Goal: Task Accomplishment & Management: Manage account settings

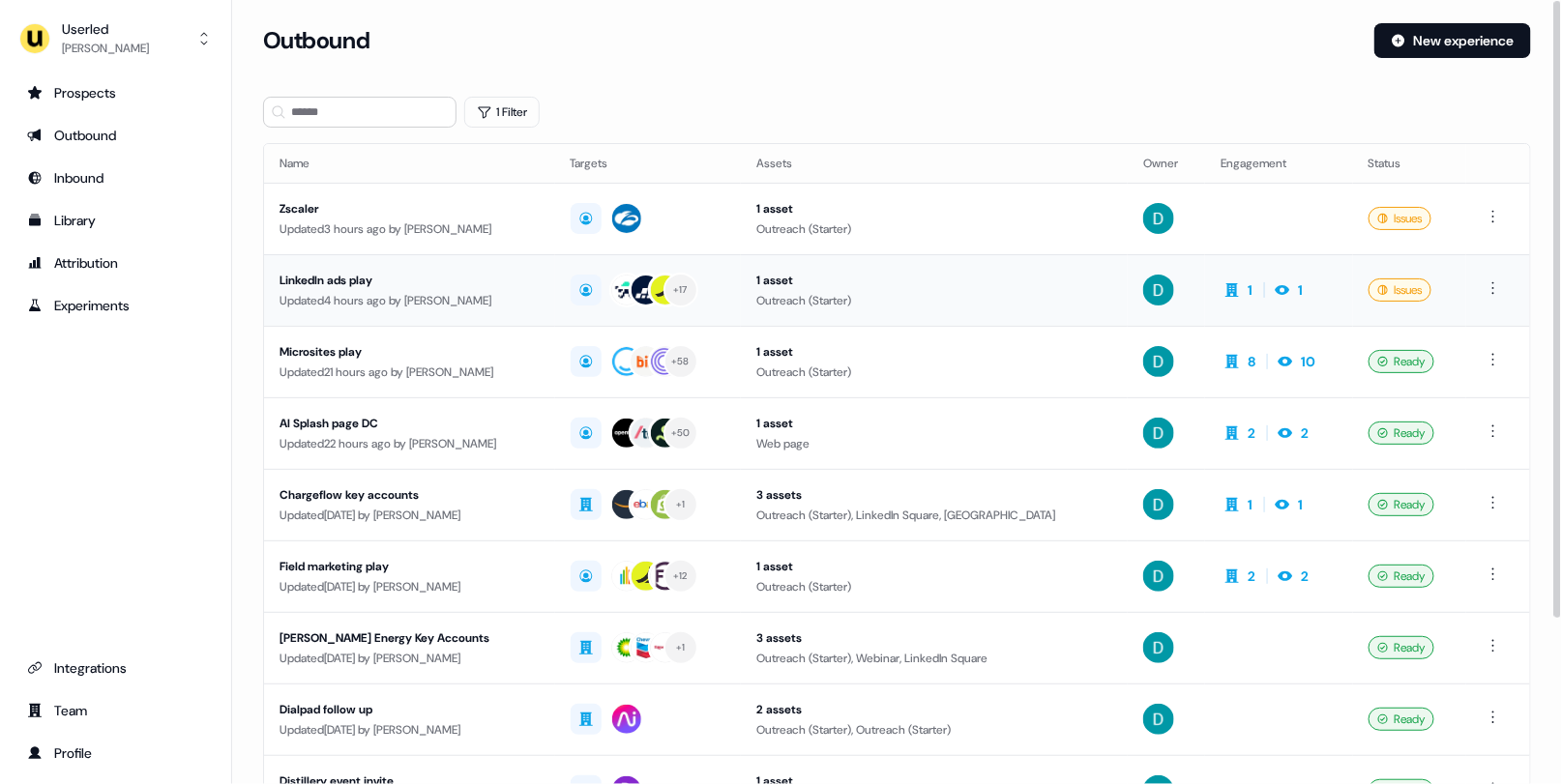
click at [473, 291] on div "Updated 4 hours ago by David Cruickshank" at bounding box center [410, 300] width 260 height 20
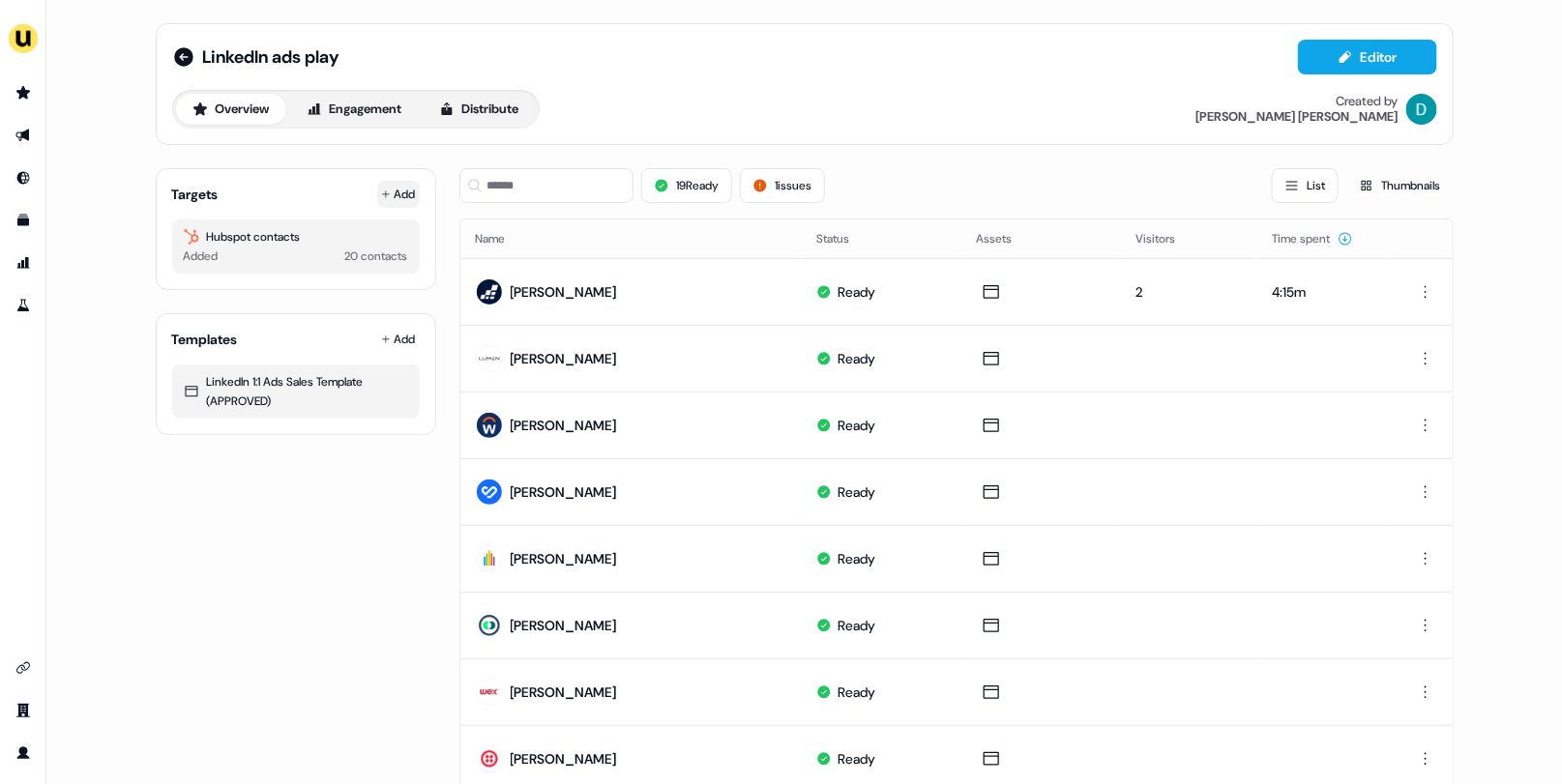
click at [380, 201] on button "Add" at bounding box center [398, 194] width 42 height 27
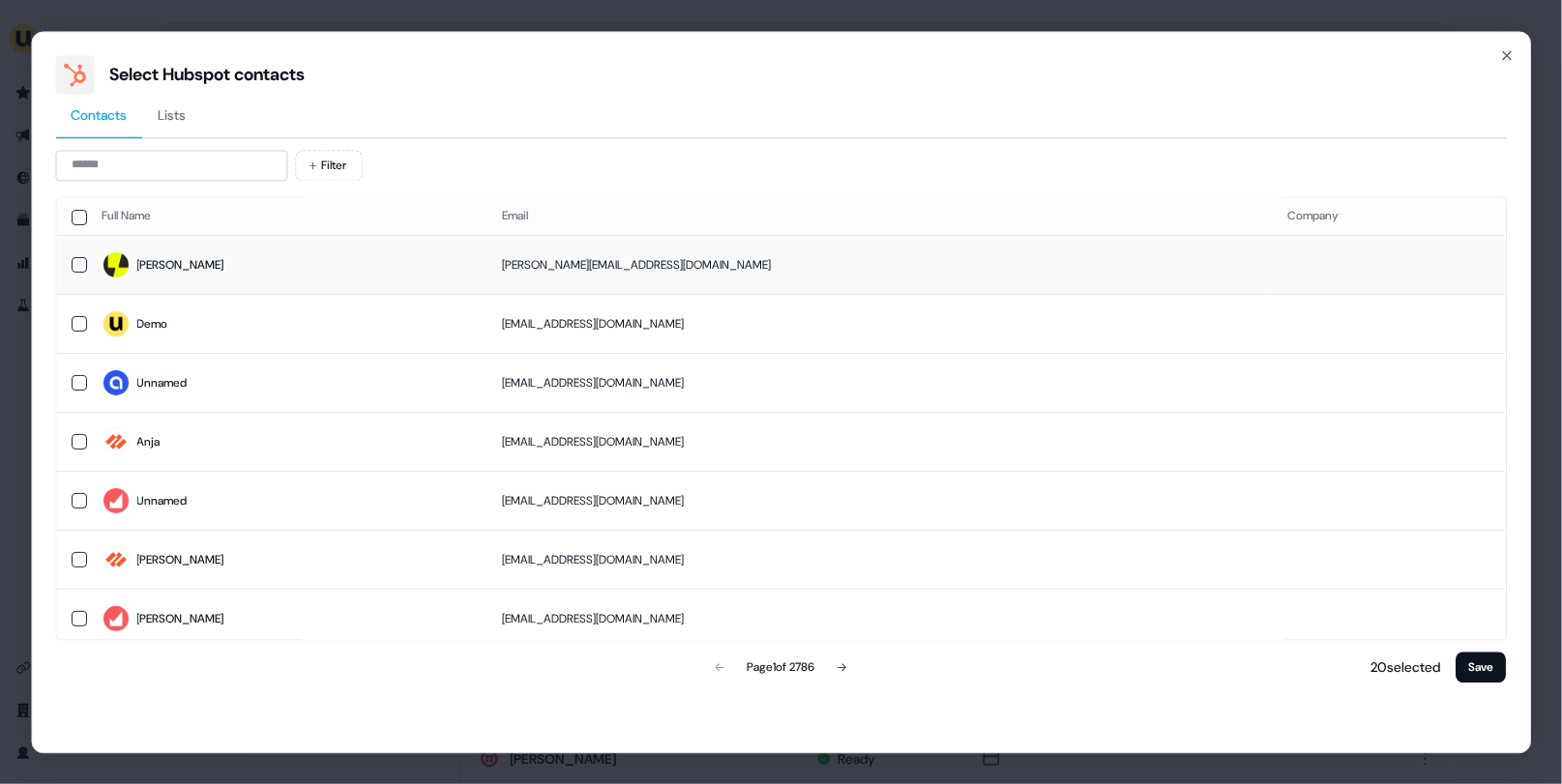
click at [348, 264] on span "Jonathan" at bounding box center [287, 265] width 370 height 27
click at [1485, 663] on button "Save" at bounding box center [1481, 667] width 50 height 31
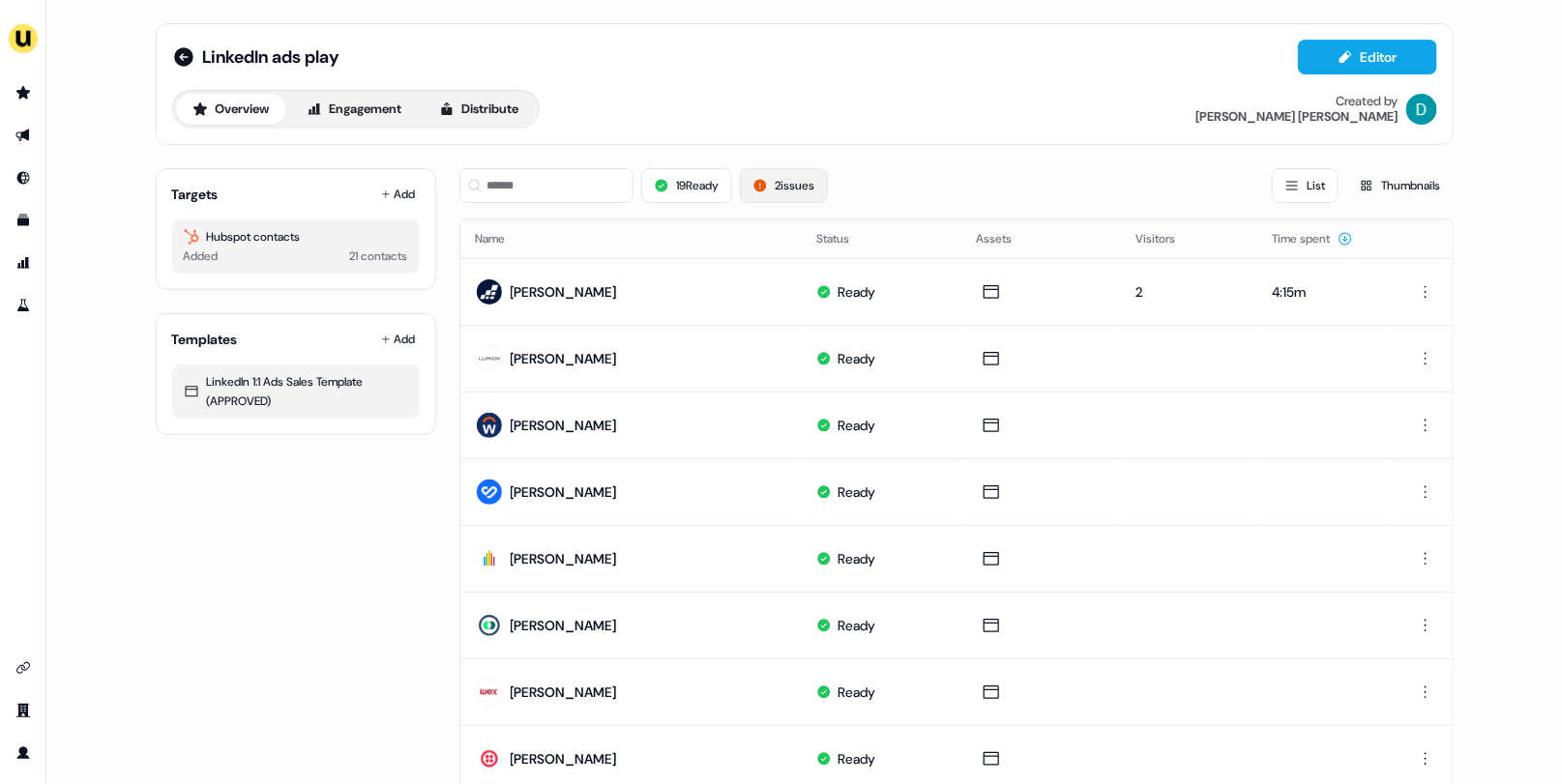
click at [797, 179] on button "2 issues" at bounding box center [783, 185] width 88 height 34
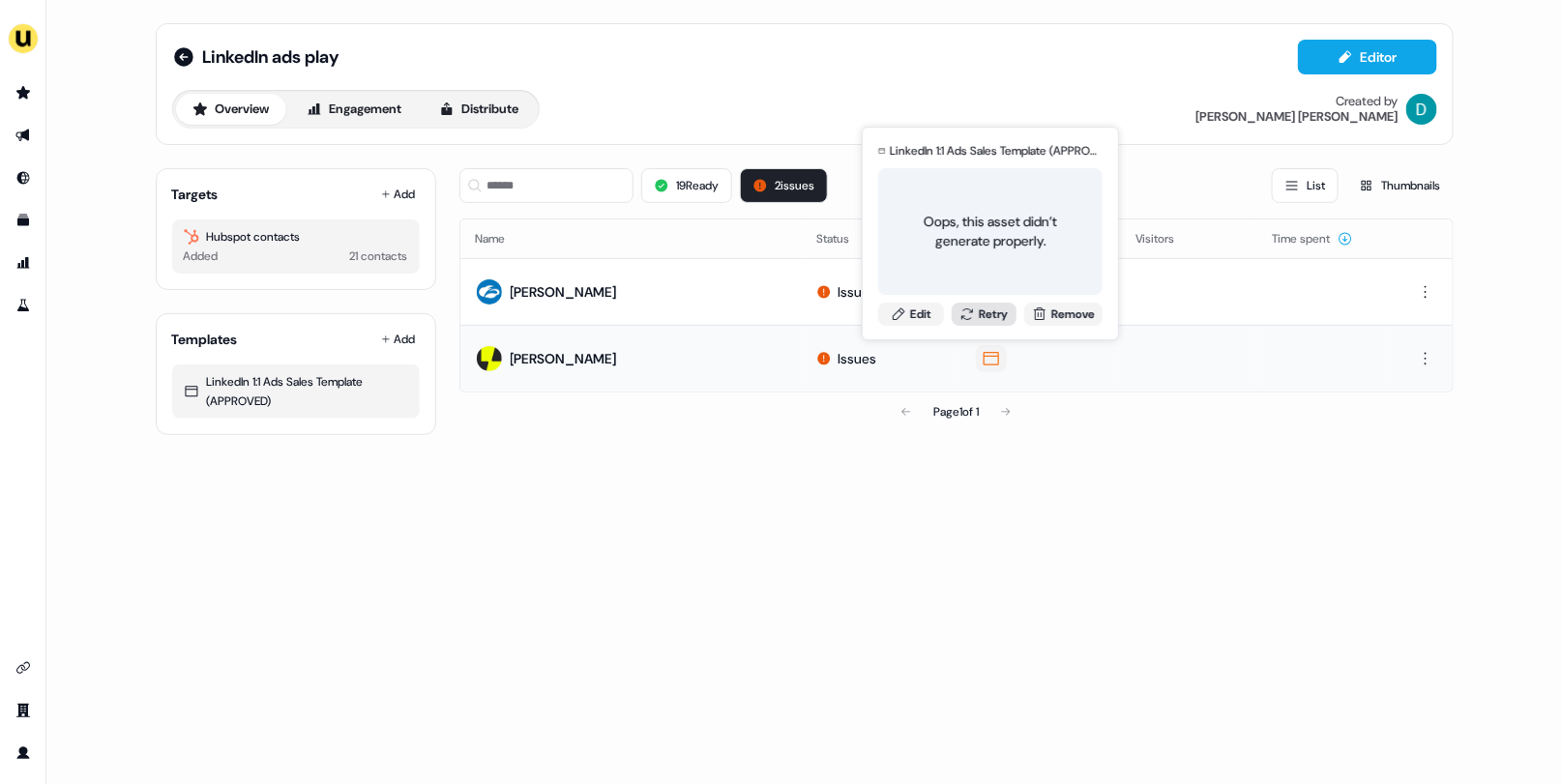
click at [981, 313] on button "Retry" at bounding box center [985, 314] width 66 height 24
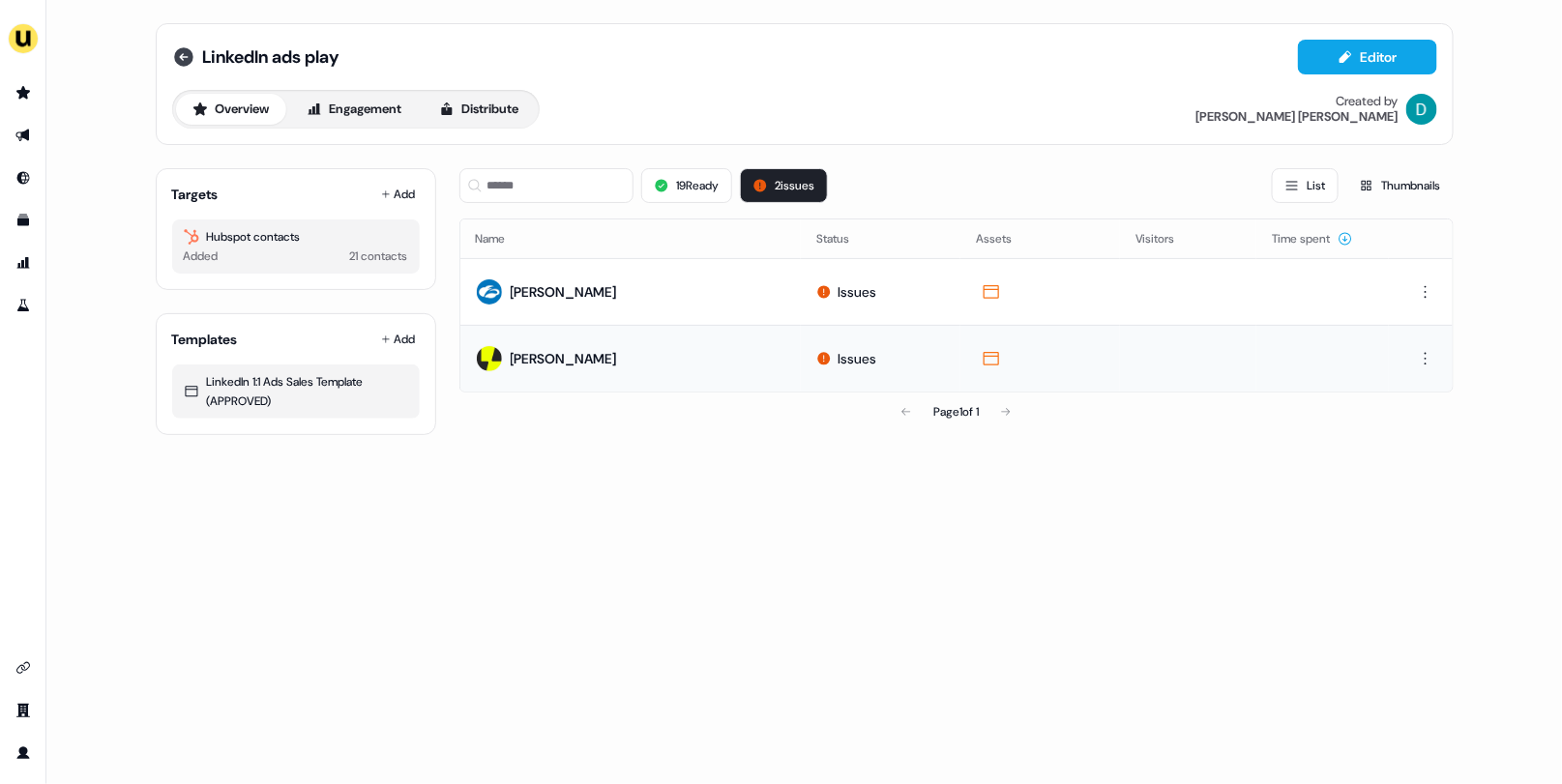
click at [185, 45] on icon at bounding box center [184, 57] width 24 height 24
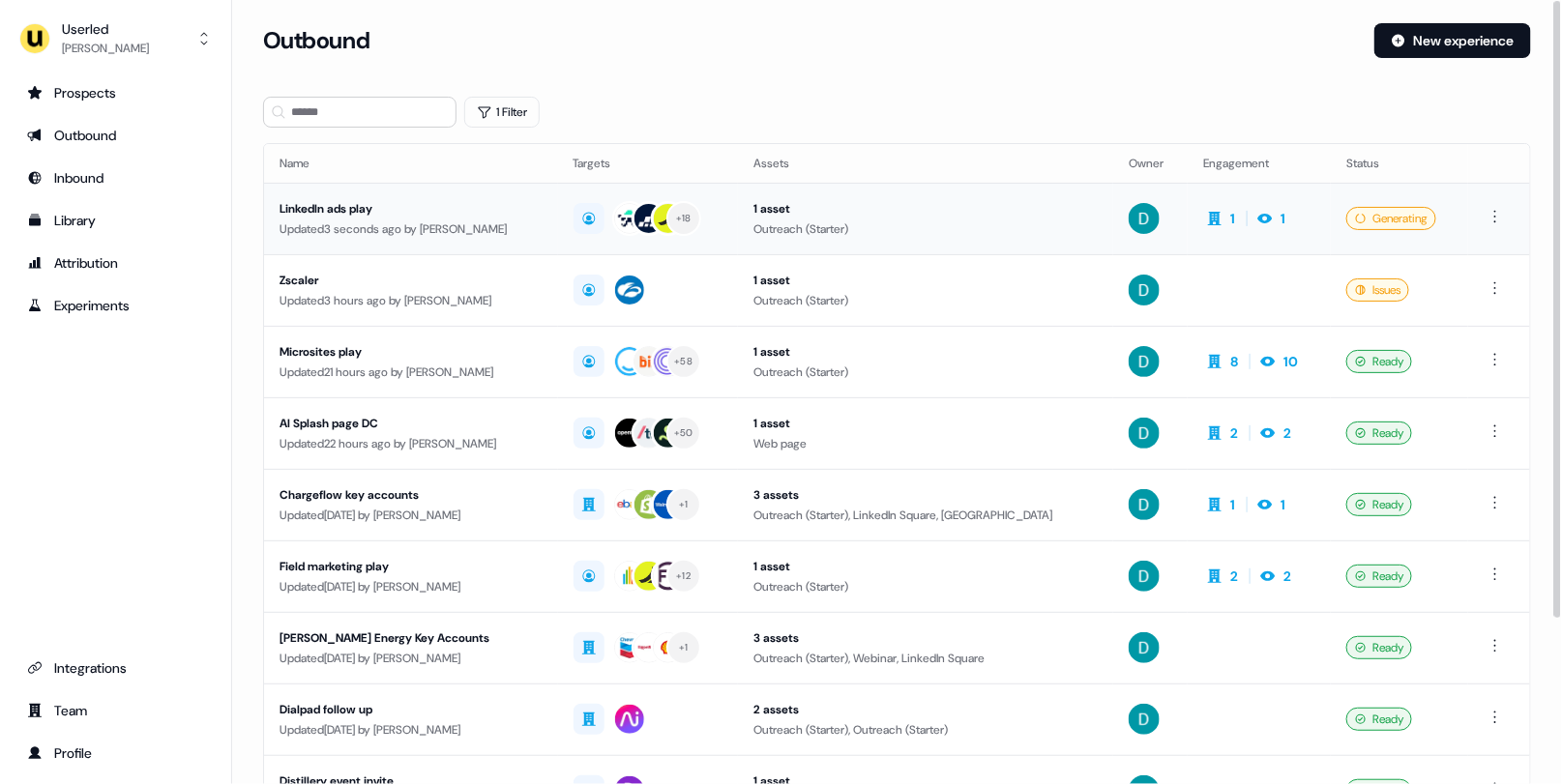
click at [513, 235] on div "Updated 3 seconds ago by David Cruickshank" at bounding box center [411, 229] width 263 height 20
click at [513, 285] on div "Zscaler" at bounding box center [411, 281] width 263 height 20
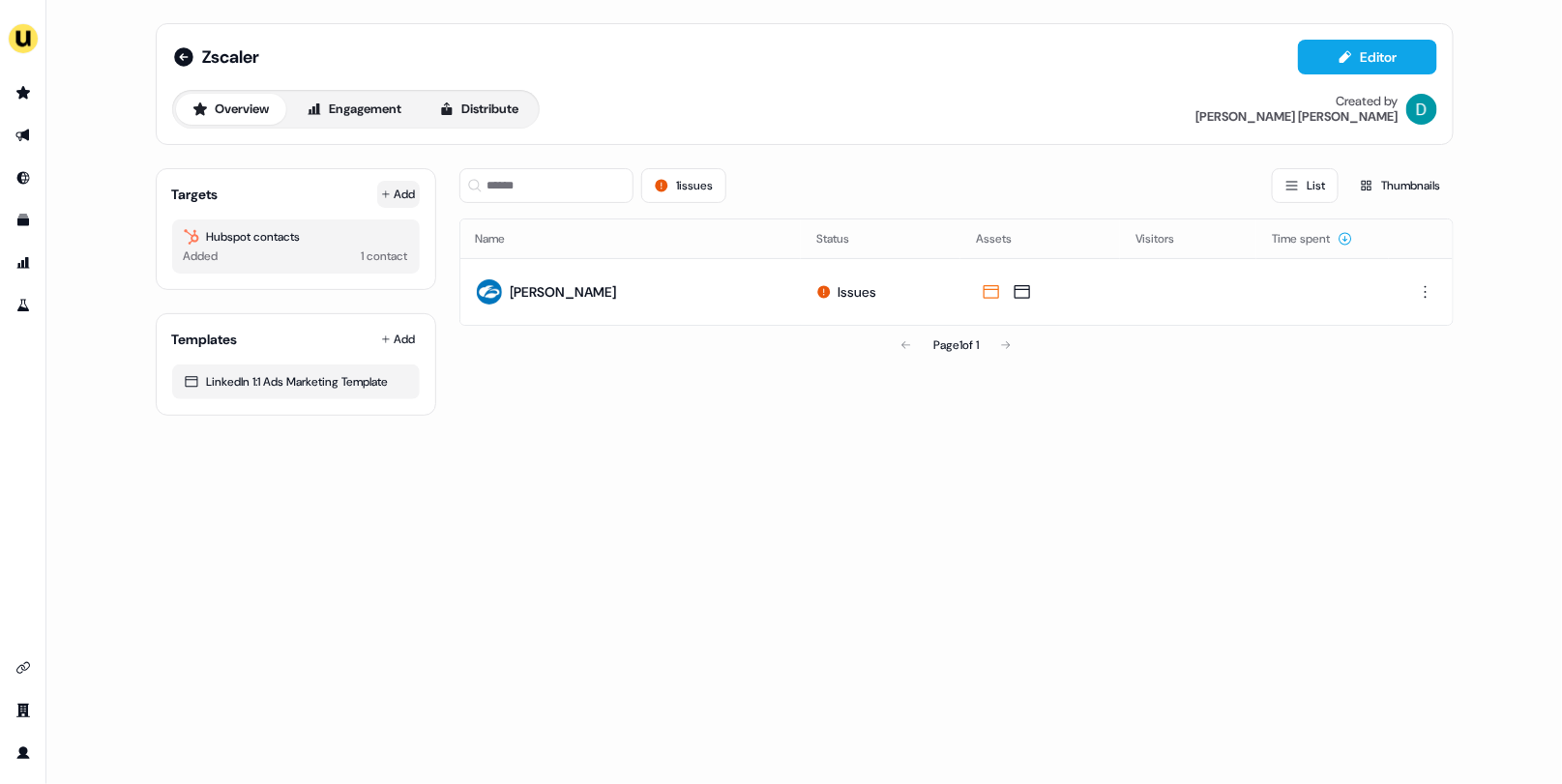
click at [412, 195] on button "Add" at bounding box center [398, 194] width 42 height 27
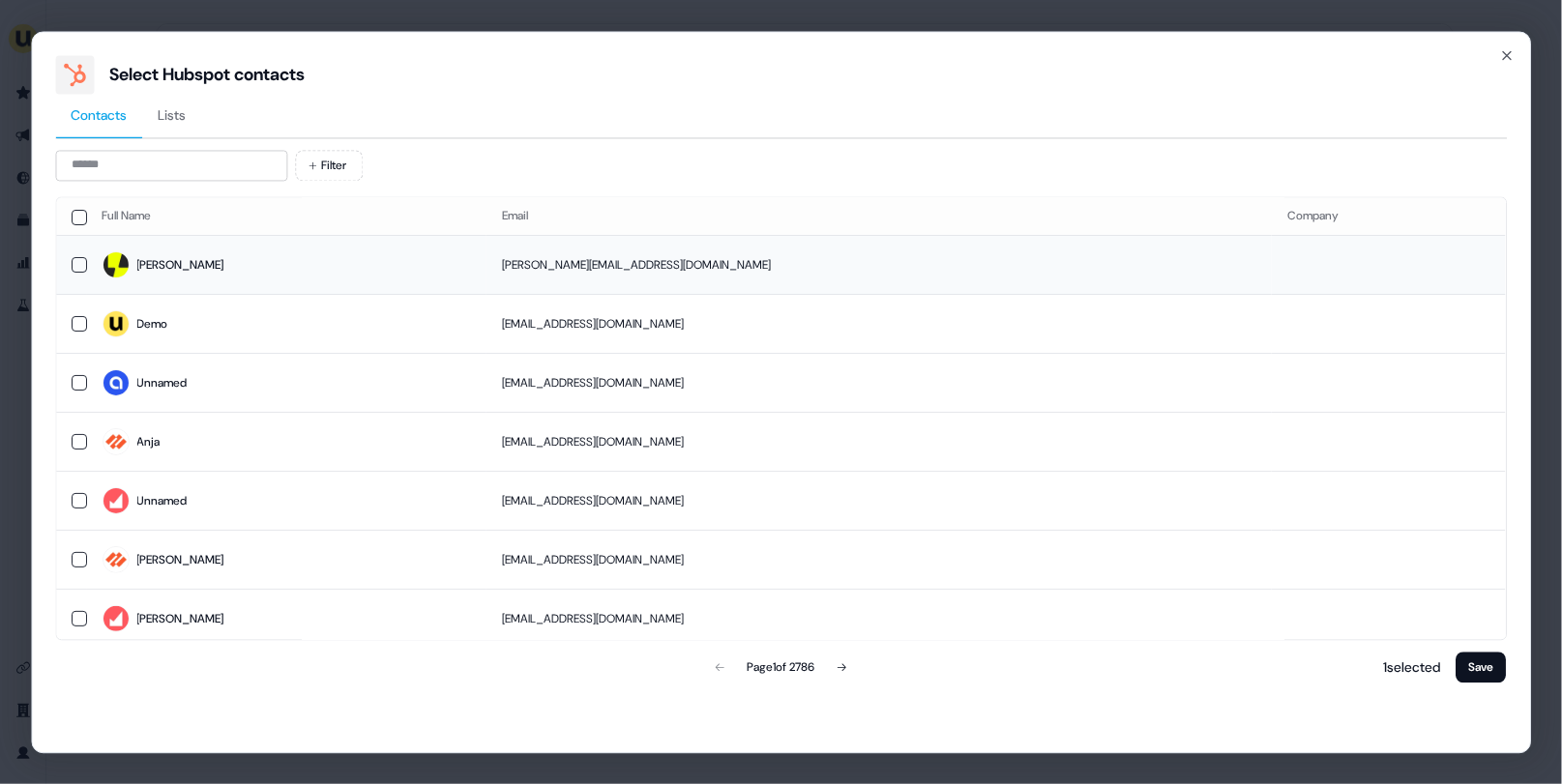
click at [293, 274] on span "[PERSON_NAME]" at bounding box center [287, 265] width 370 height 27
click at [1488, 673] on button "Save" at bounding box center [1481, 667] width 50 height 31
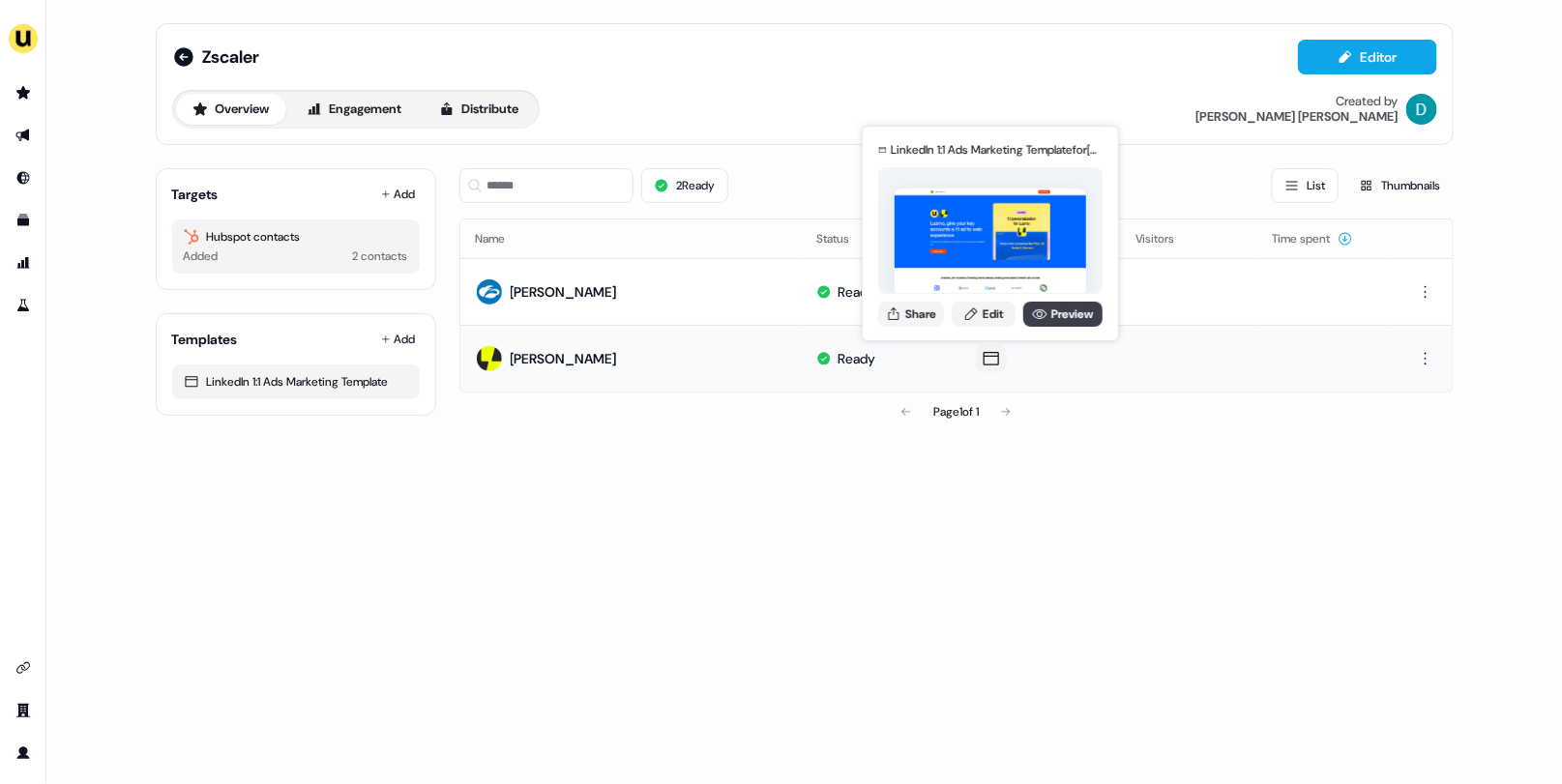
click at [1039, 313] on icon at bounding box center [1040, 314] width 15 height 10
click at [981, 309] on link "Edit" at bounding box center [984, 314] width 64 height 26
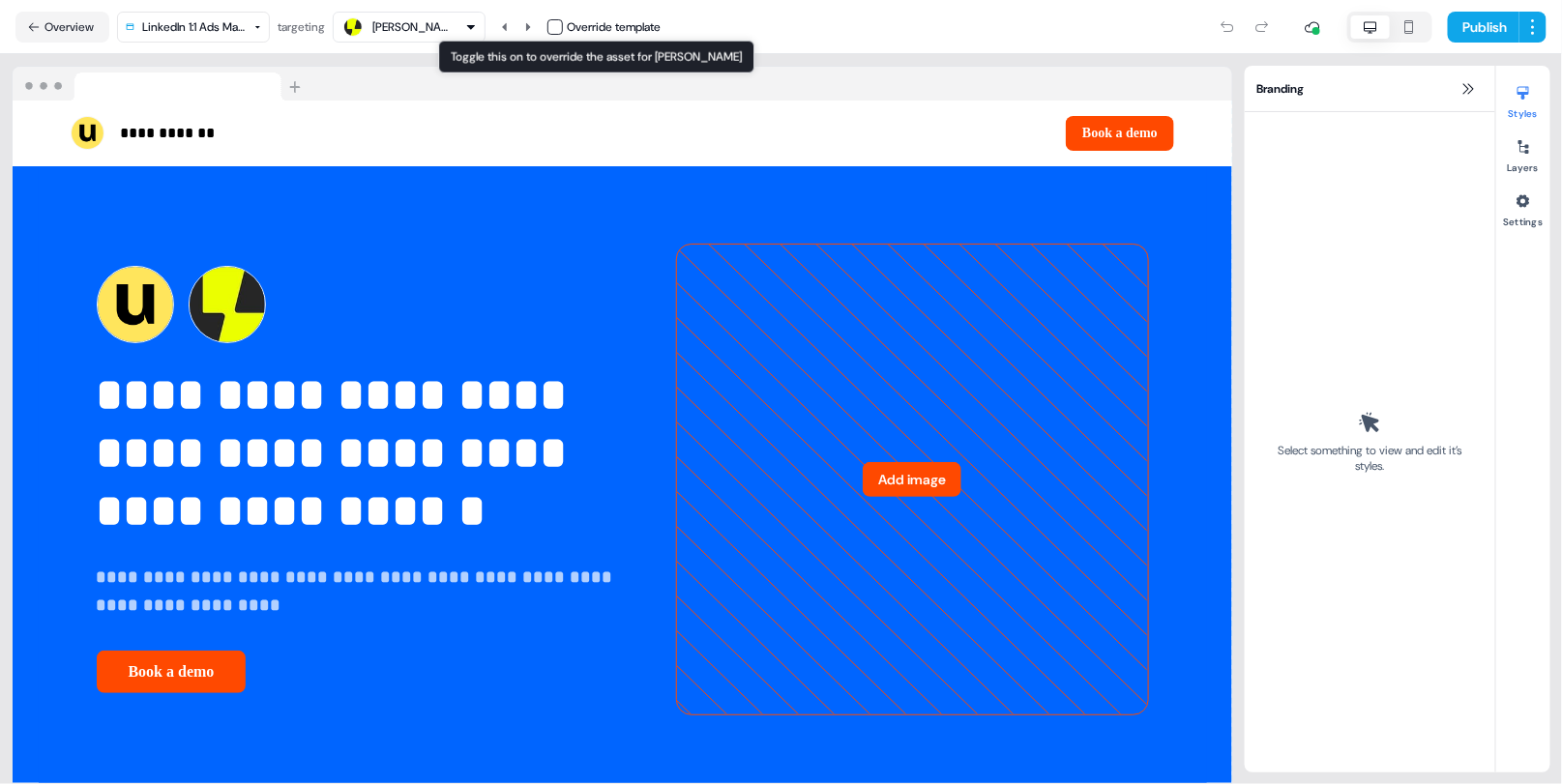
click at [561, 29] on button "button" at bounding box center [556, 28] width 16 height 16
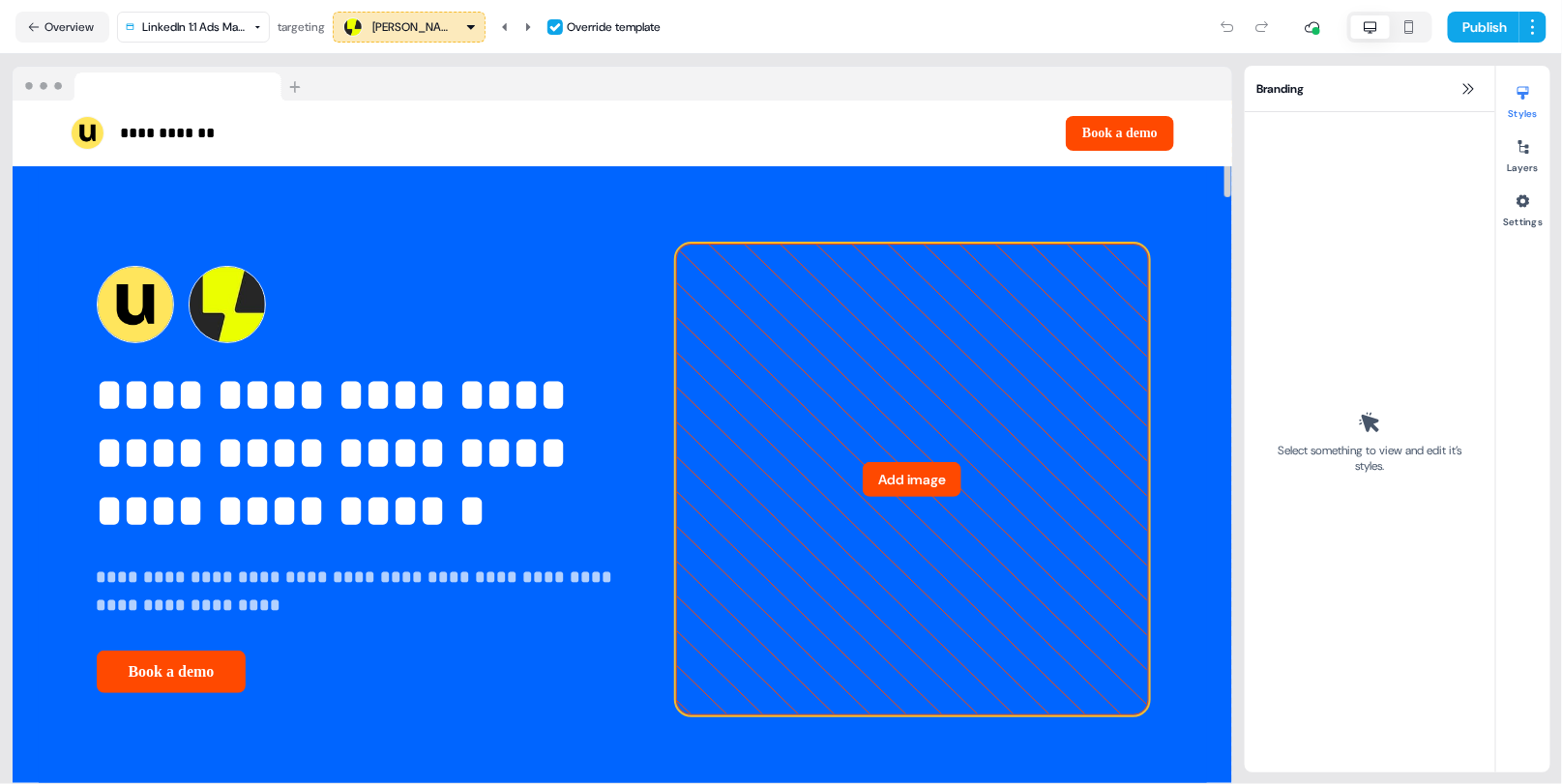
click at [1030, 333] on icon at bounding box center [913, 480] width 471 height 471
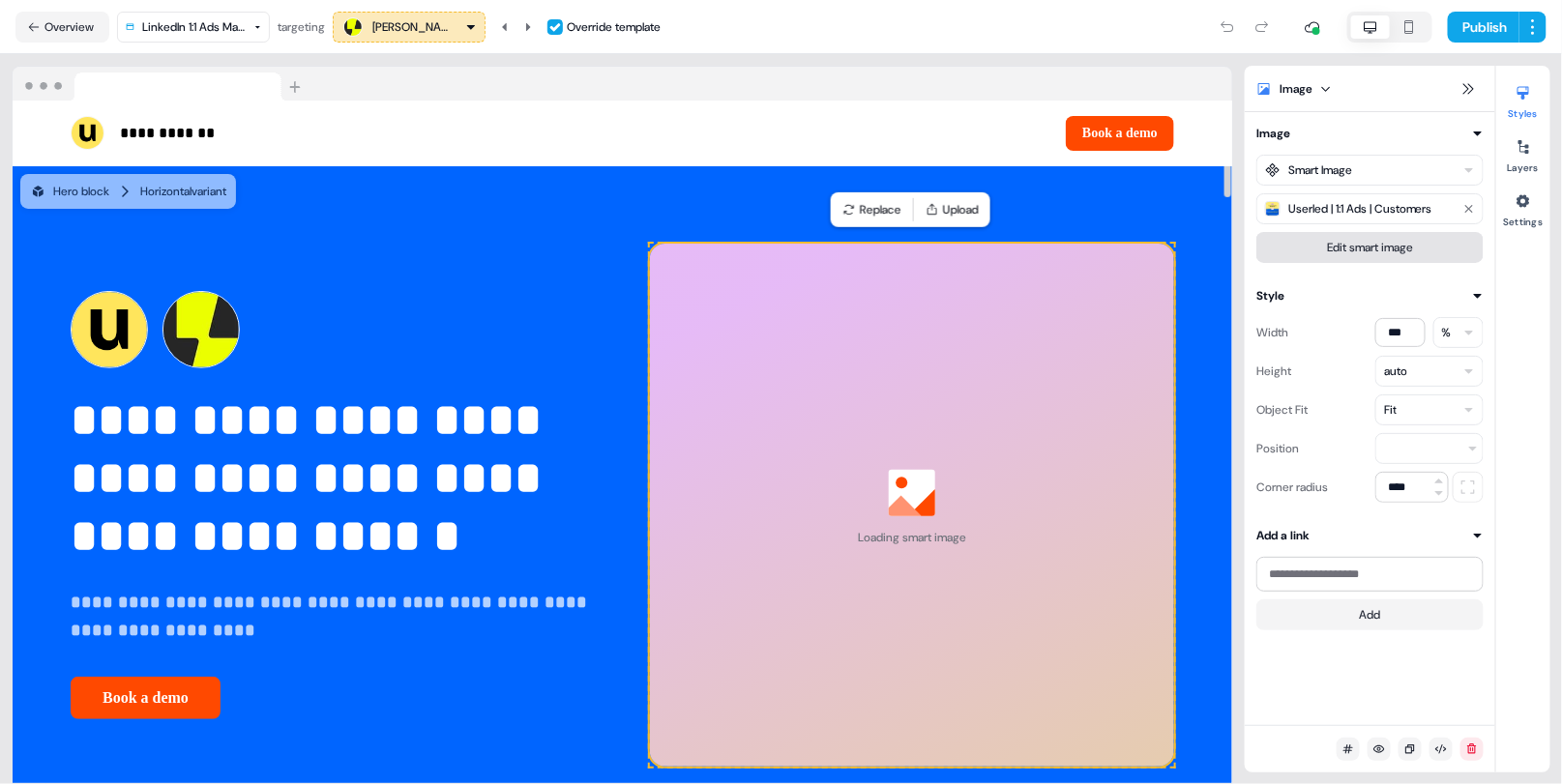
click at [1369, 257] on button "Edit smart image" at bounding box center [1370, 247] width 228 height 31
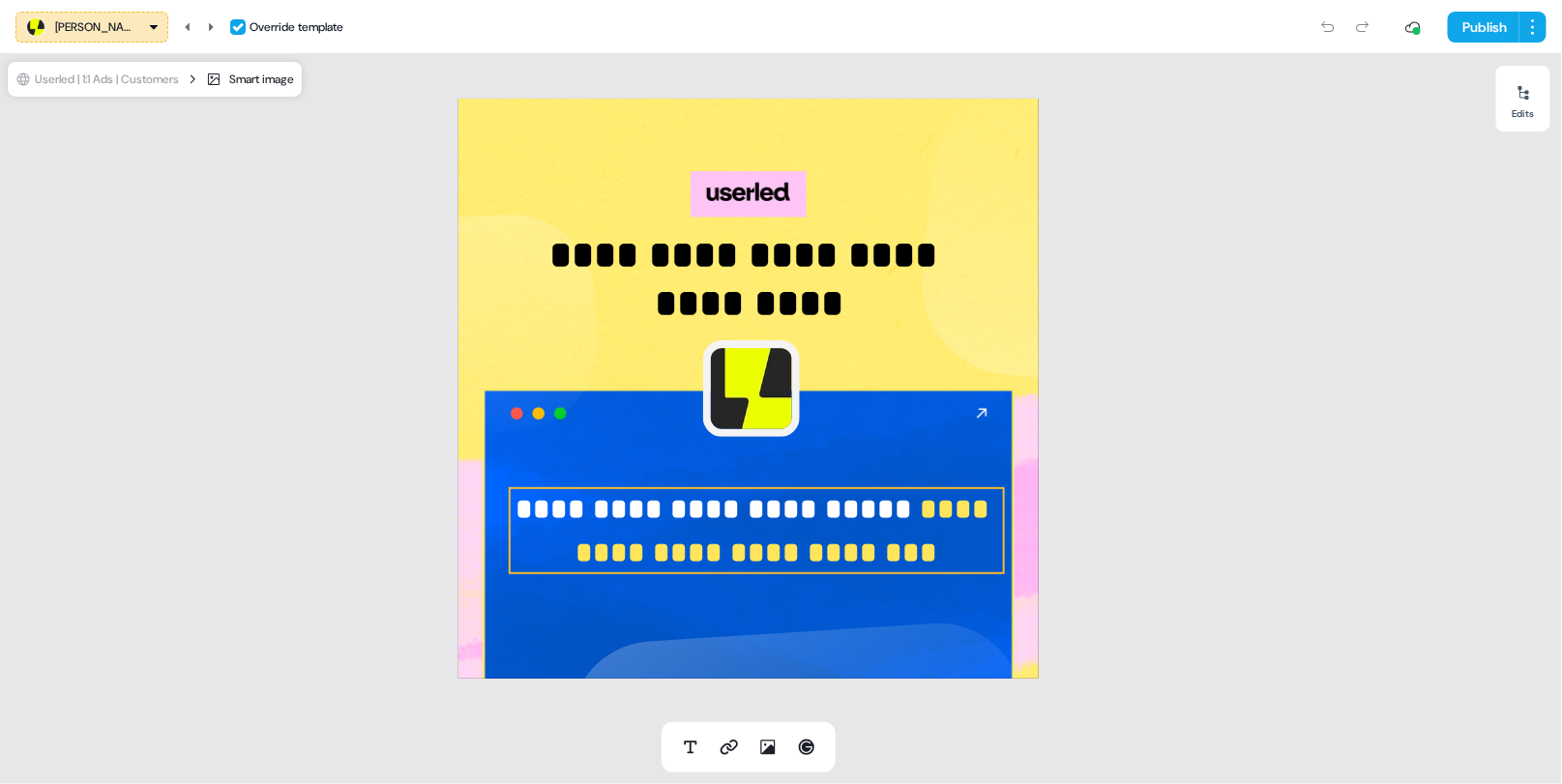
click at [849, 553] on span "**********" at bounding box center [787, 531] width 422 height 72
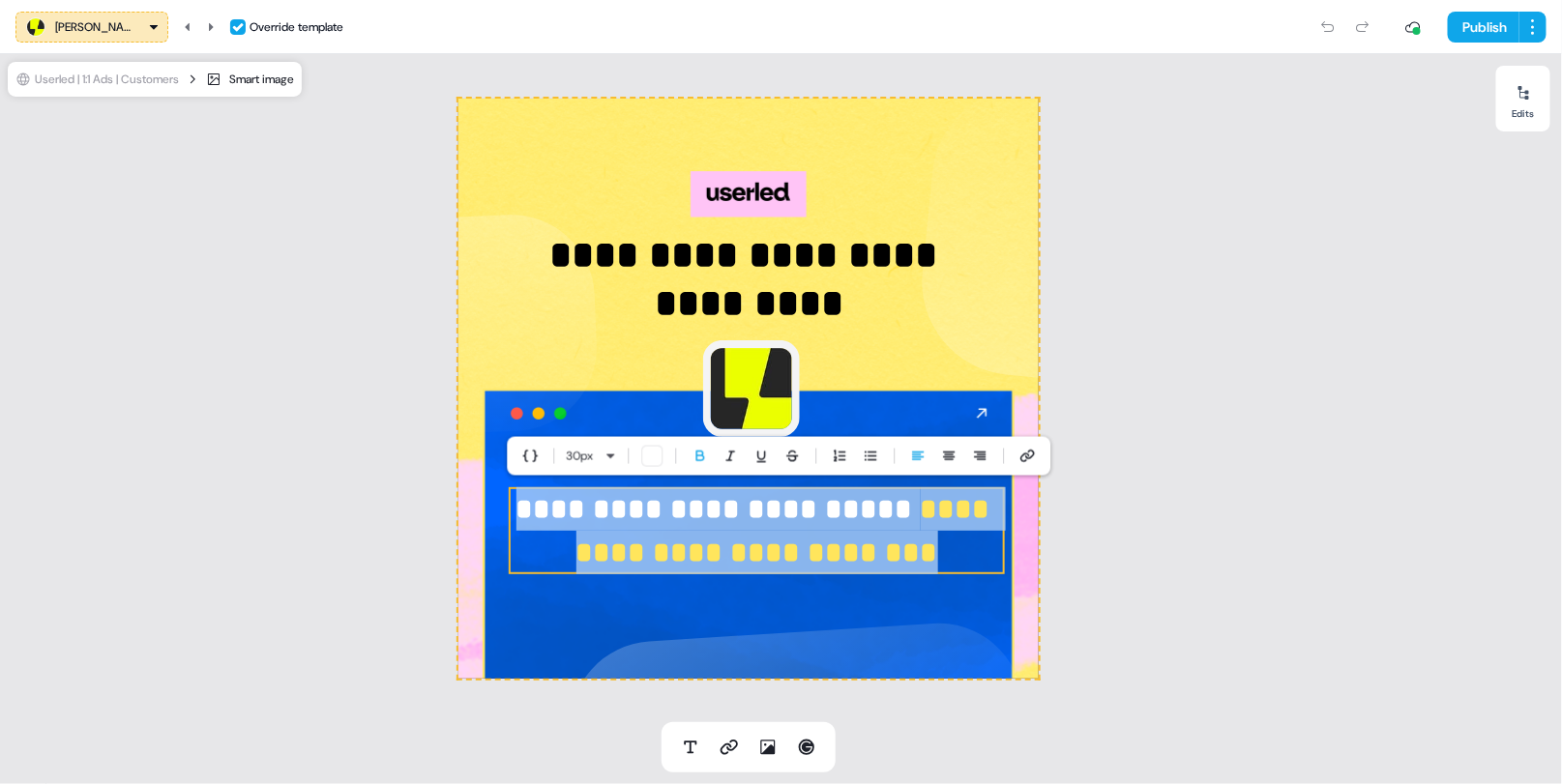
click at [886, 540] on p "**********" at bounding box center [757, 531] width 497 height 87
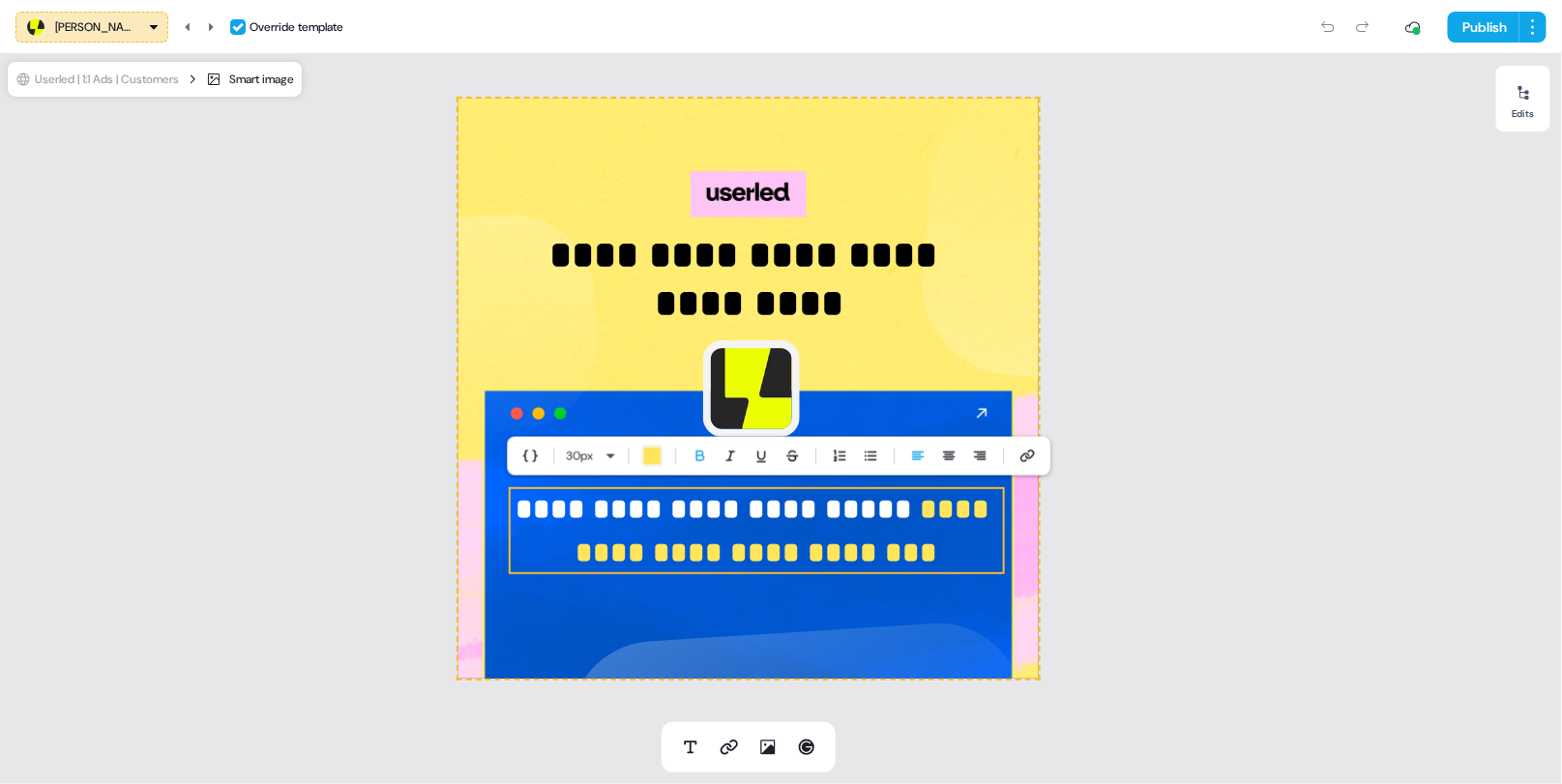
click at [849, 547] on span "**********" at bounding box center [787, 531] width 422 height 72
drag, startPoint x: 874, startPoint y: 553, endPoint x: 868, endPoint y: 537, distance: 17.1
click at [868, 537] on p "**********" at bounding box center [757, 531] width 497 height 87
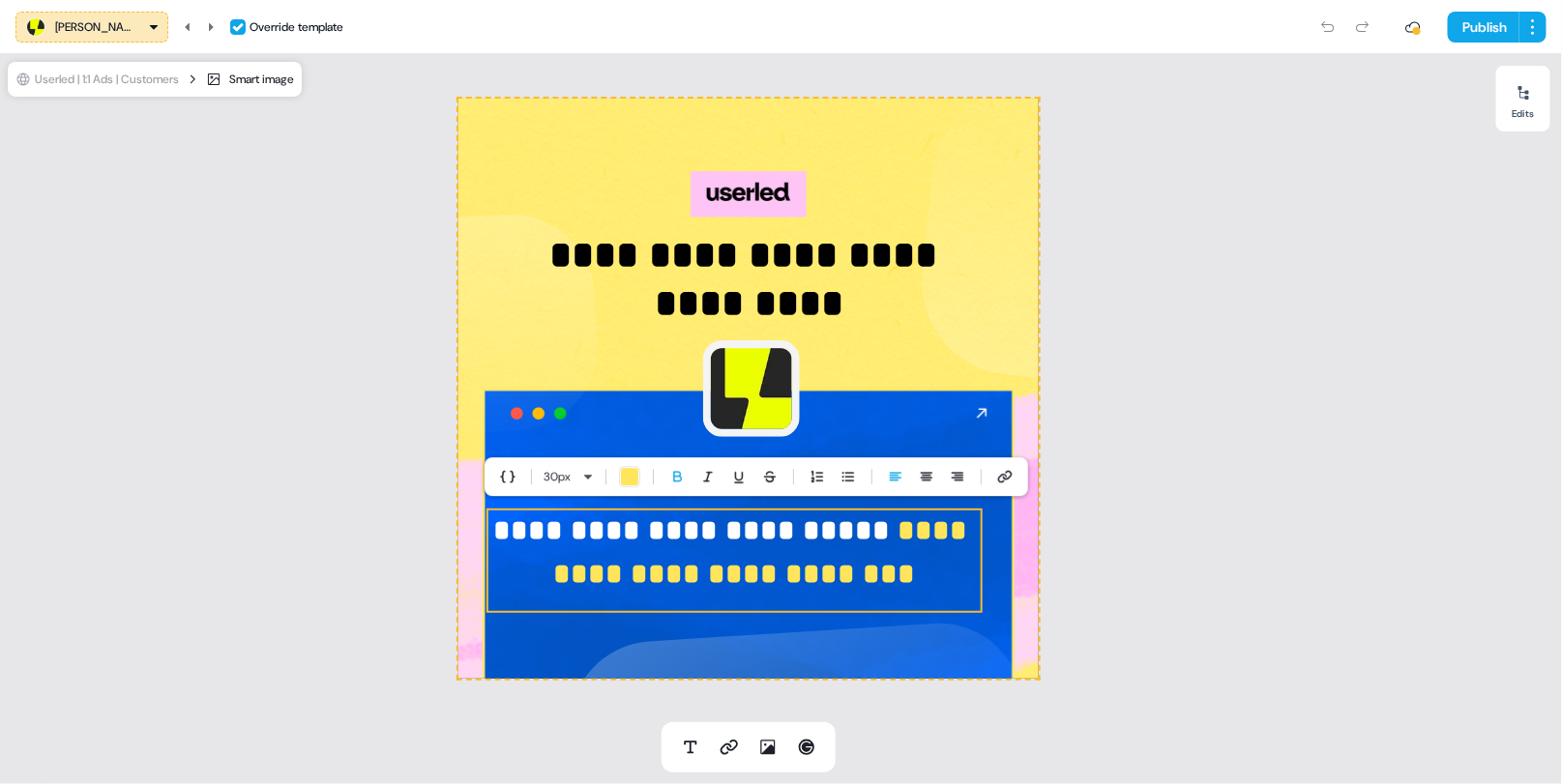
click at [868, 584] on p "**********" at bounding box center [735, 552] width 497 height 87
click at [1286, 442] on div "**********" at bounding box center [748, 388] width 1497 height 668
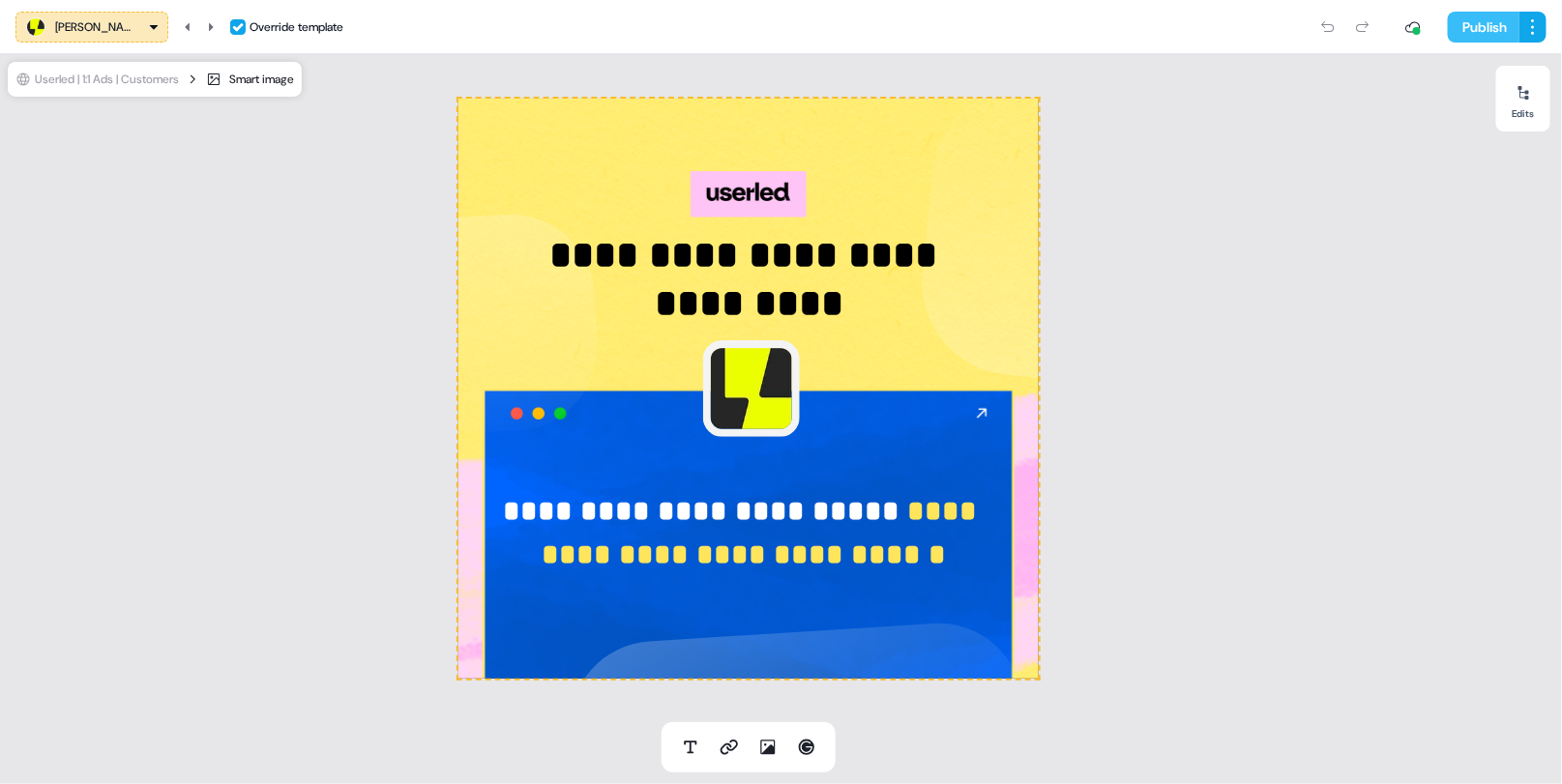
click at [1503, 28] on button "Publish" at bounding box center [1484, 27] width 72 height 31
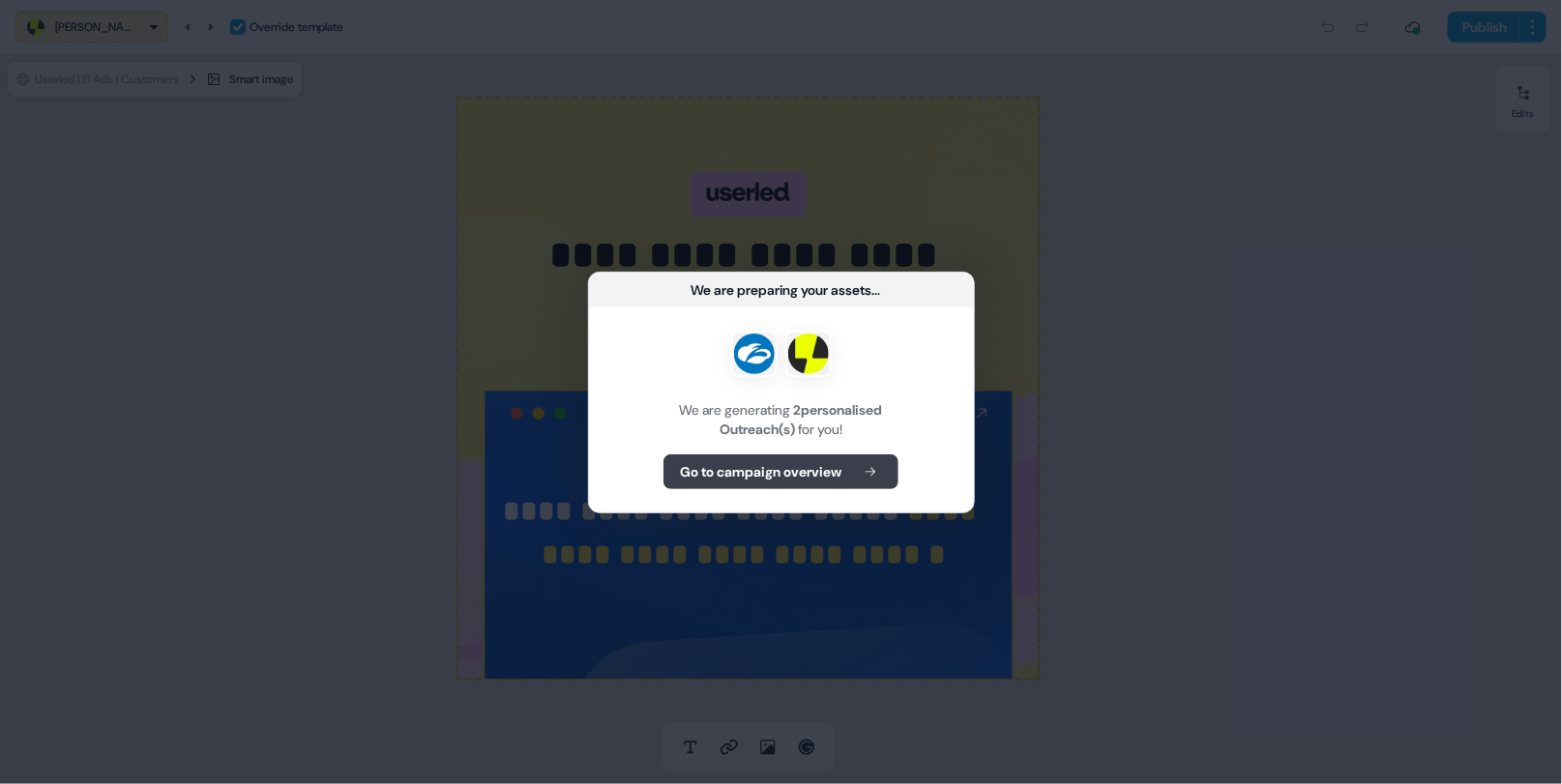
click at [819, 456] on button "Go to campaign overview" at bounding box center [781, 471] width 236 height 34
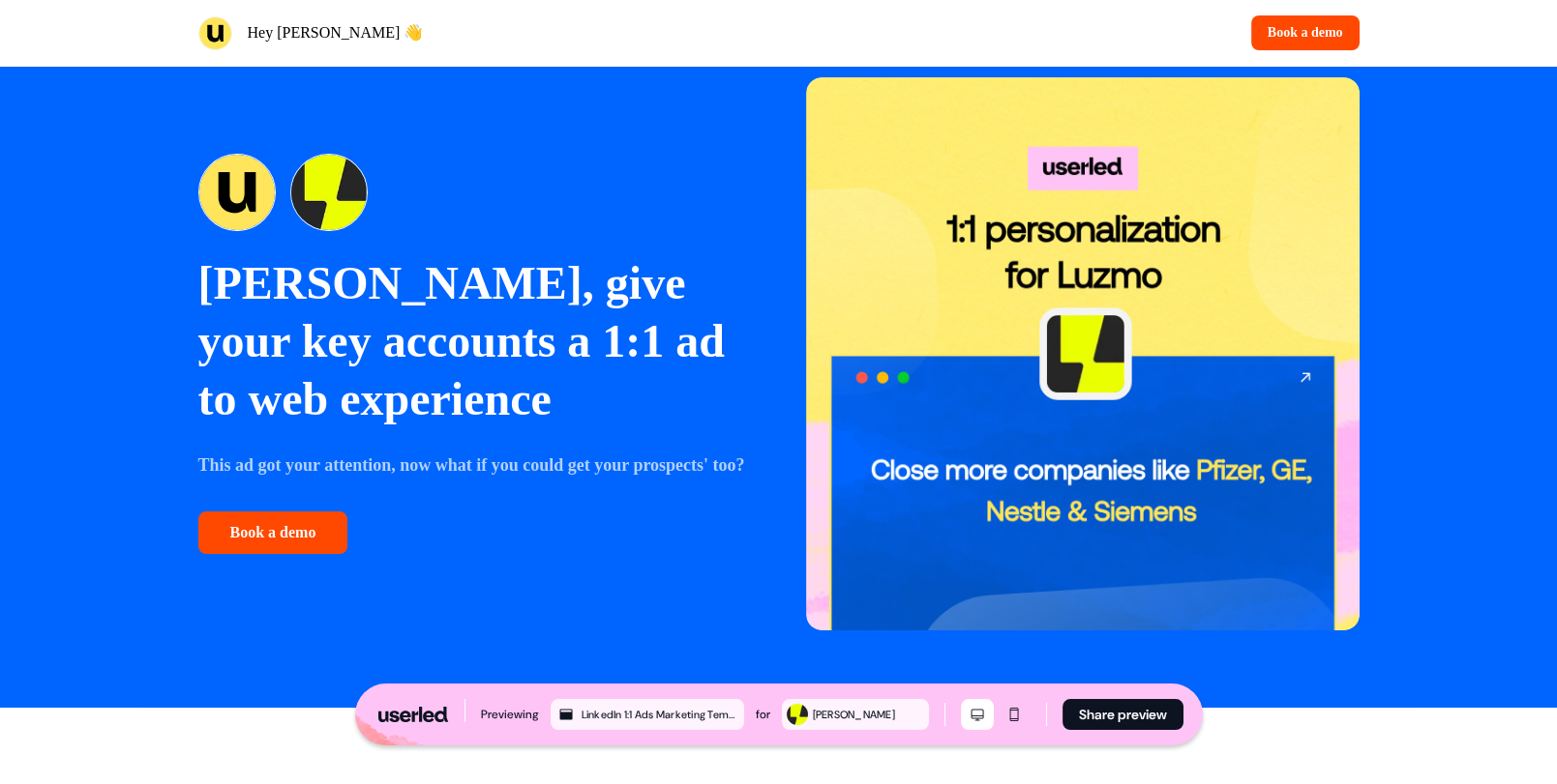
scroll to position [90, 0]
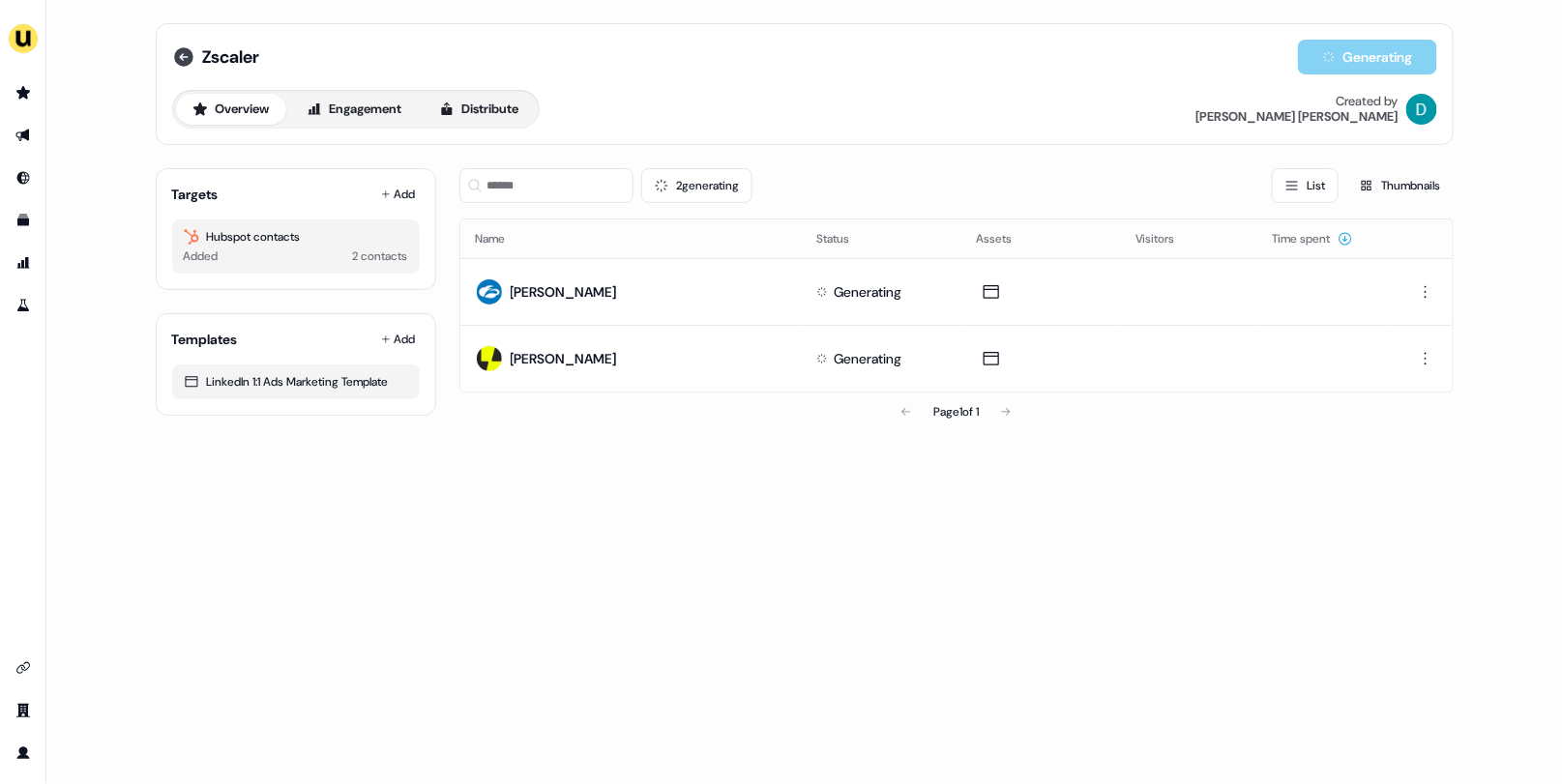
click at [181, 59] on icon at bounding box center [184, 57] width 20 height 20
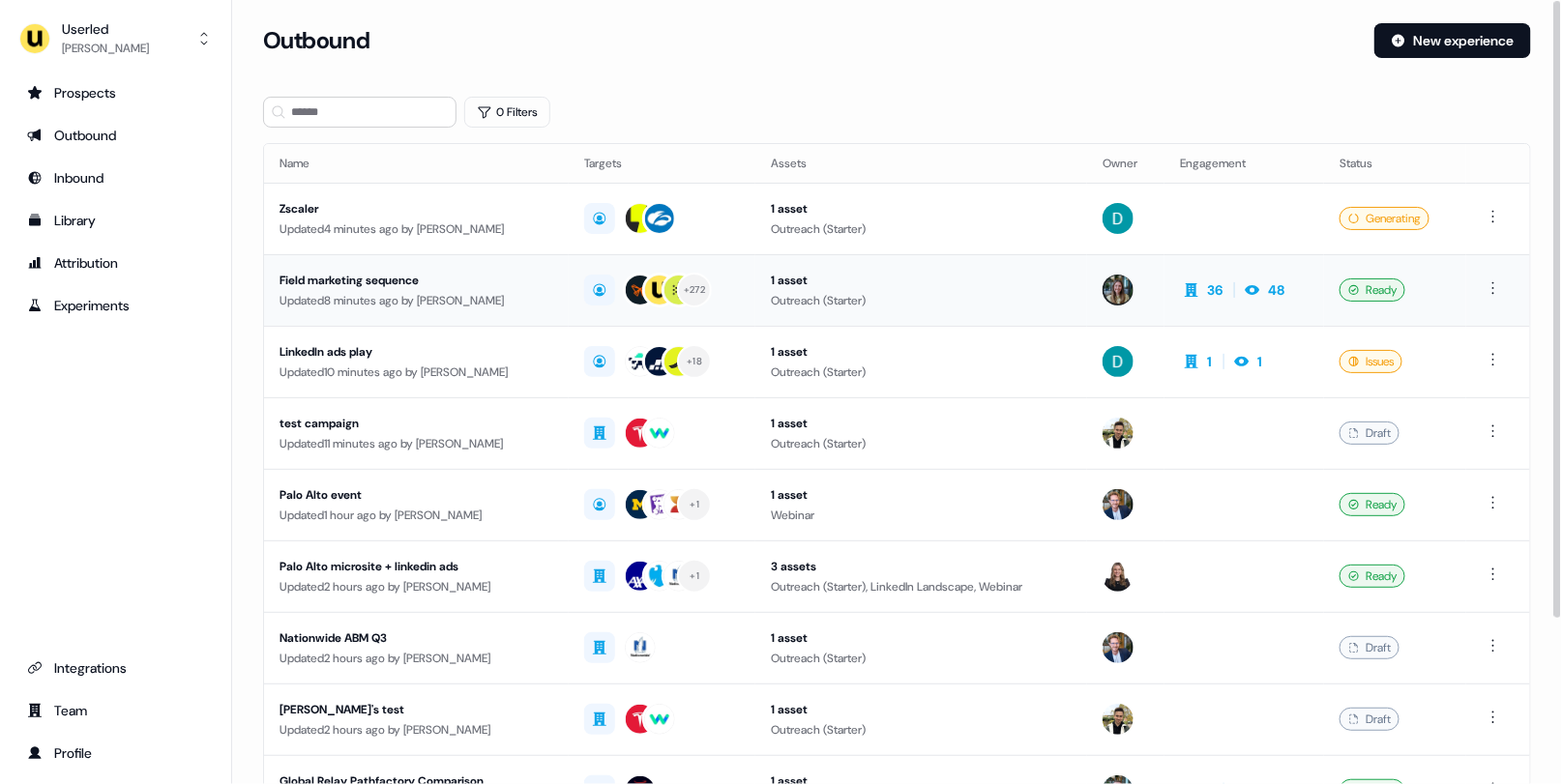
click at [437, 302] on div "Updated 8 minutes ago by Charlotte Stone" at bounding box center [417, 300] width 274 height 20
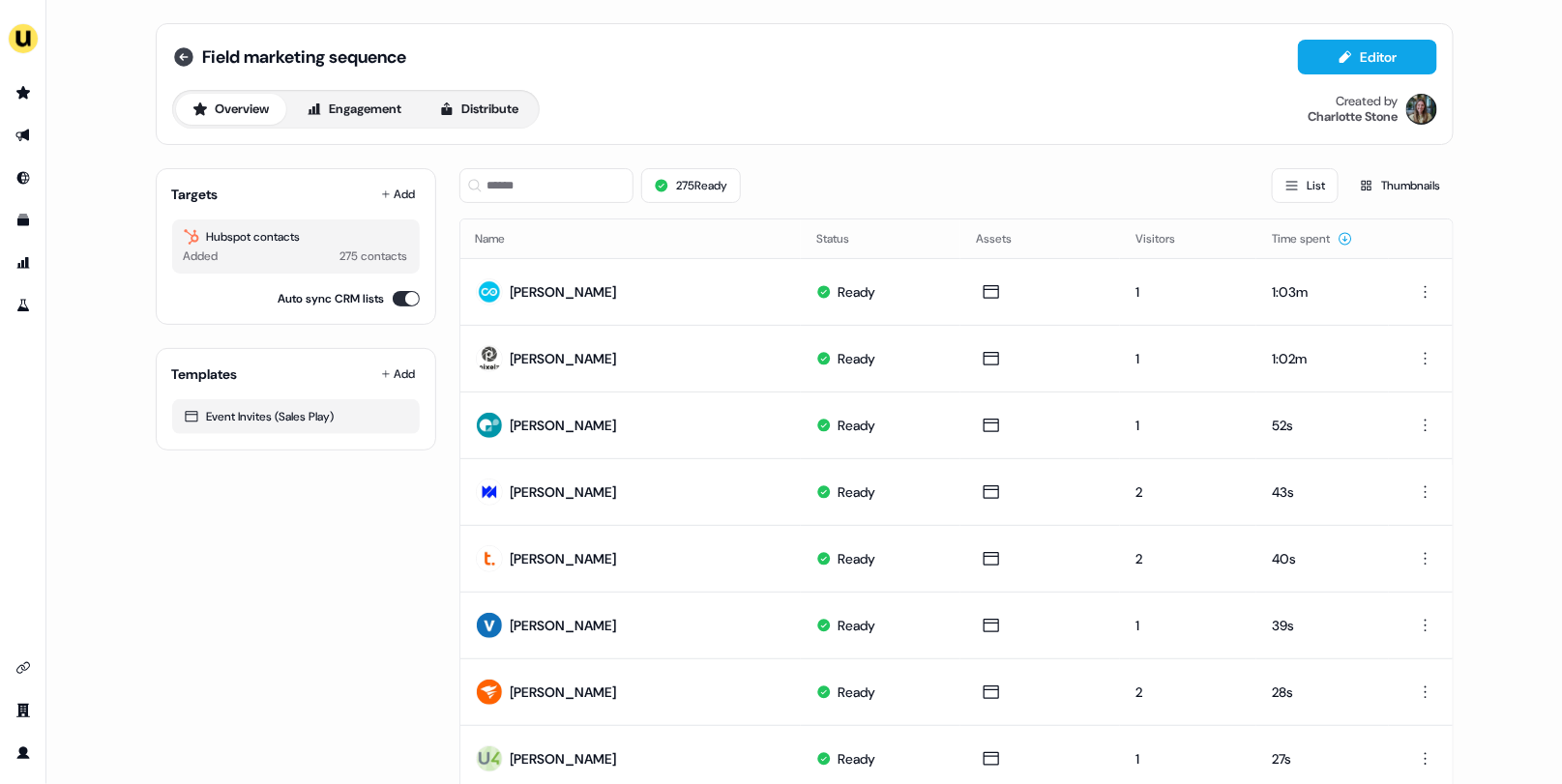
click at [181, 54] on icon at bounding box center [184, 57] width 20 height 20
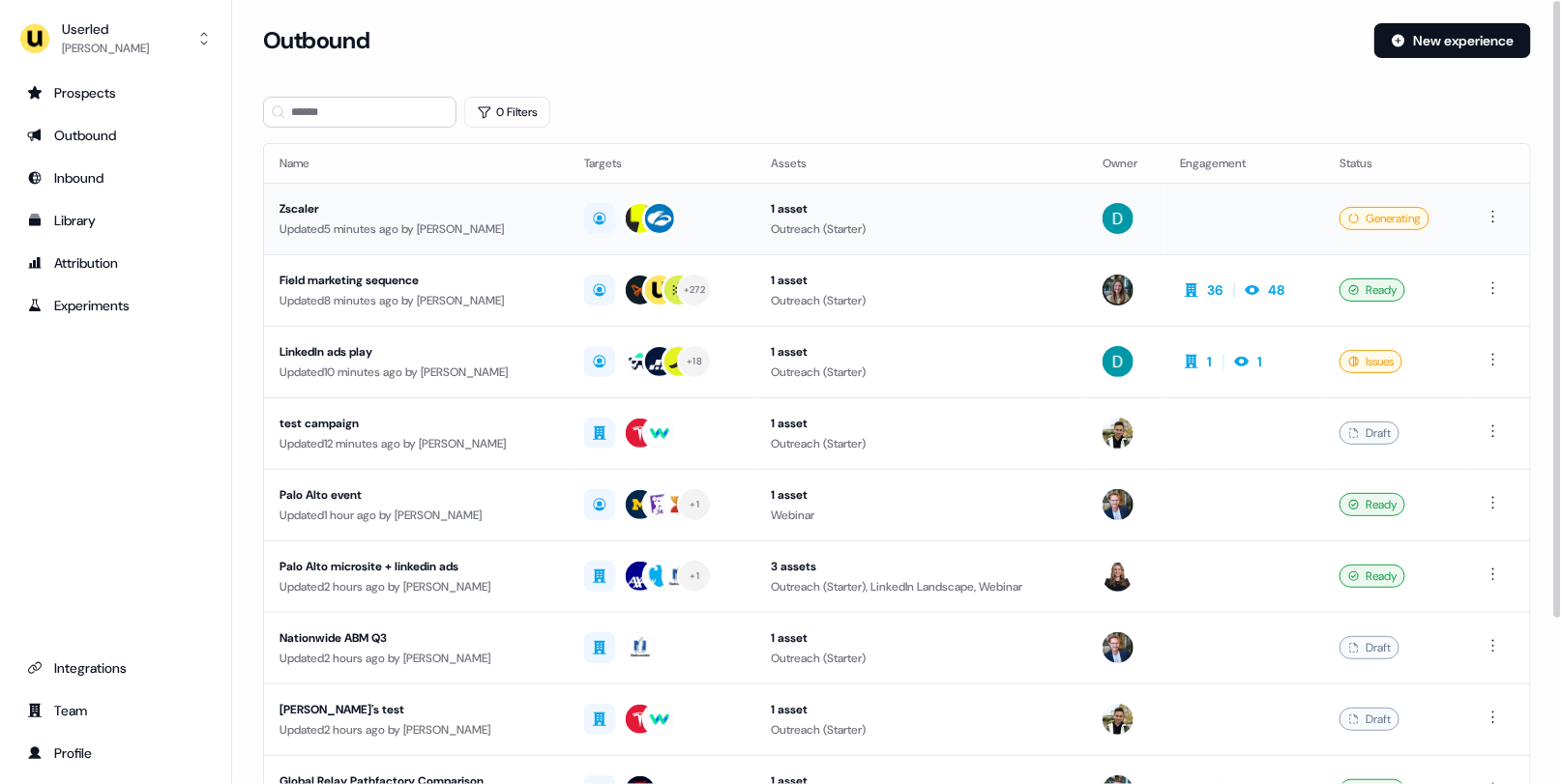
click at [516, 237] on td "Zscaler Updated 5 minutes ago by David Cruickshank" at bounding box center [416, 219] width 305 height 72
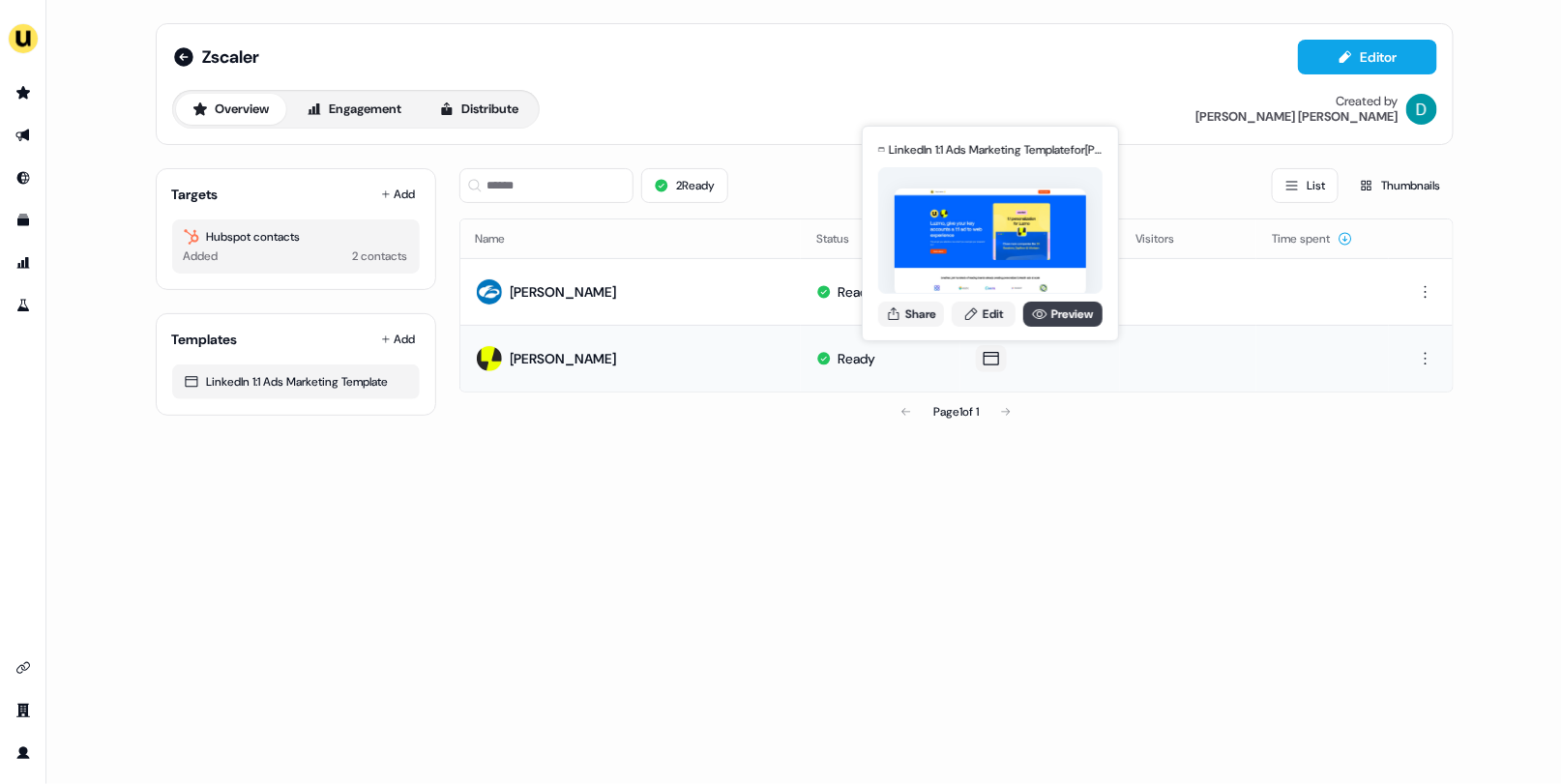
click at [1041, 302] on link "Preview" at bounding box center [1063, 314] width 79 height 26
click at [917, 315] on button "Share" at bounding box center [911, 314] width 66 height 26
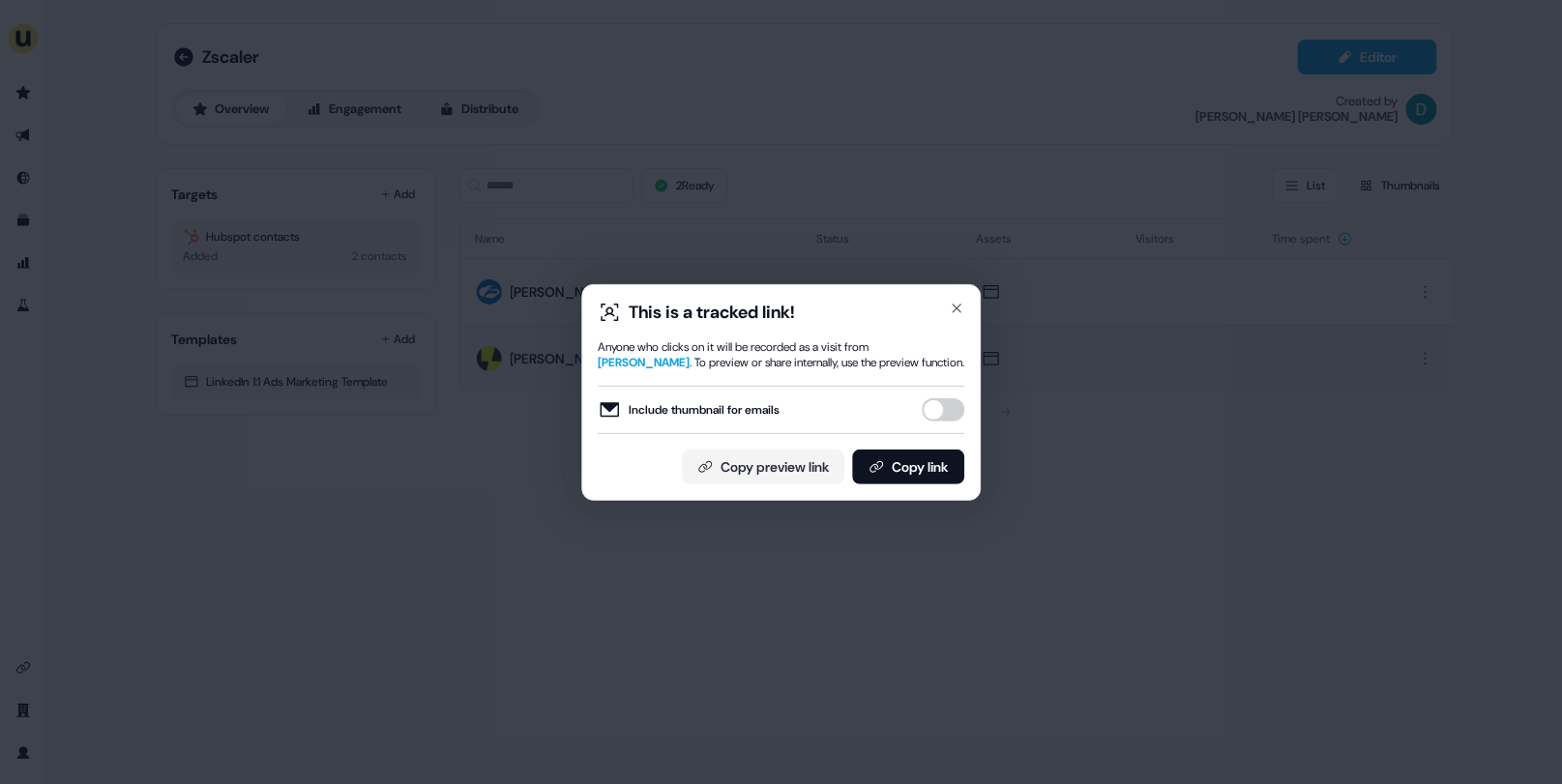
click at [937, 406] on button "Include thumbnail for emails" at bounding box center [943, 410] width 42 height 24
click at [931, 454] on button "Copy link" at bounding box center [909, 466] width 112 height 34
click at [956, 305] on icon "button" at bounding box center [957, 308] width 8 height 8
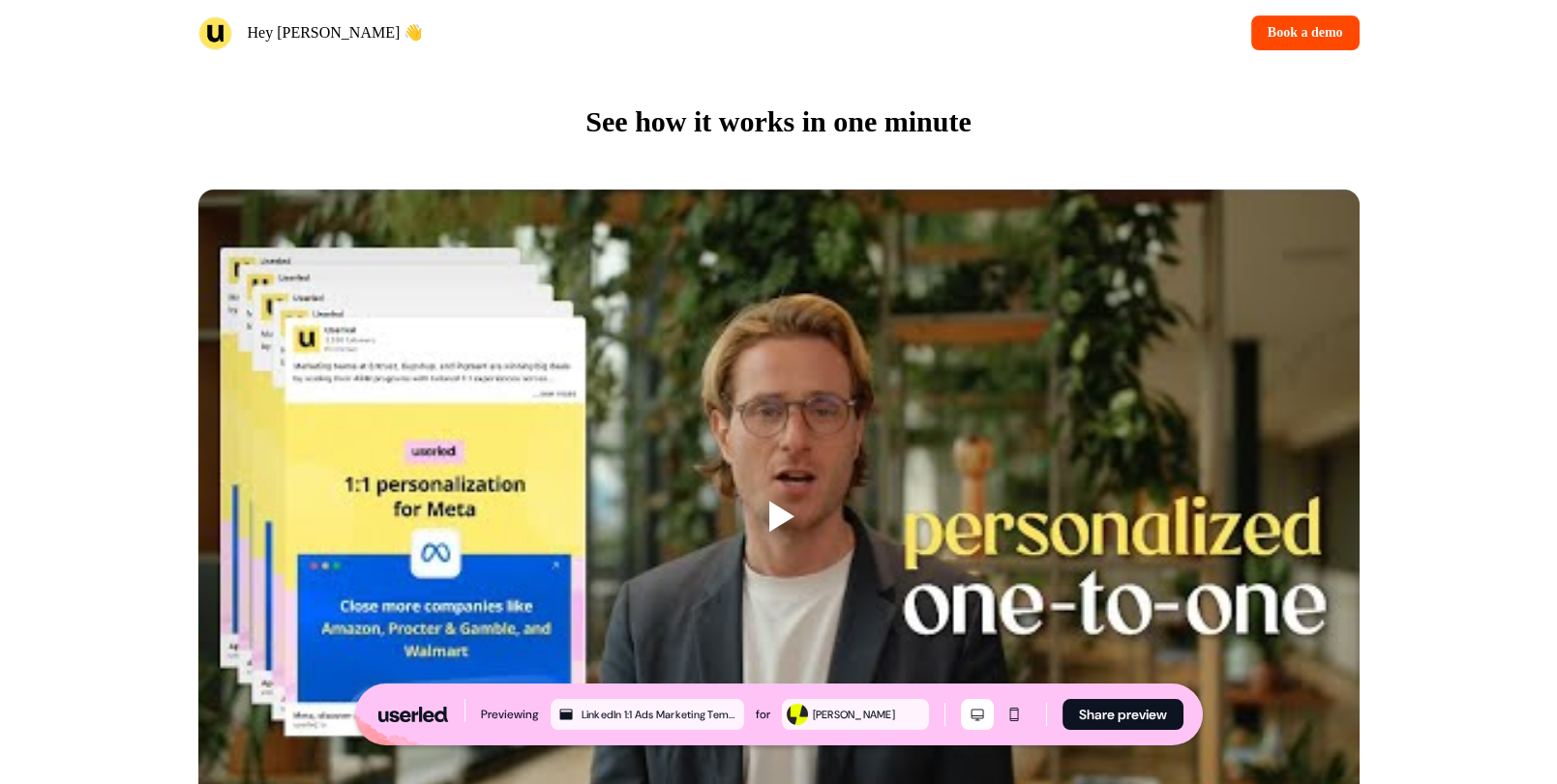
scroll to position [1273, 0]
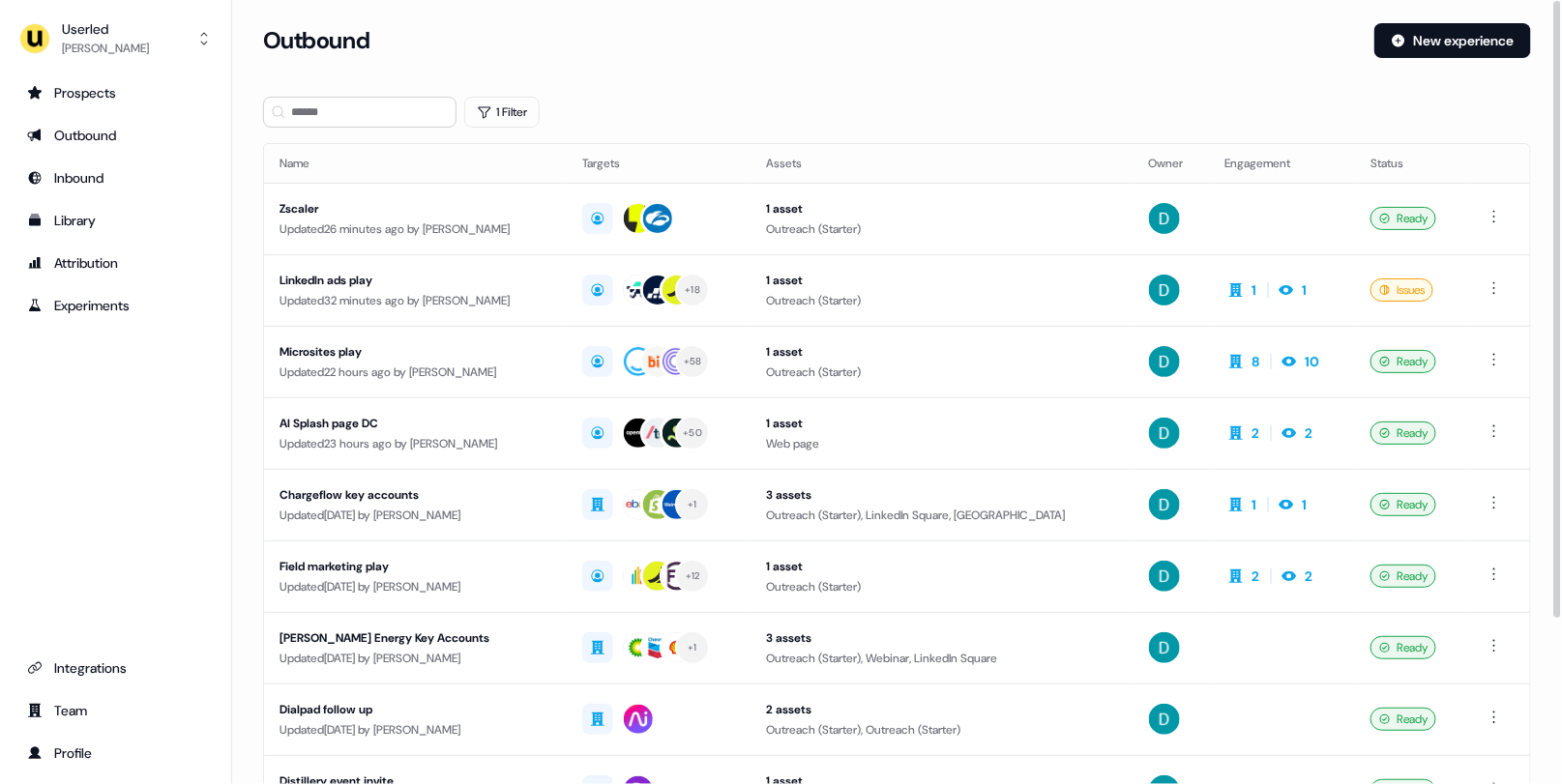
click at [313, 129] on section "Loading... Outbound New experience 1 Filter Name Targets Assets Owner Engagemen…" at bounding box center [898, 512] width 1330 height 977
click at [313, 127] on input at bounding box center [360, 111] width 193 height 31
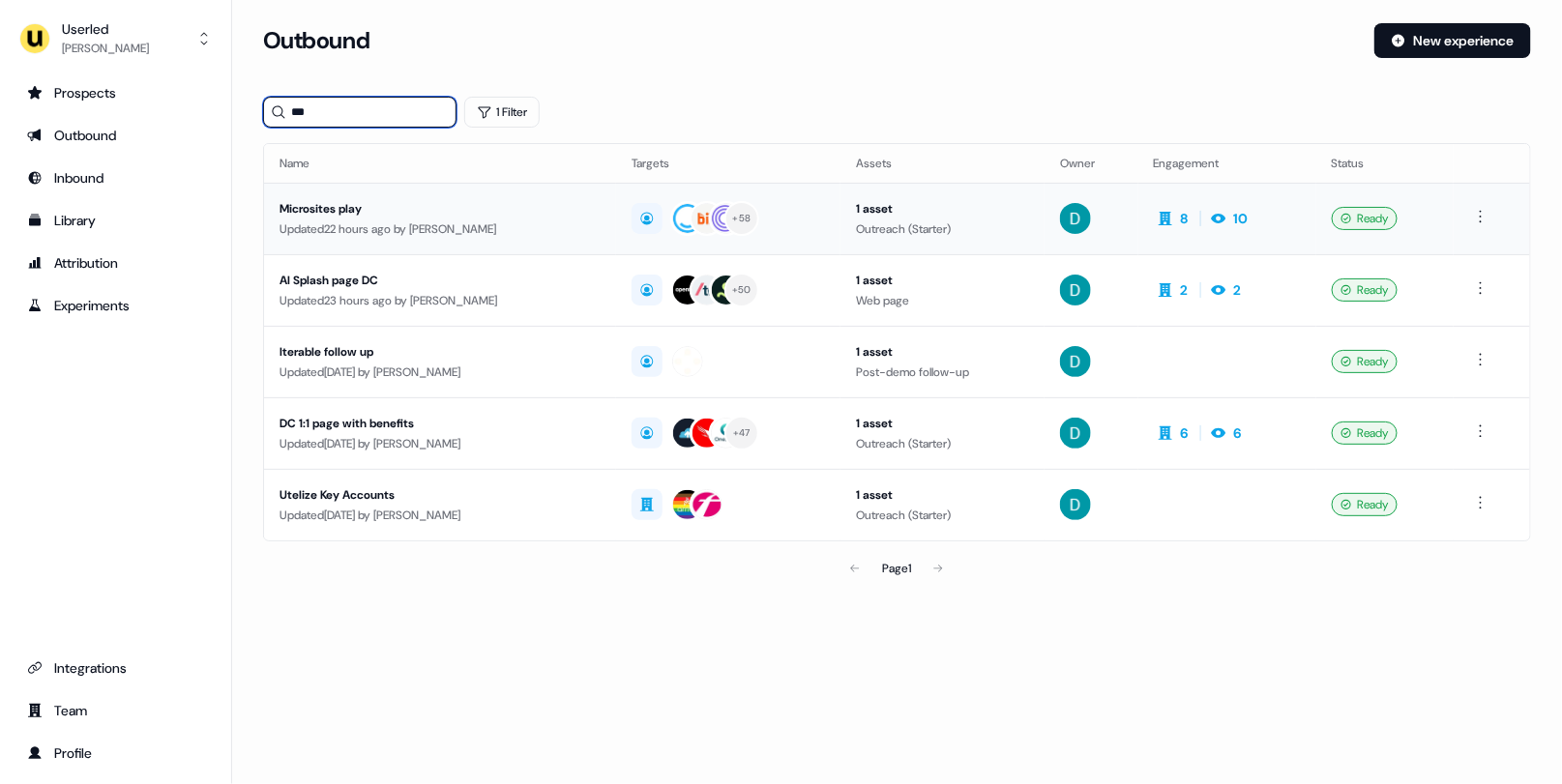
type input "***"
click at [435, 251] on td "Microsites play Updated 22 hours ago by [PERSON_NAME]" at bounding box center [440, 219] width 352 height 72
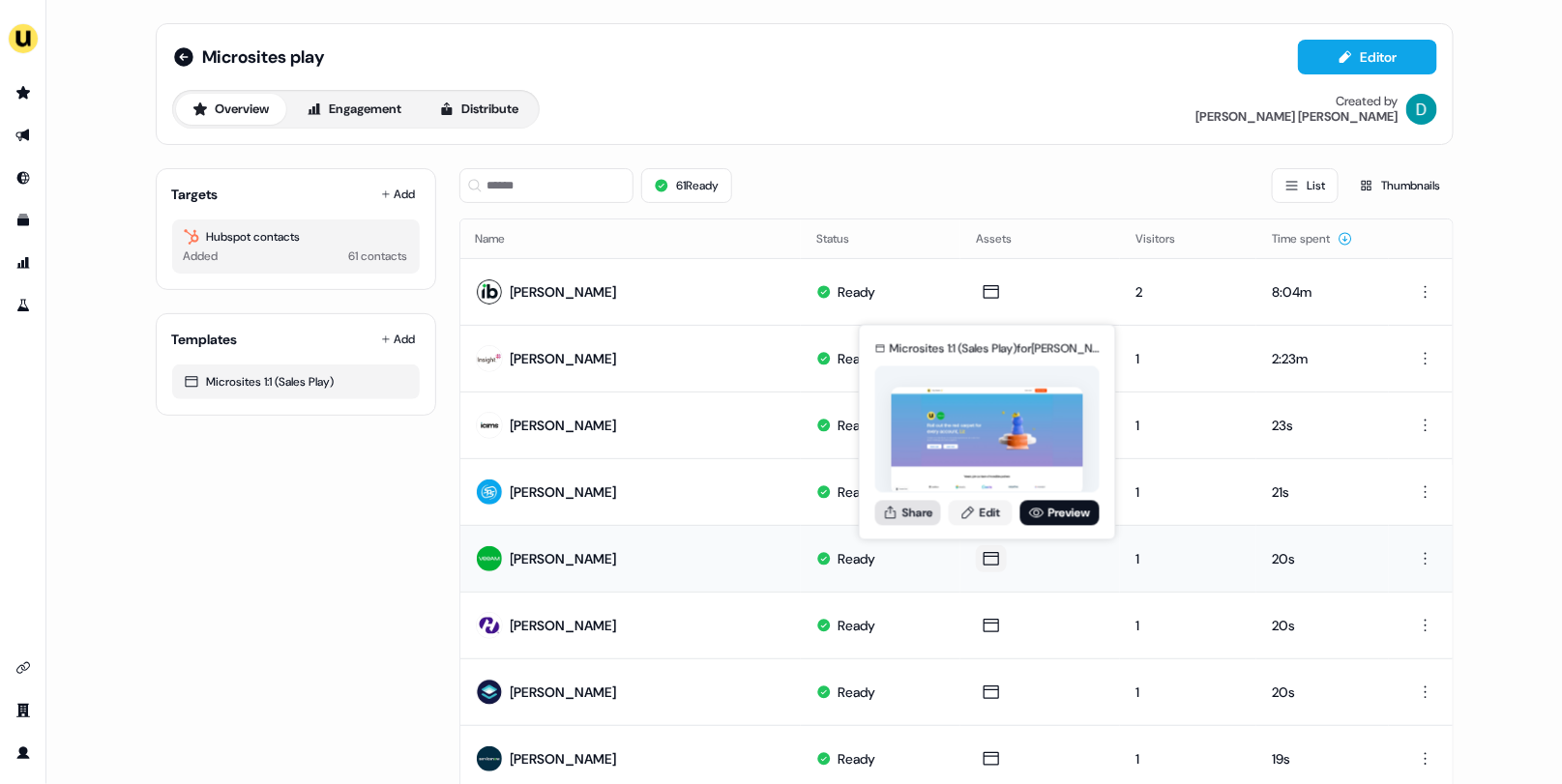
click at [898, 501] on button "Share" at bounding box center [908, 513] width 66 height 26
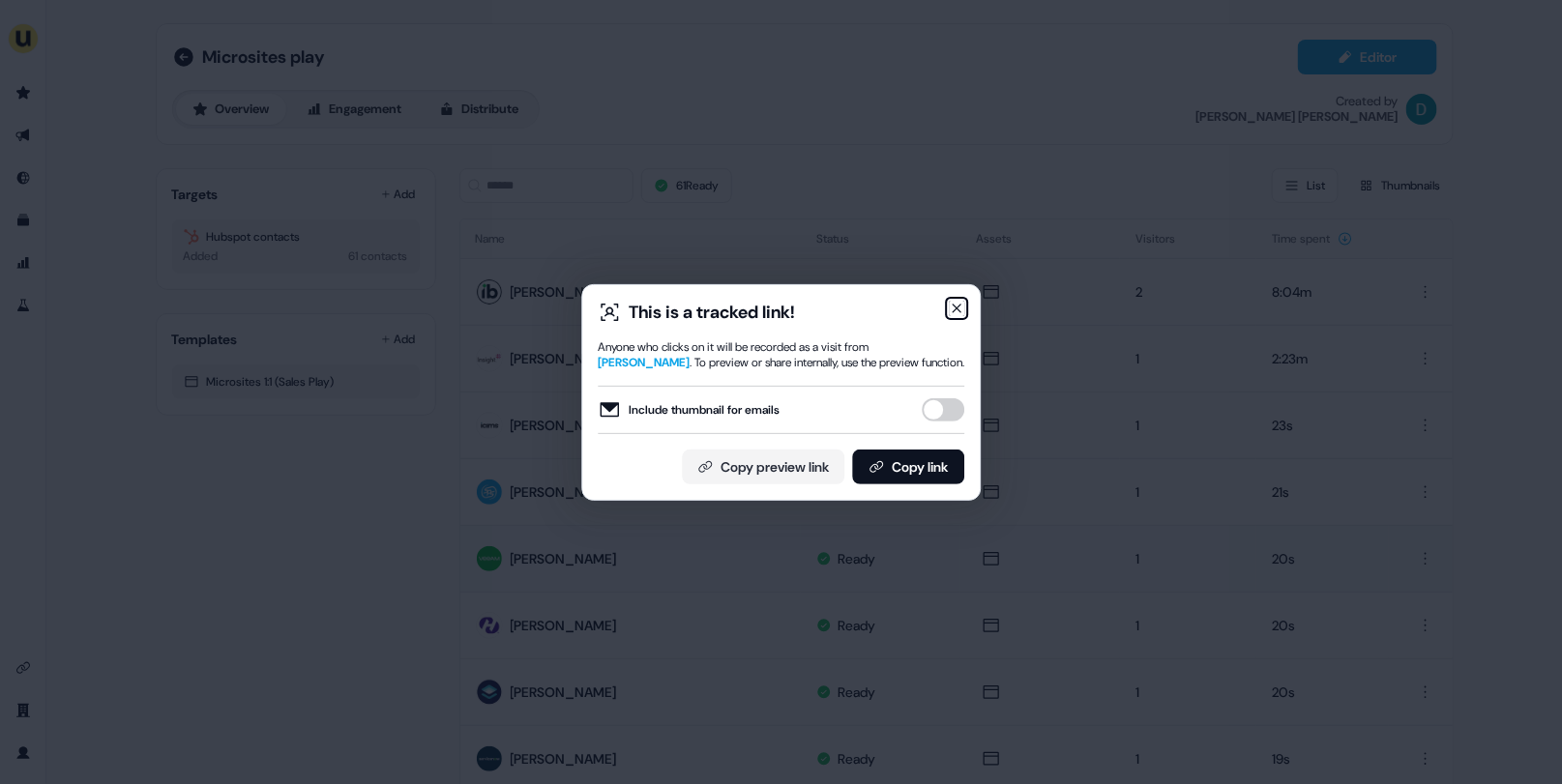
click at [954, 308] on icon "button" at bounding box center [957, 308] width 16 height 16
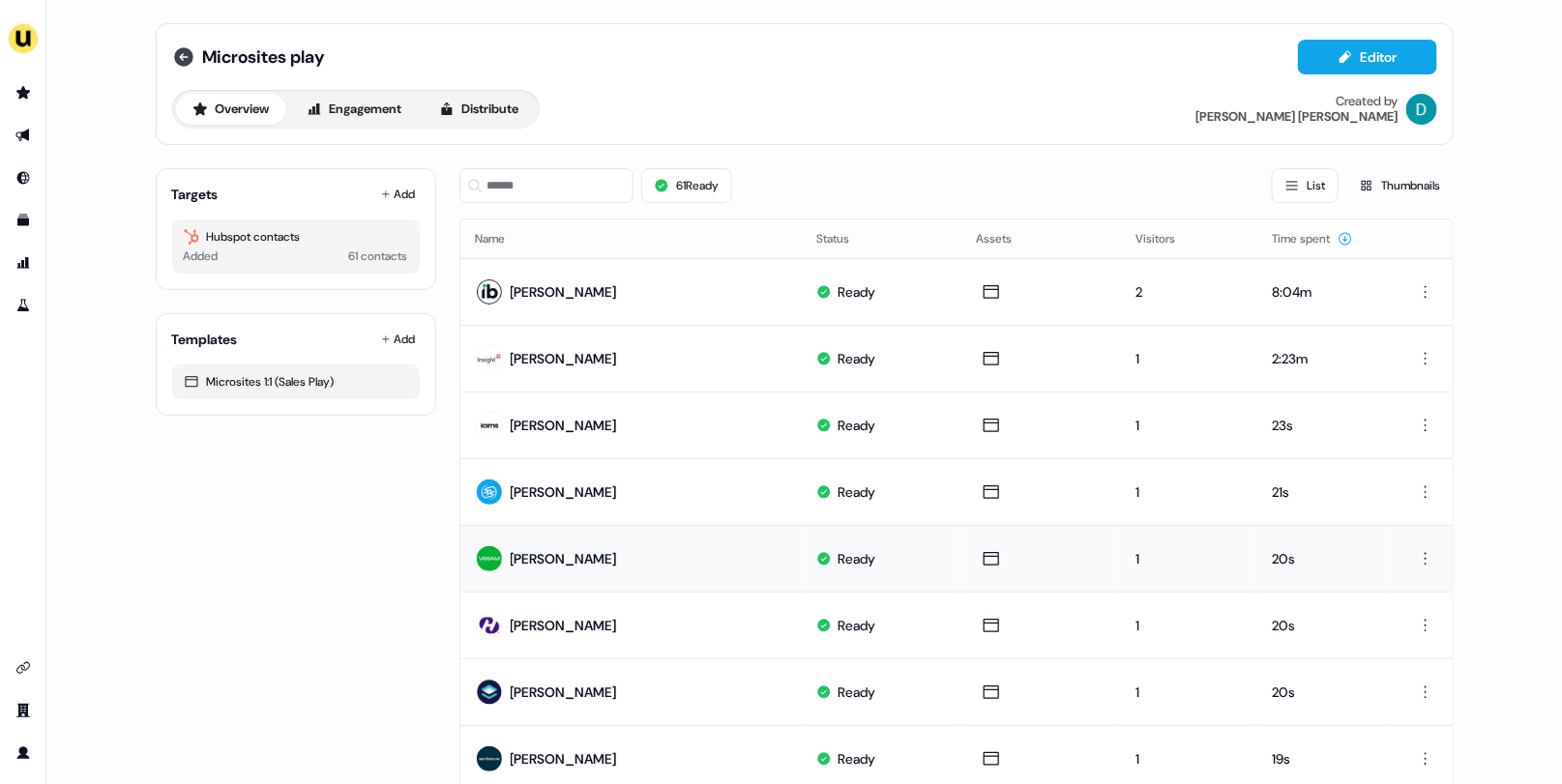
click at [188, 63] on icon at bounding box center [184, 57] width 24 height 24
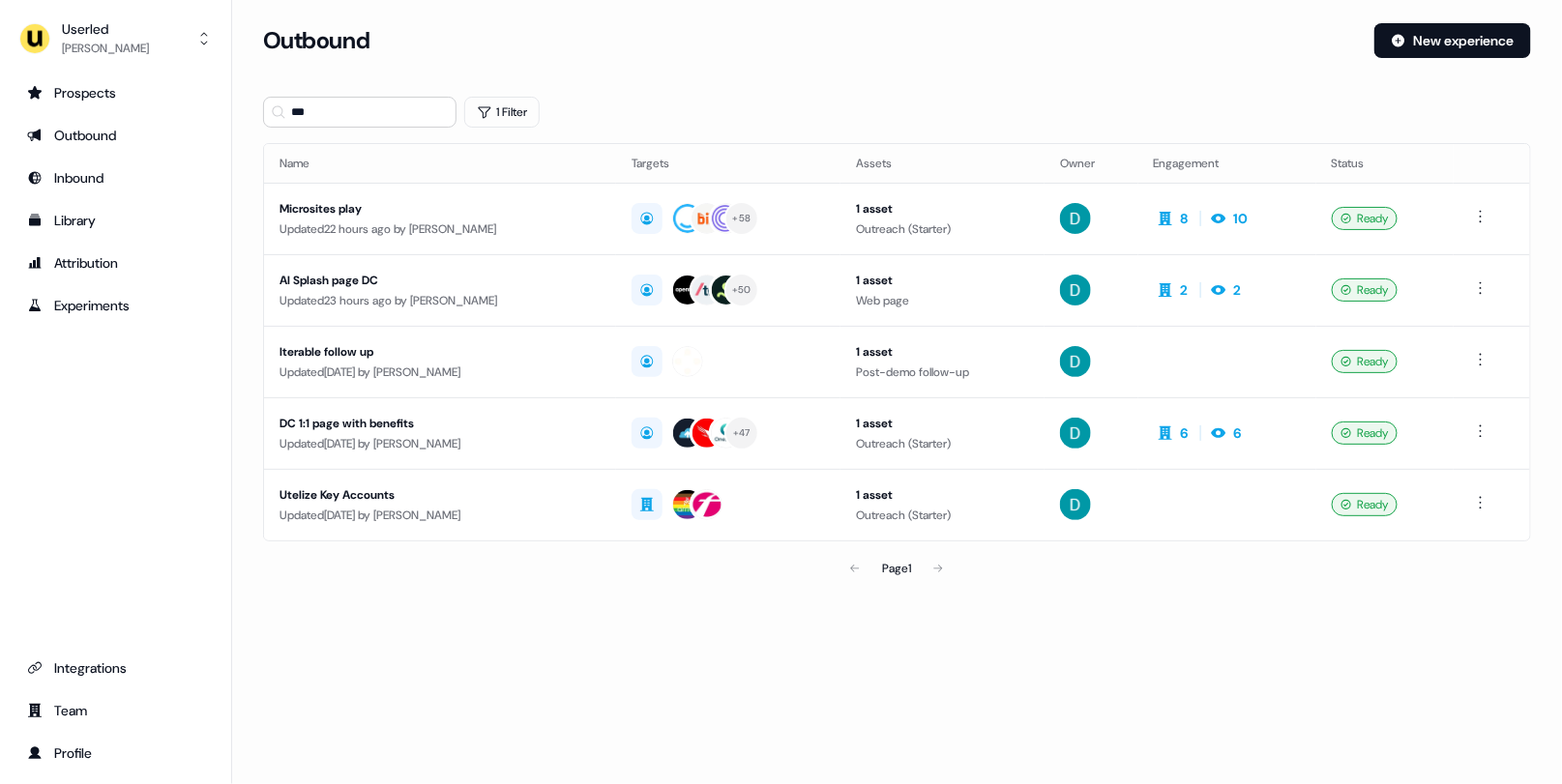
click at [188, 63] on div "Userled David Cruickshank Prospects Outbound Inbound Library Attribution Experi…" at bounding box center [781, 392] width 1562 height 784
click at [339, 113] on input "***" at bounding box center [360, 111] width 193 height 31
type input "*"
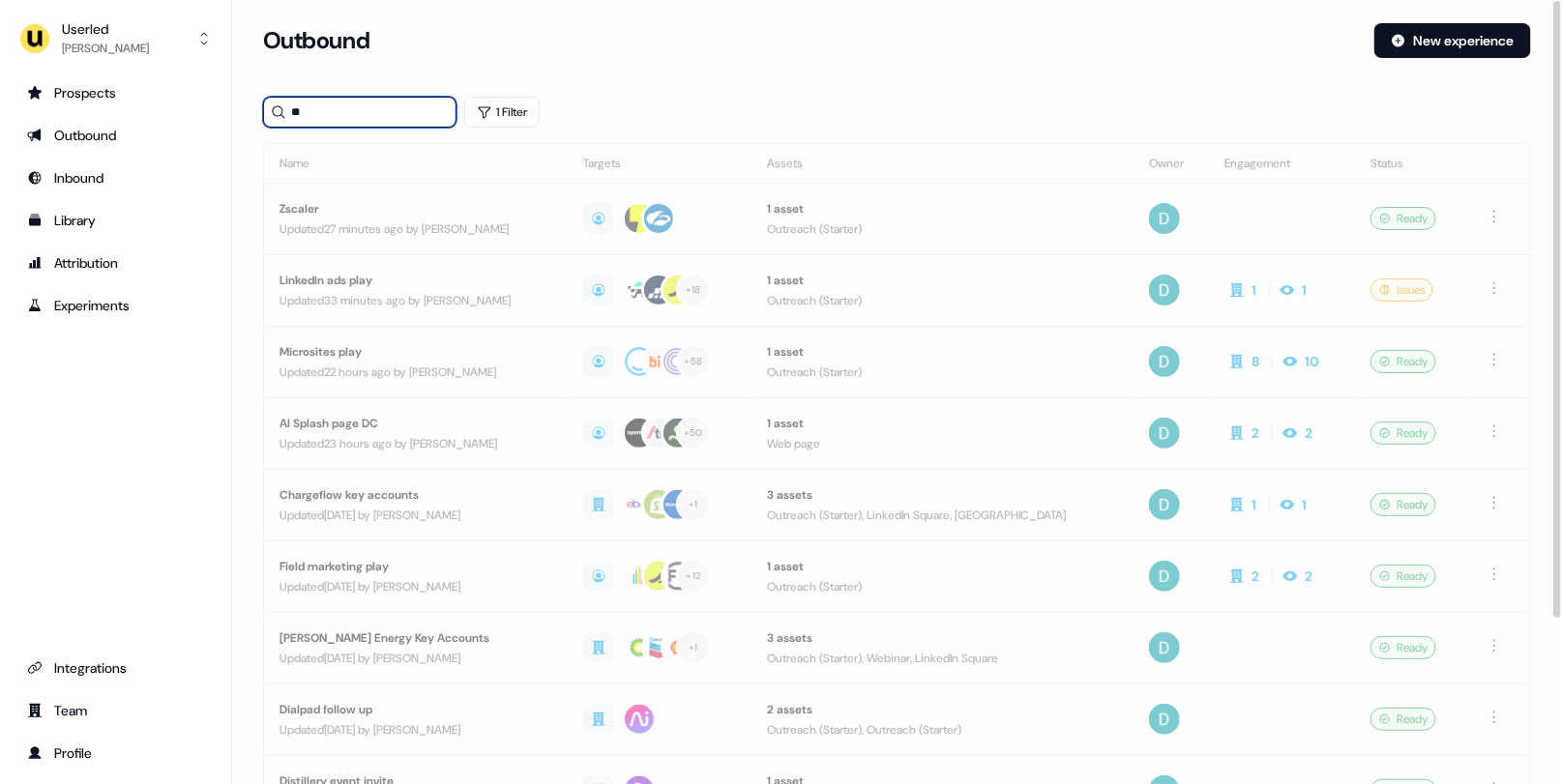
type input "*"
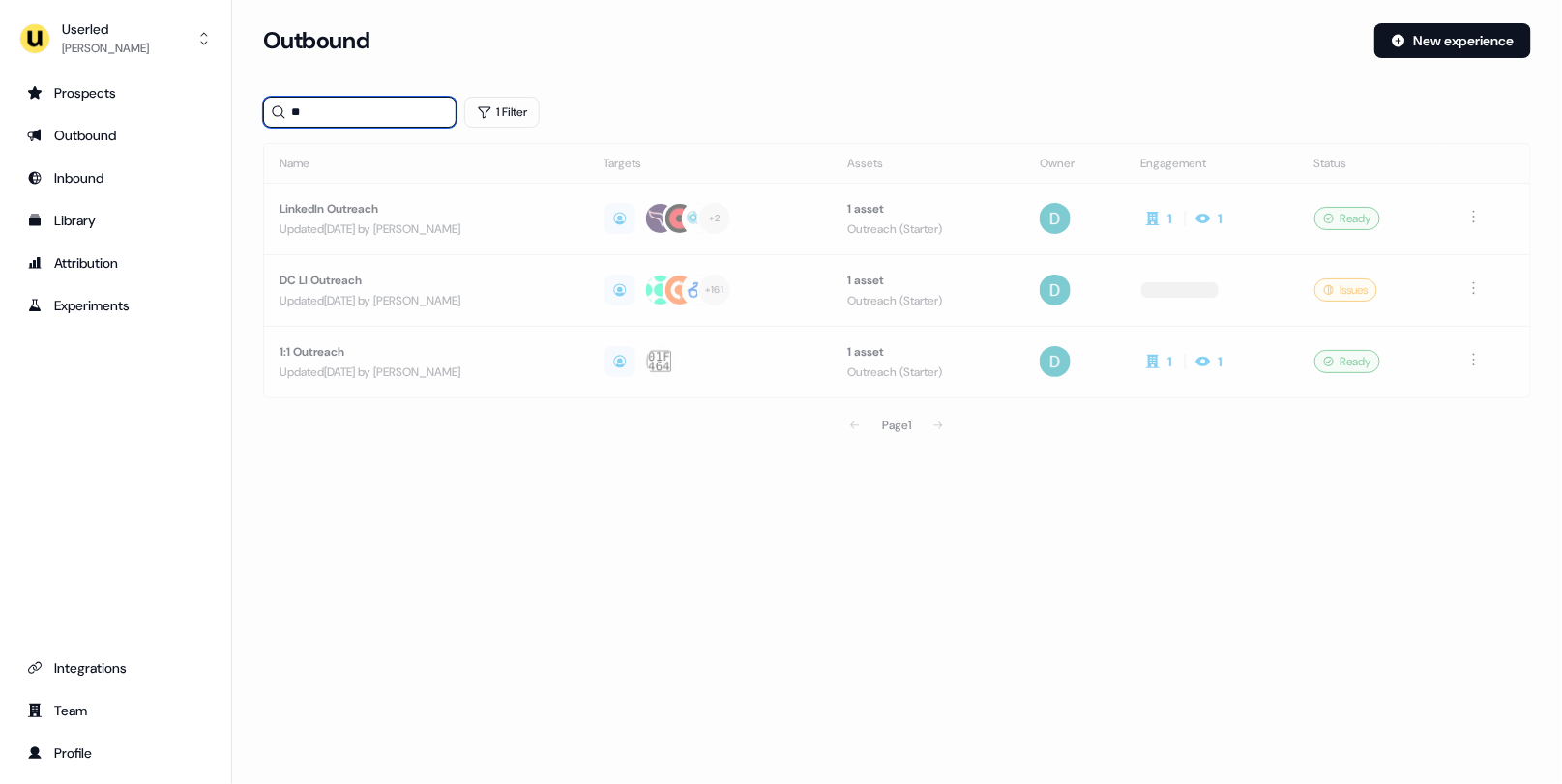
type input "*"
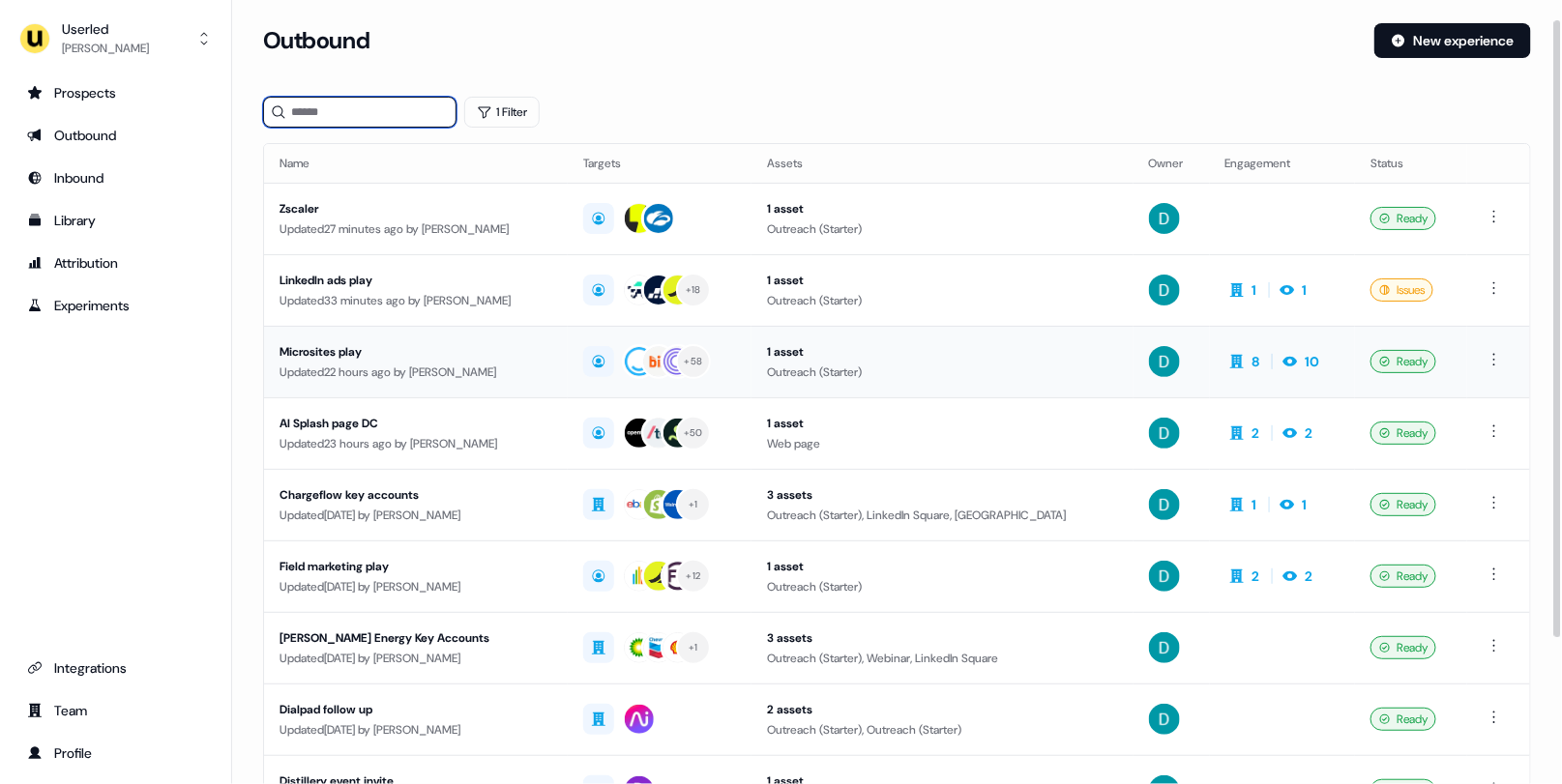
scroll to position [210, 0]
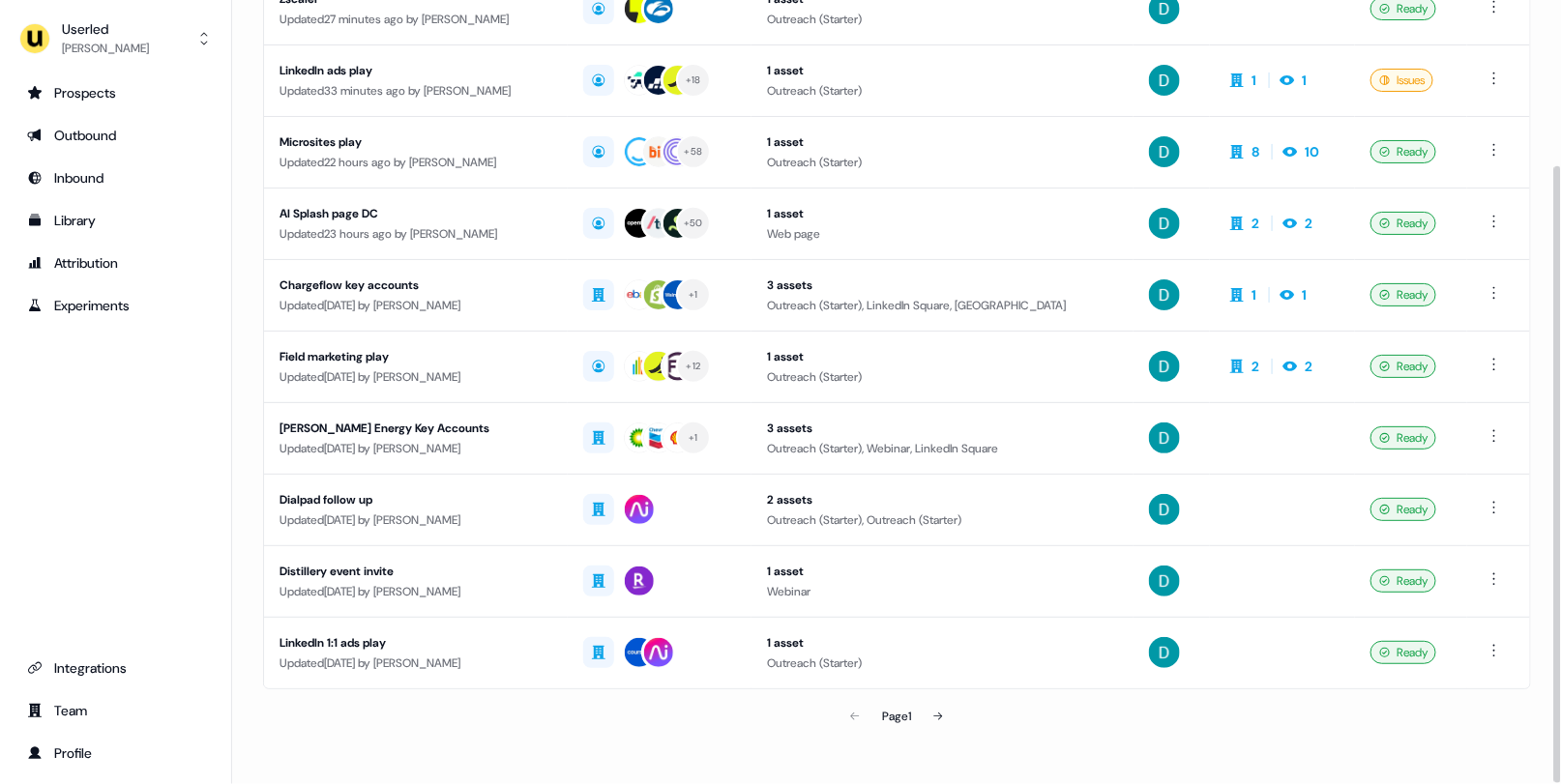
click at [962, 716] on div "Page 1" at bounding box center [897, 716] width 412 height 38
click at [947, 710] on button at bounding box center [938, 716] width 38 height 38
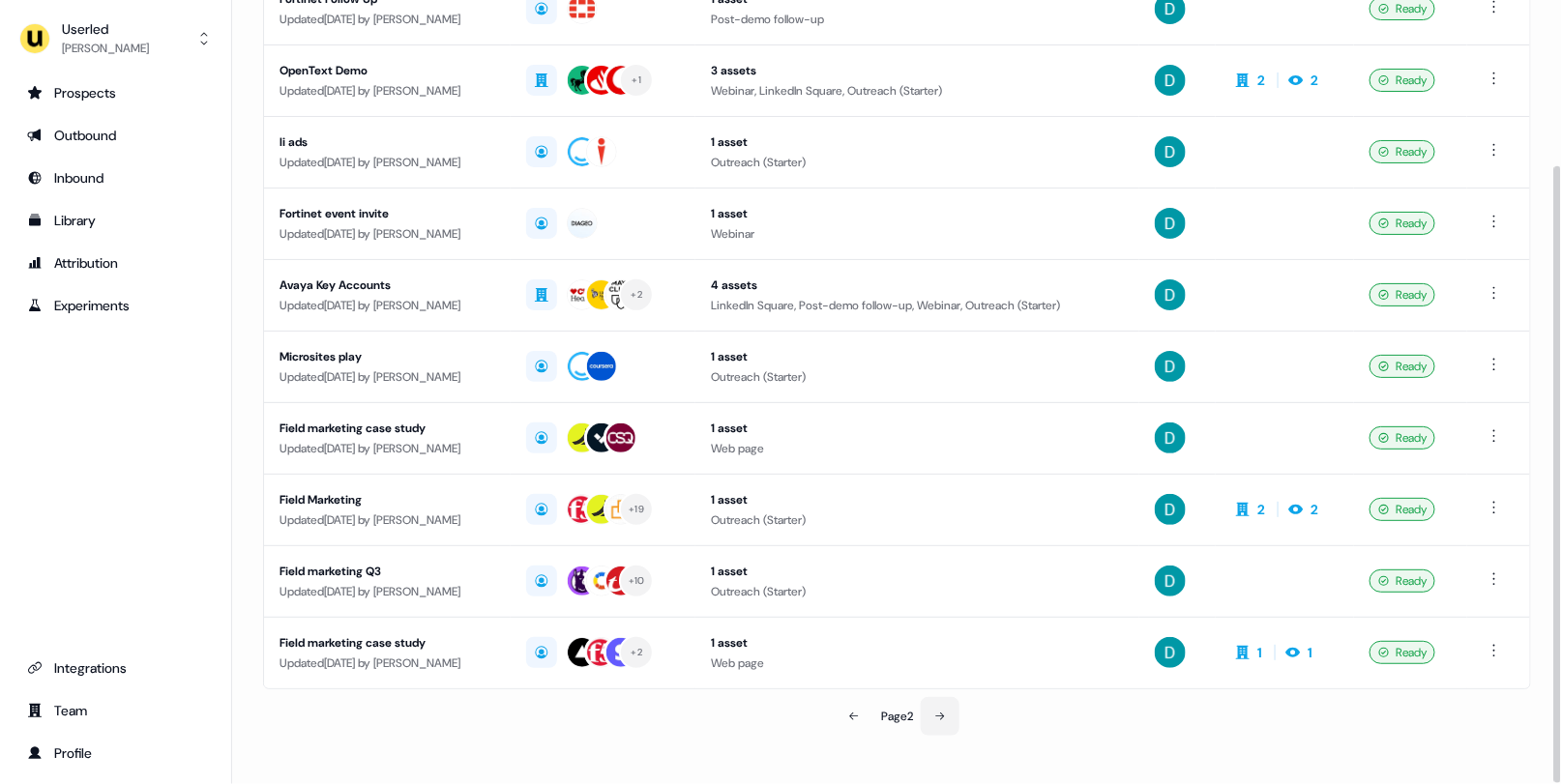
click at [946, 711] on icon at bounding box center [940, 717] width 12 height 12
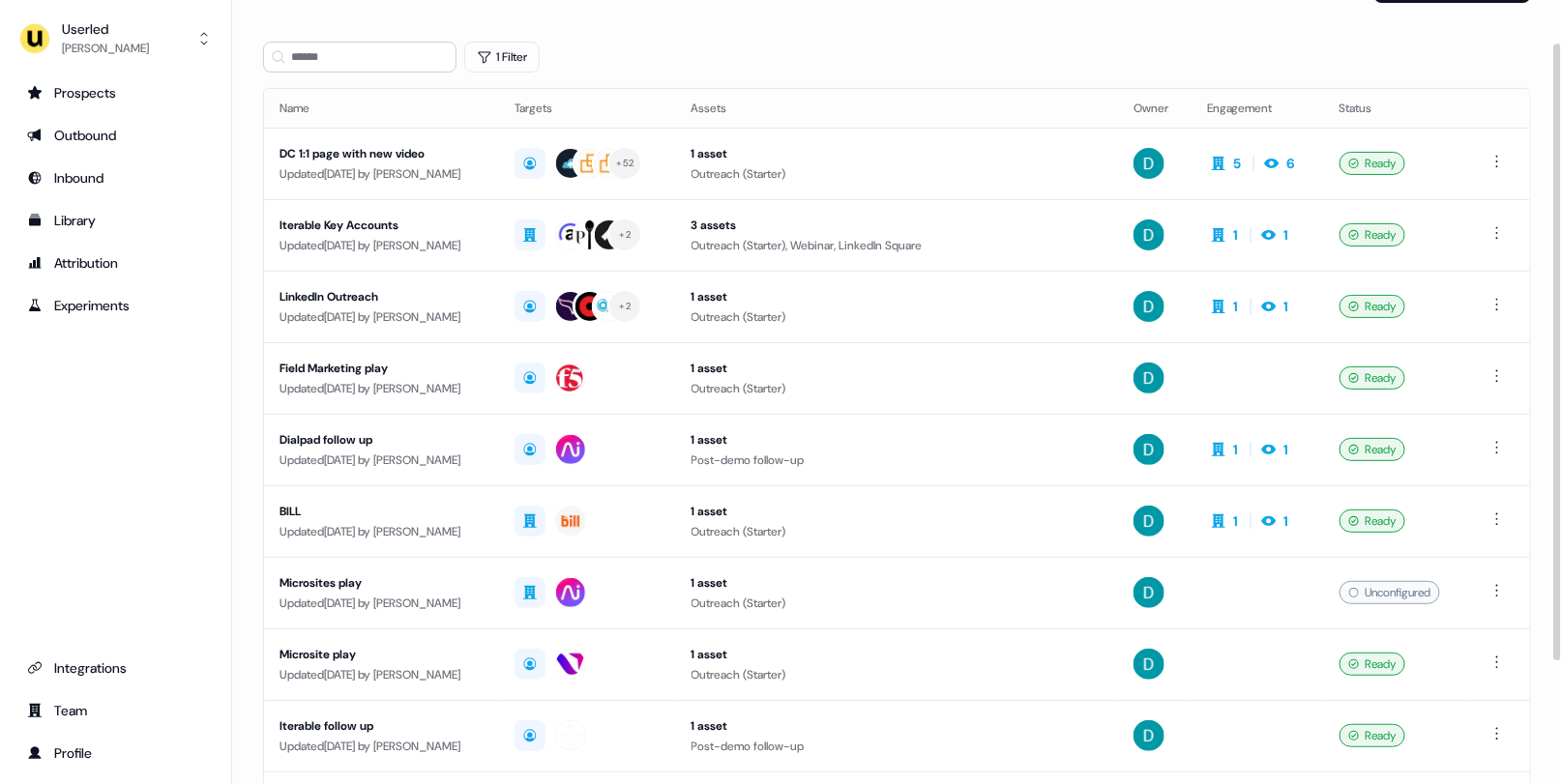
scroll to position [54, 0]
click at [354, 183] on div "Updated 16 days ago by David Cruickshank" at bounding box center [381, 175] width 204 height 20
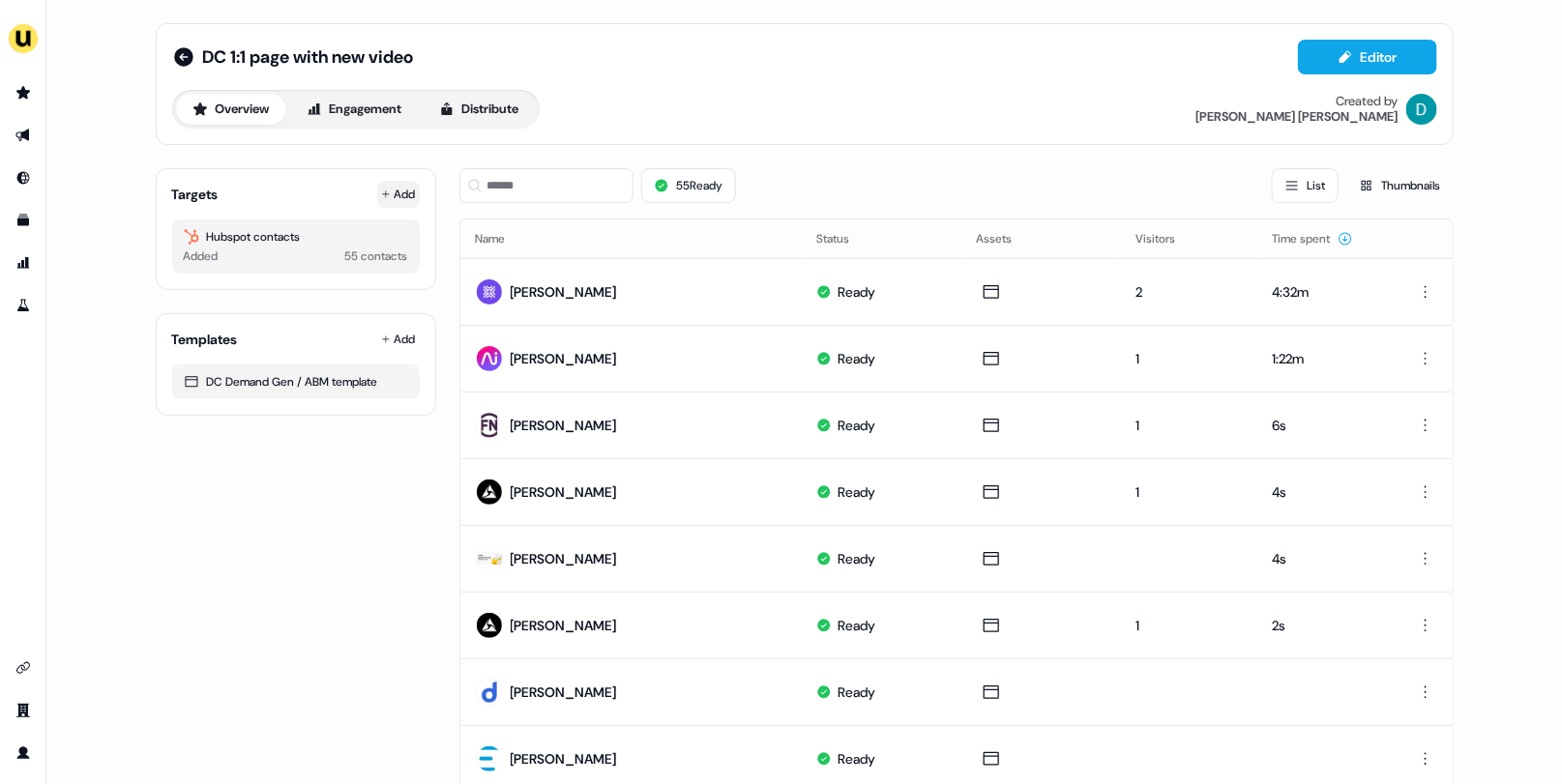
click at [398, 200] on button "Add" at bounding box center [398, 194] width 42 height 27
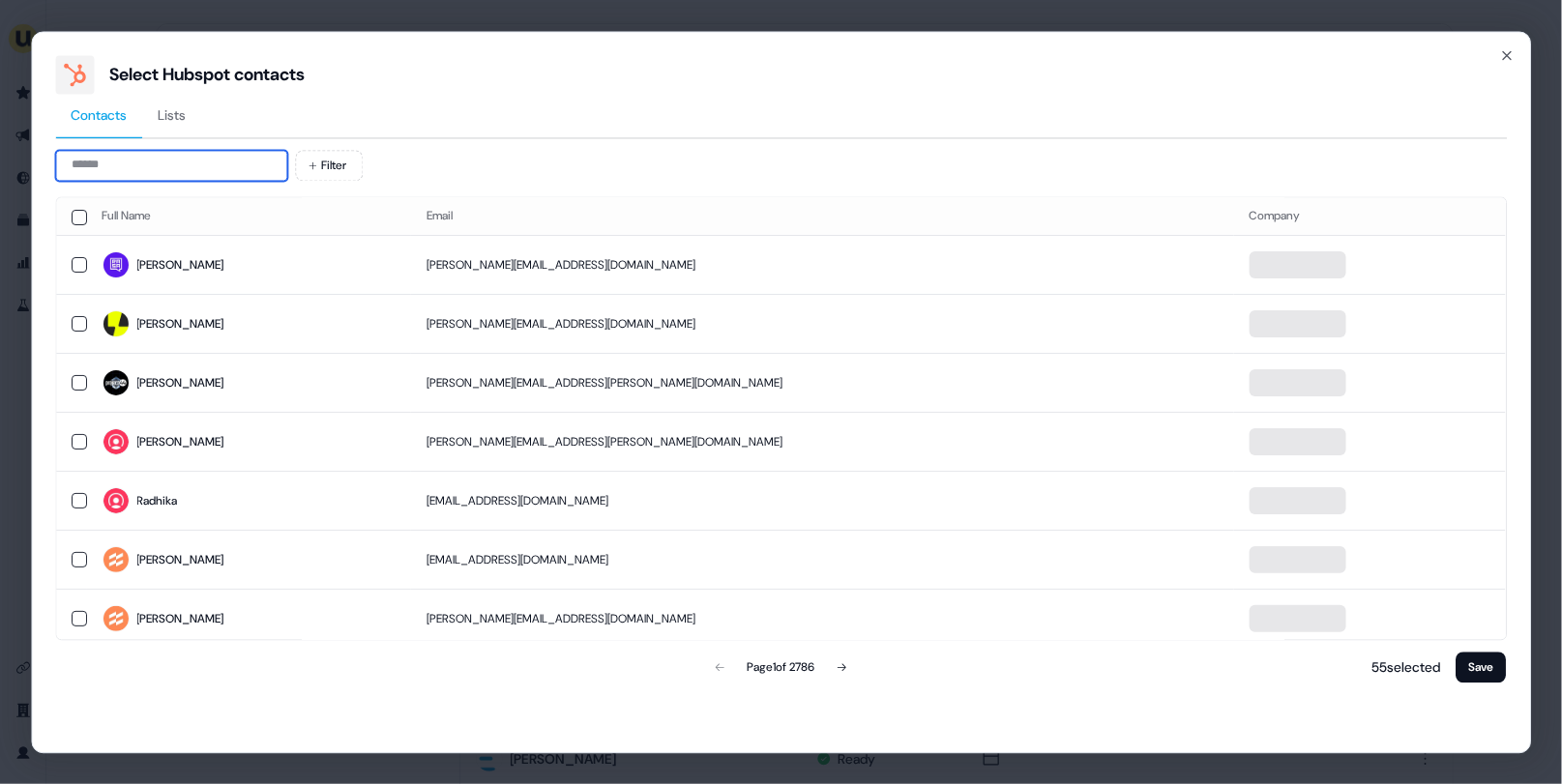
click at [141, 157] on input at bounding box center [171, 164] width 233 height 31
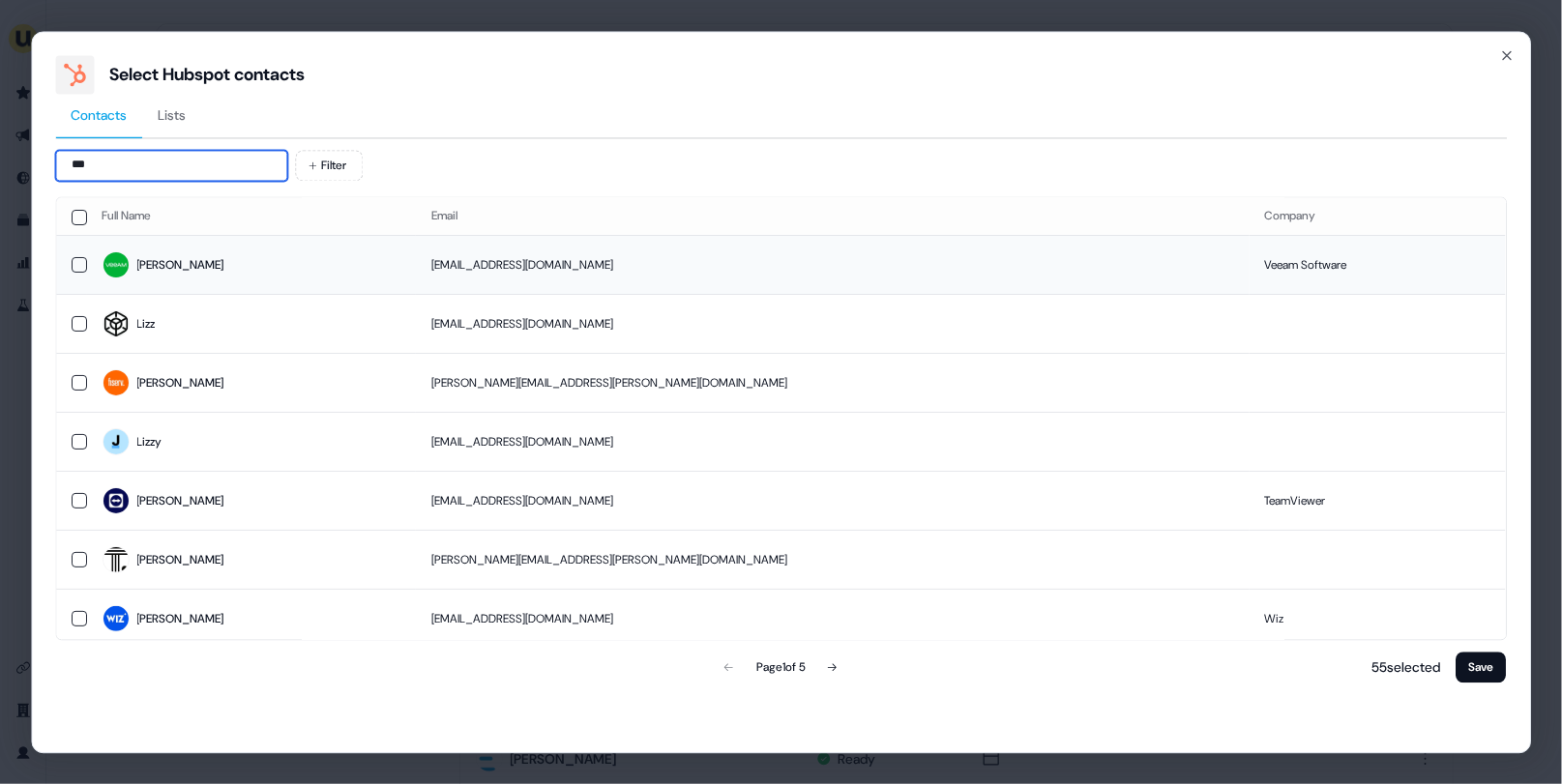
type input "***"
click at [266, 284] on td "Liz" at bounding box center [251, 266] width 329 height 59
click at [1506, 669] on button "Save" at bounding box center [1481, 667] width 50 height 31
click at [1481, 668] on button "Save" at bounding box center [1481, 667] width 50 height 31
click at [1497, 660] on button "Save" at bounding box center [1481, 667] width 50 height 31
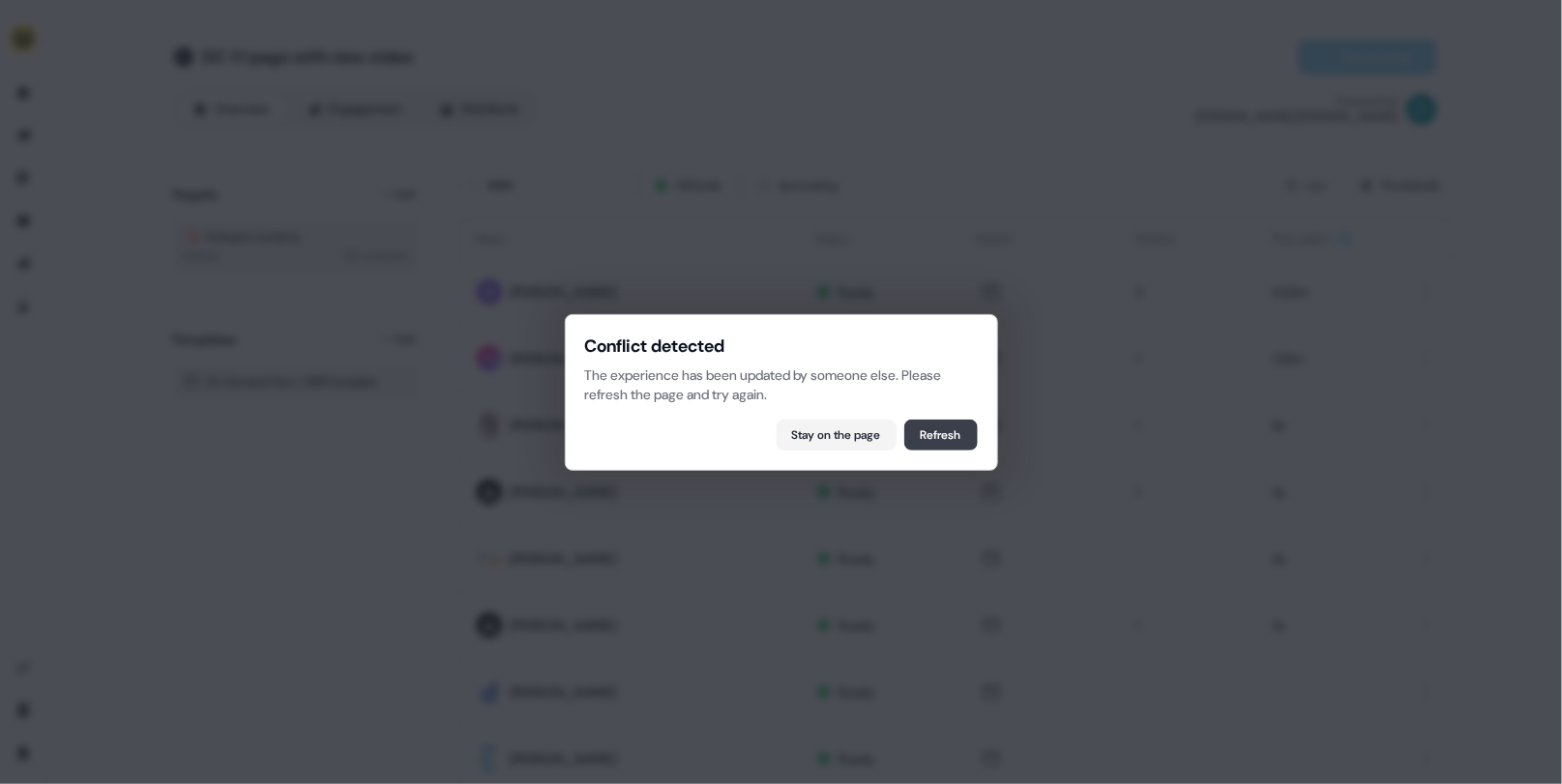
click at [953, 425] on button "Refresh" at bounding box center [941, 434] width 74 height 31
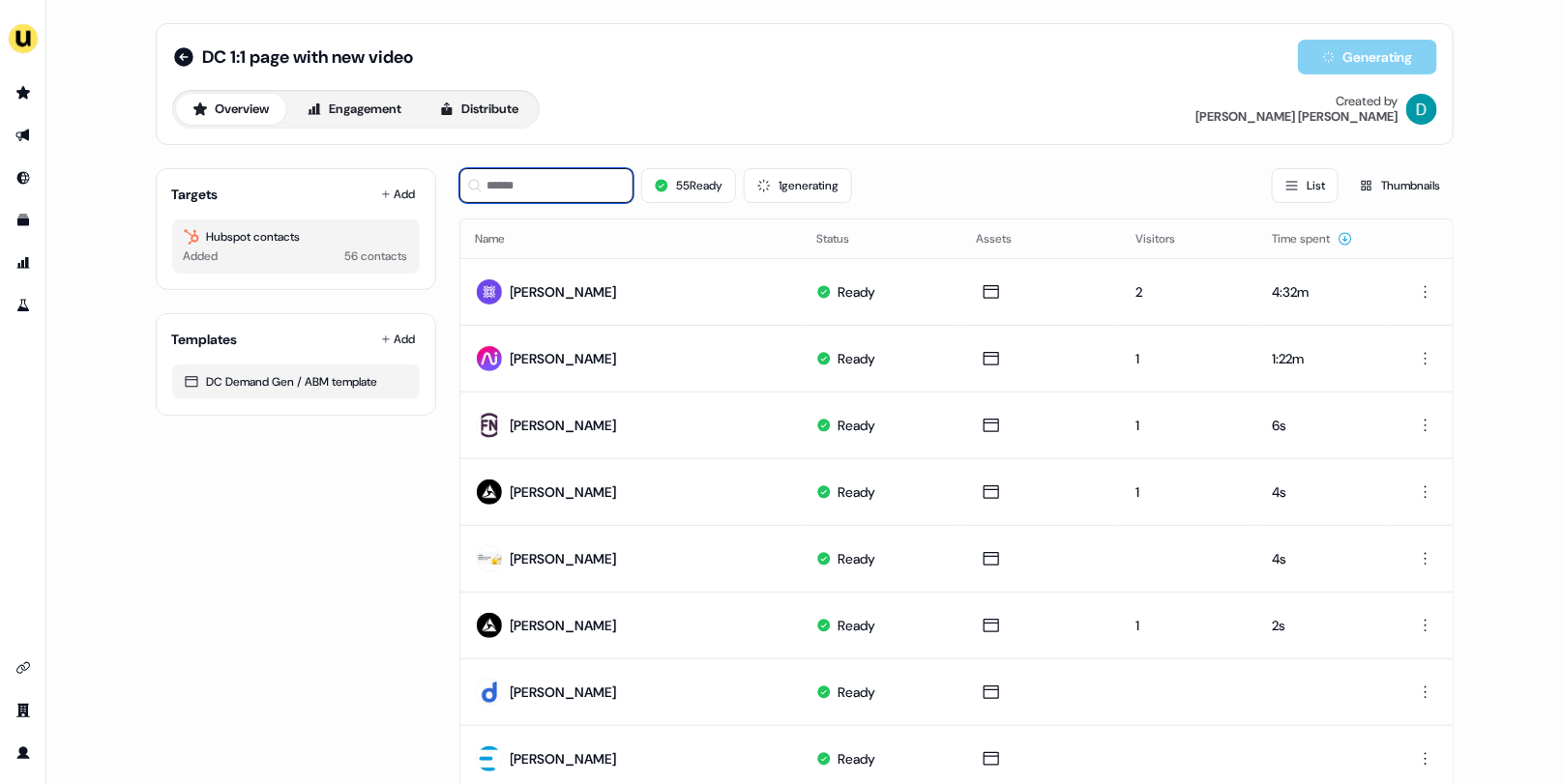
click at [531, 186] on input at bounding box center [546, 185] width 174 height 34
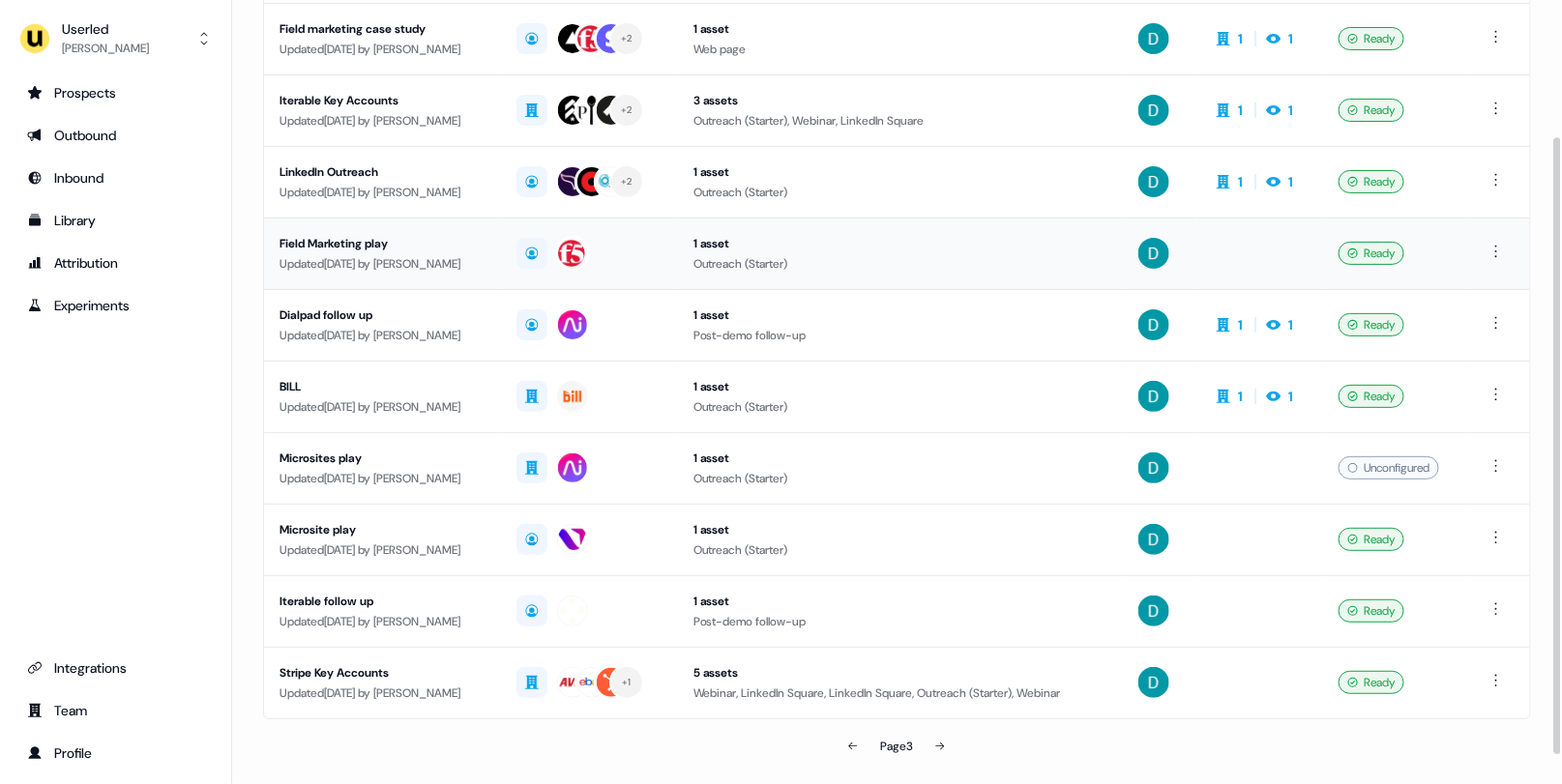
scroll to position [179, 0]
click at [930, 740] on button at bounding box center [940, 747] width 38 height 38
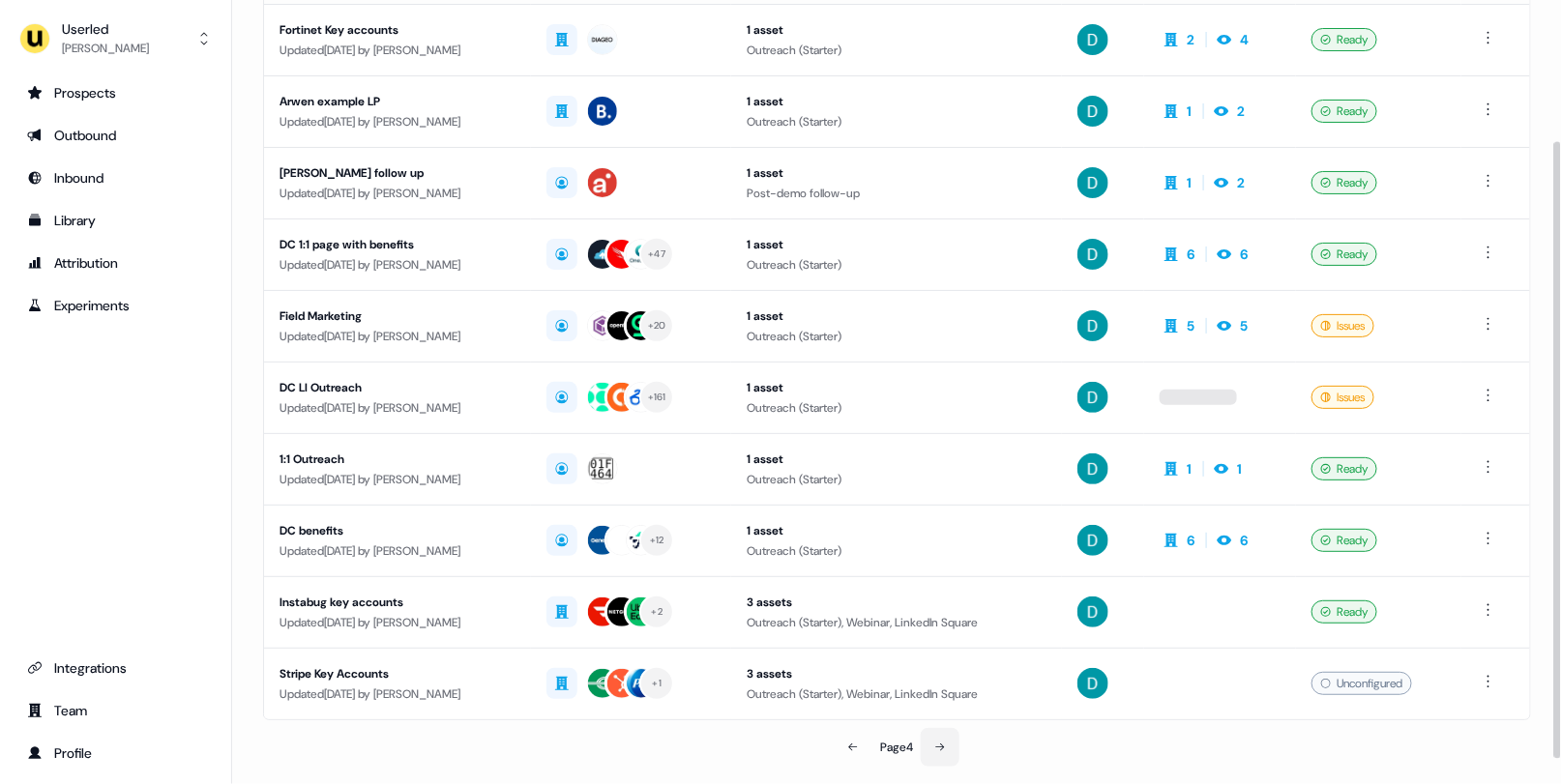
scroll to position [98, 0]
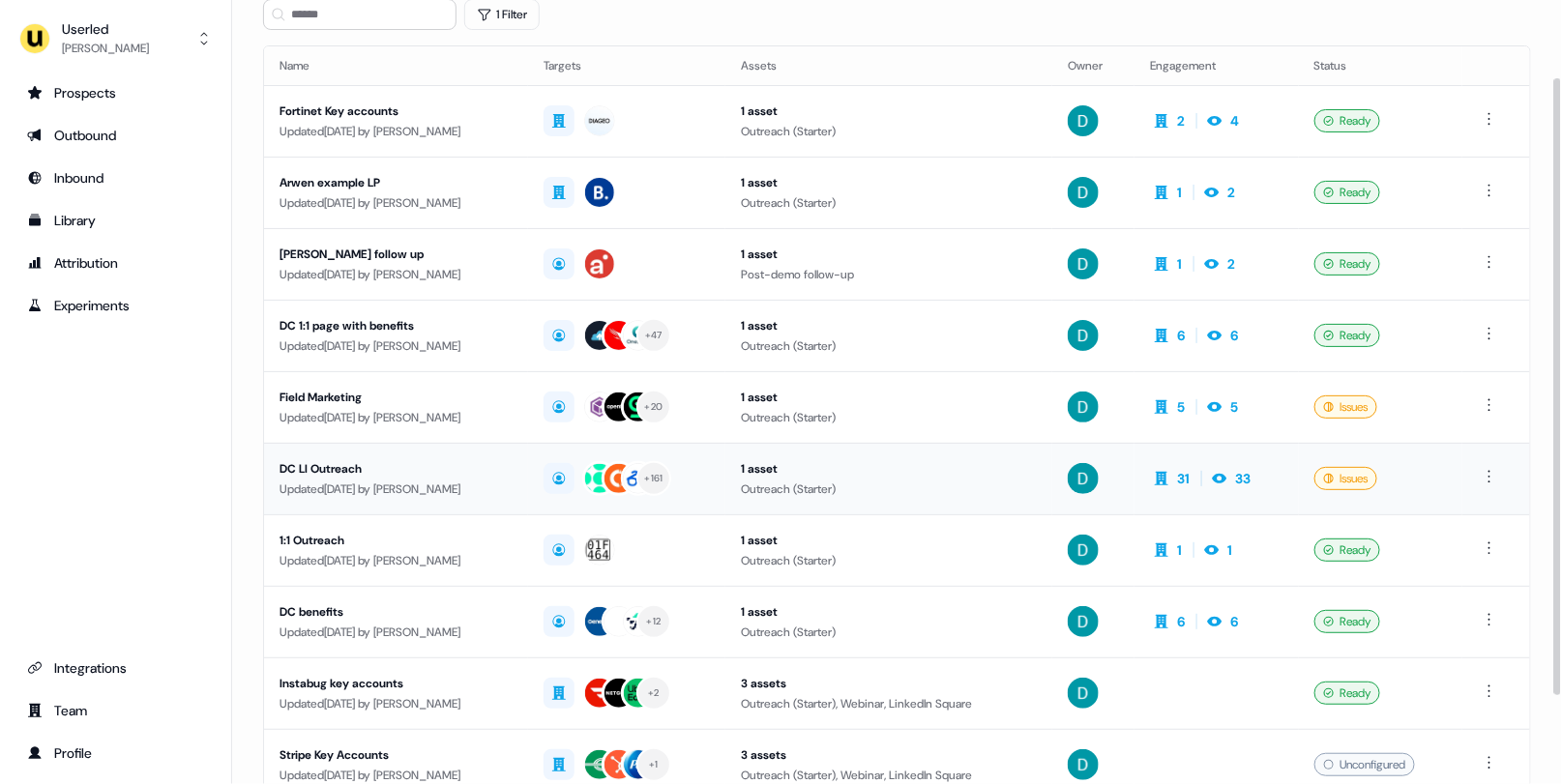
click at [495, 493] on div "Updated 1 month ago by David Cruickshank" at bounding box center [396, 490] width 234 height 20
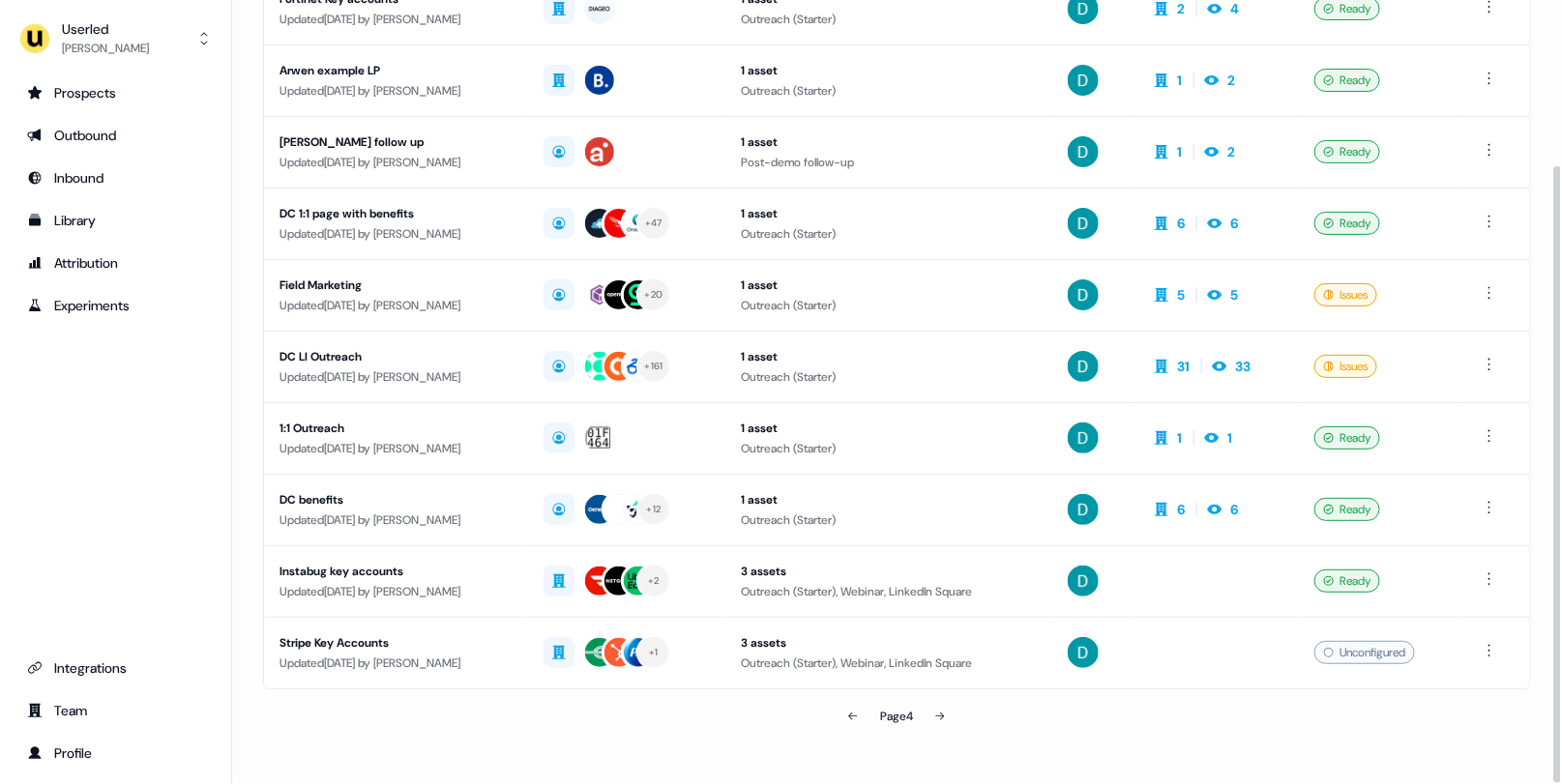
scroll to position [209, 0]
click at [845, 706] on button at bounding box center [852, 717] width 38 height 38
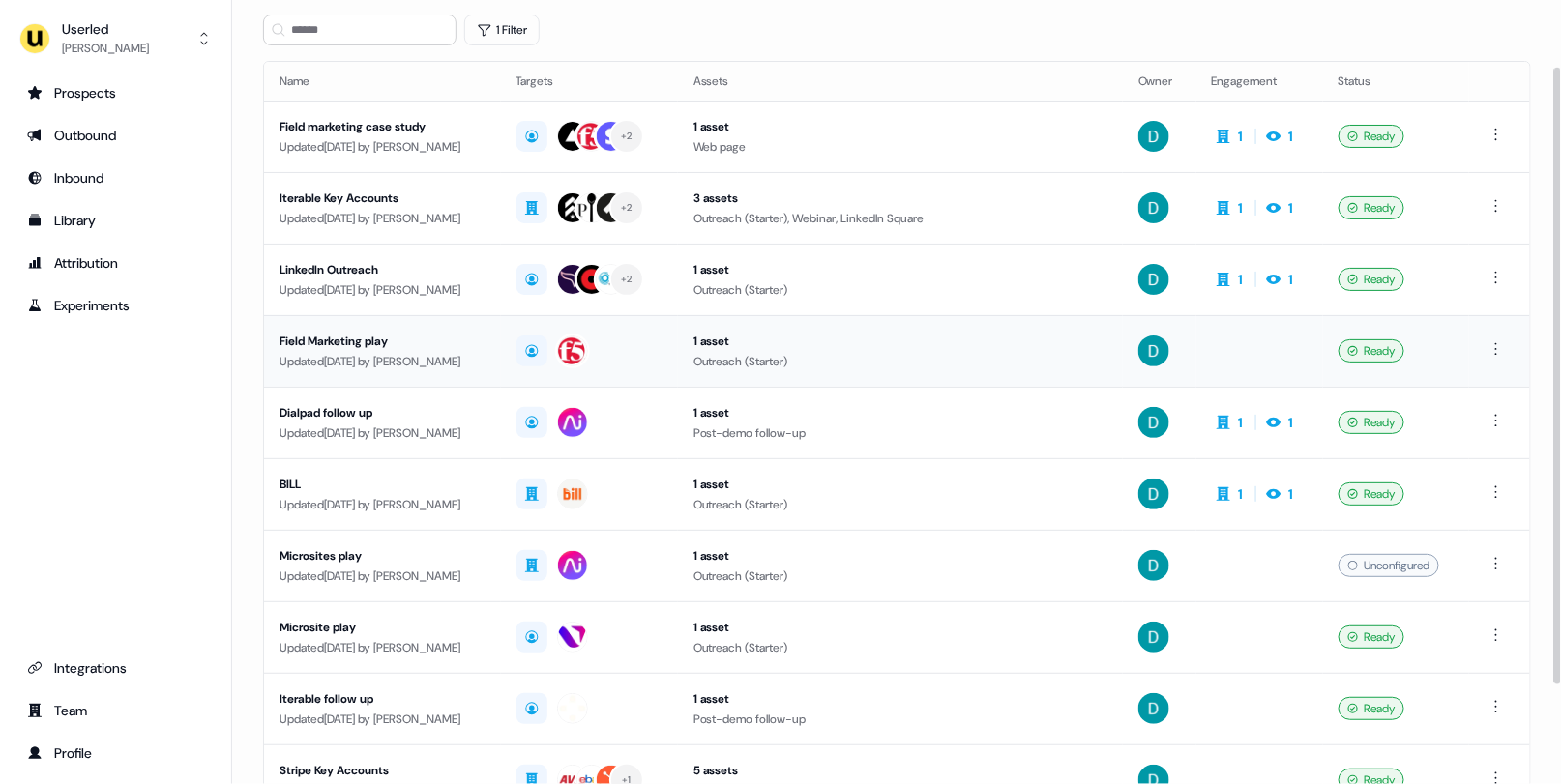
scroll to position [84, 0]
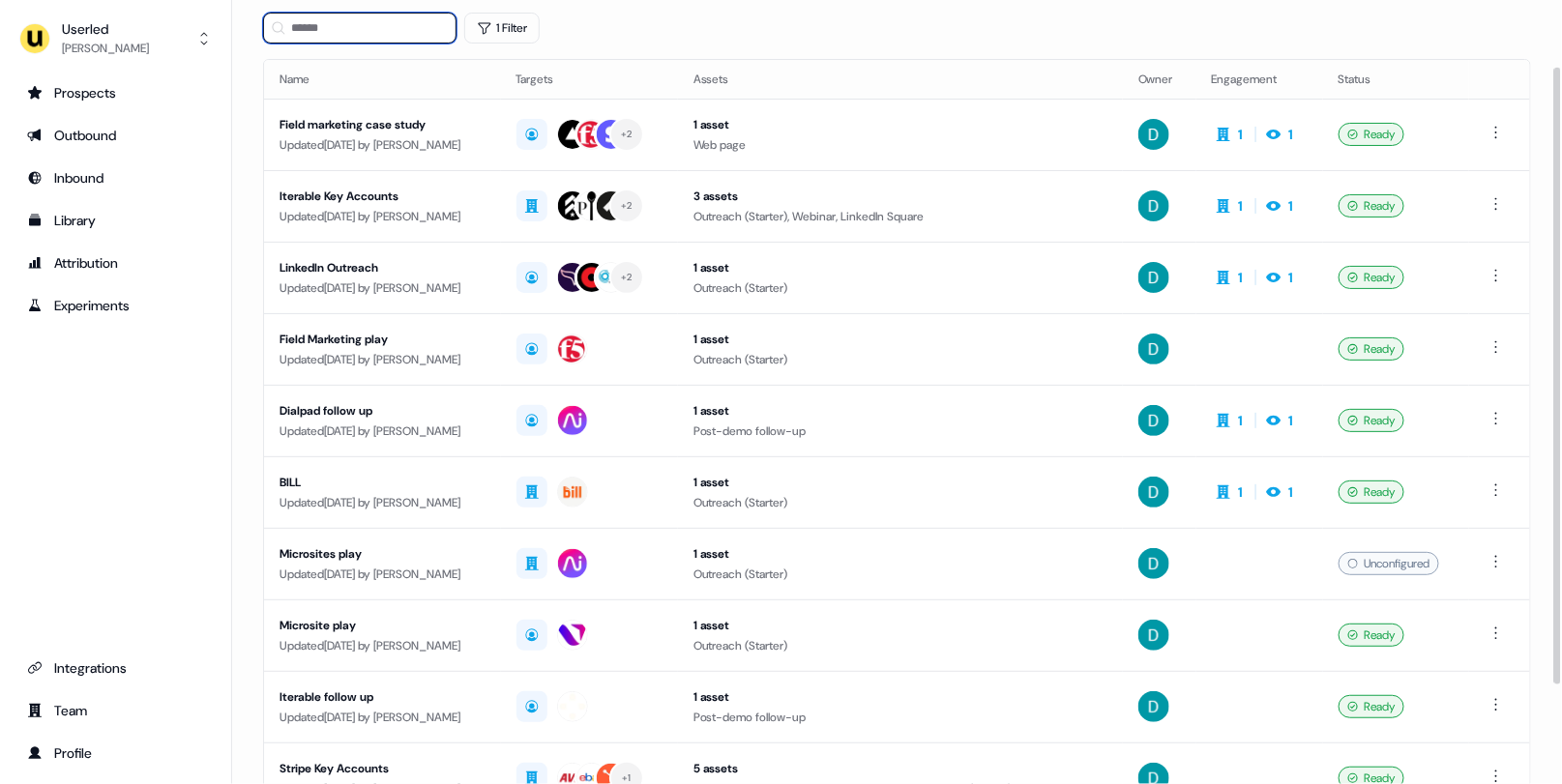
click at [326, 35] on input at bounding box center [360, 28] width 193 height 31
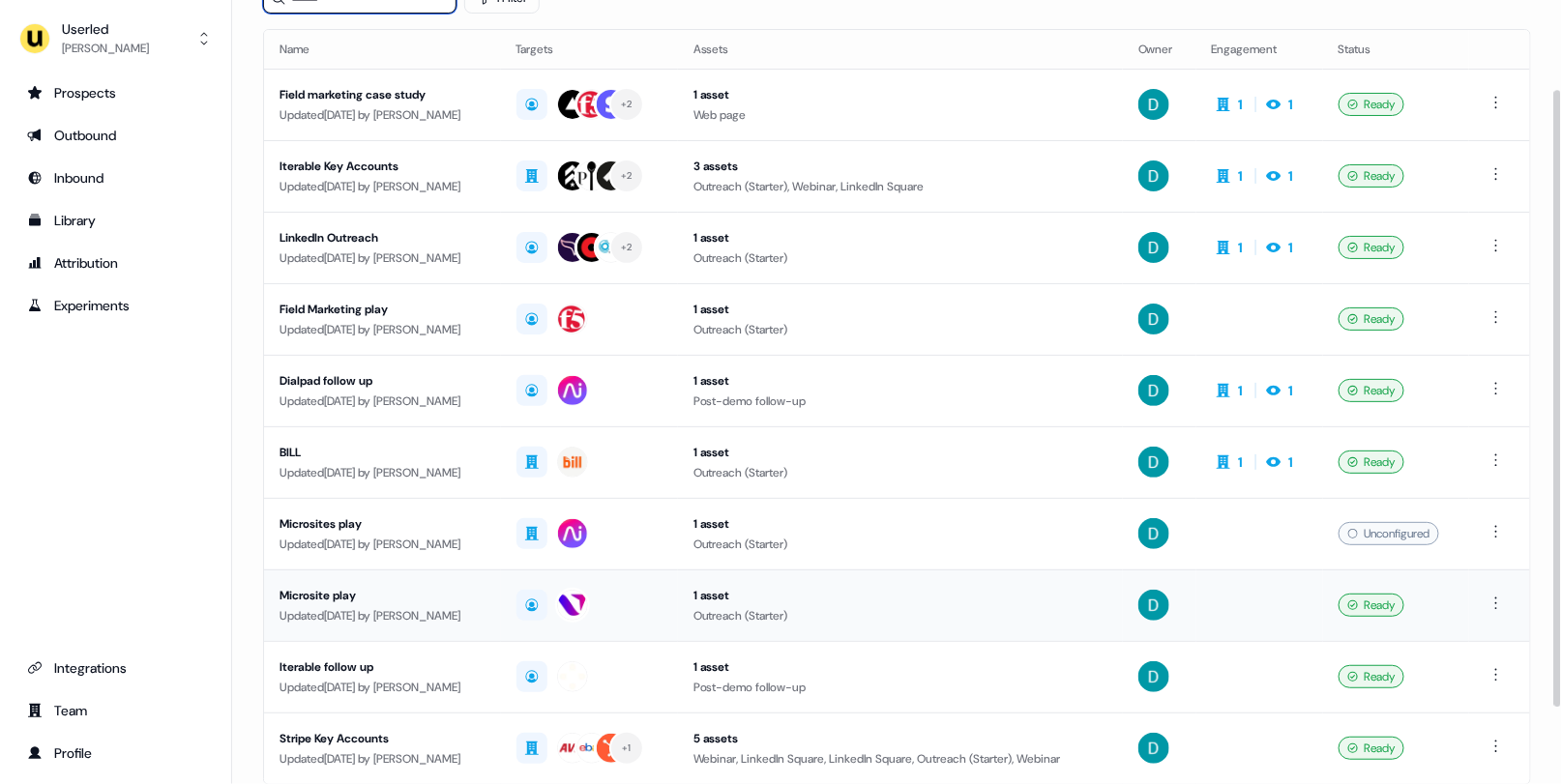
scroll to position [118, 0]
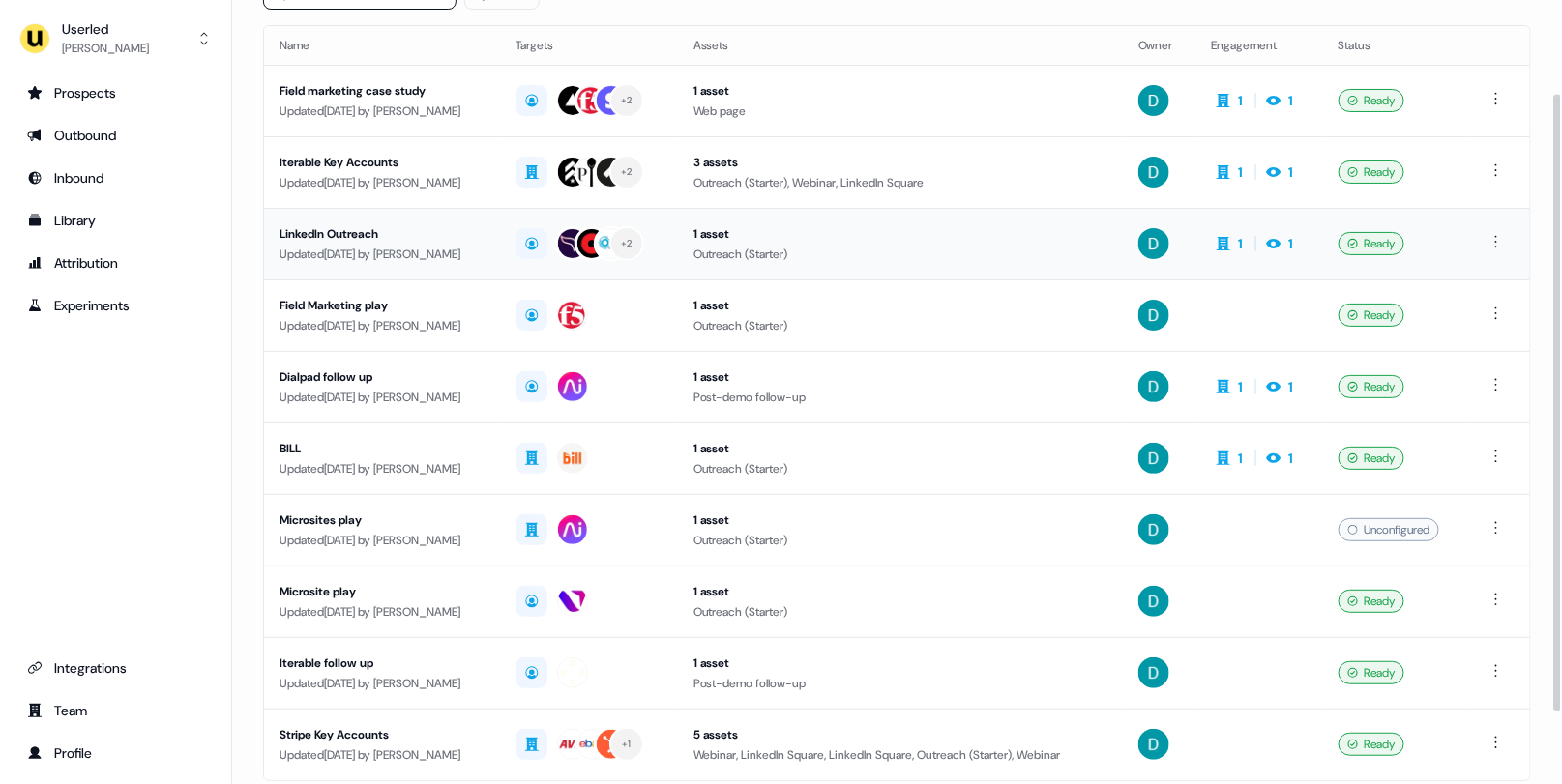
click at [395, 215] on td "LinkedIn Outreach Updated 16 days ago by David Cruickshank" at bounding box center [382, 243] width 238 height 72
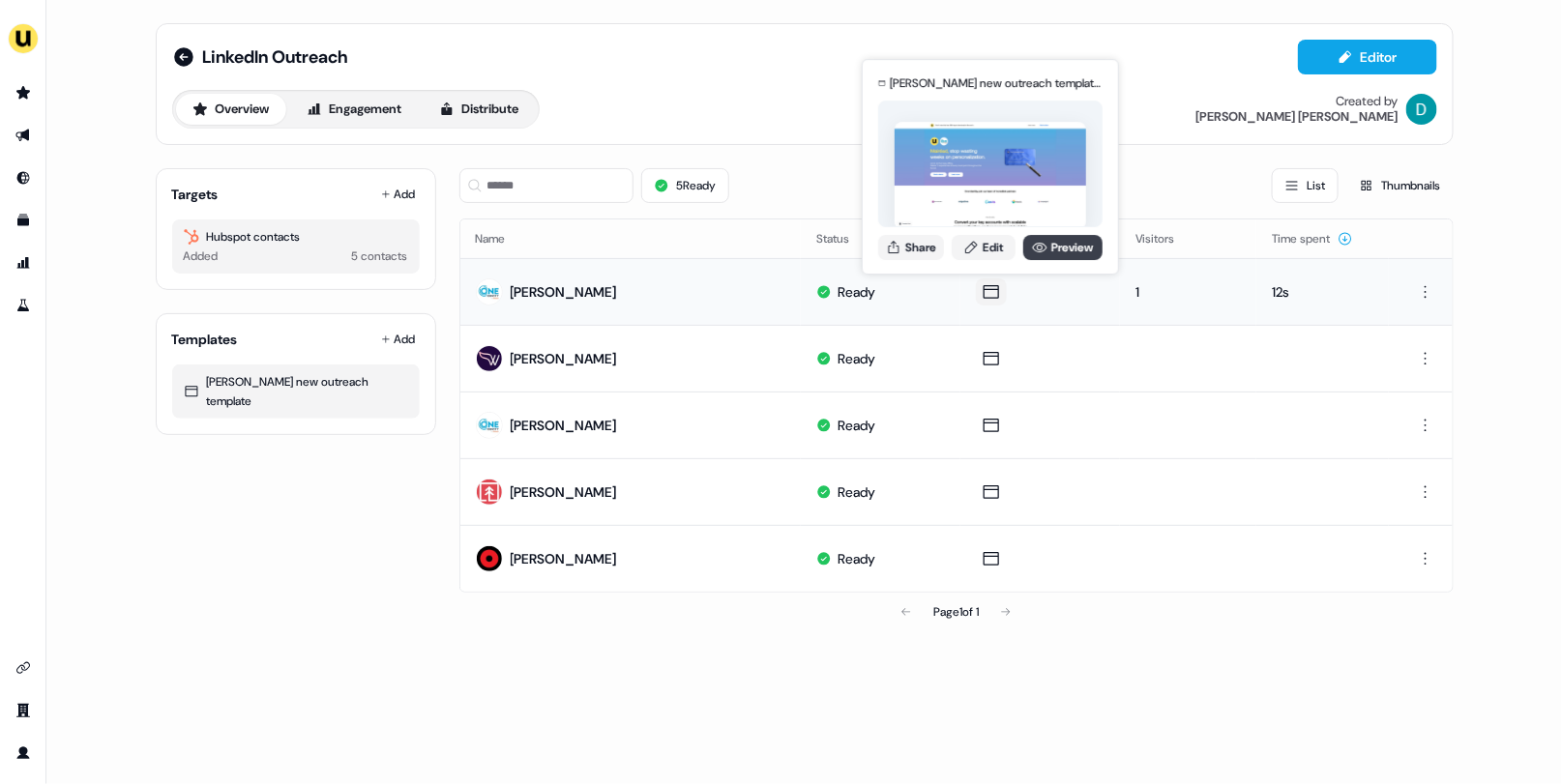
click at [1073, 241] on link "Preview" at bounding box center [1063, 248] width 79 height 26
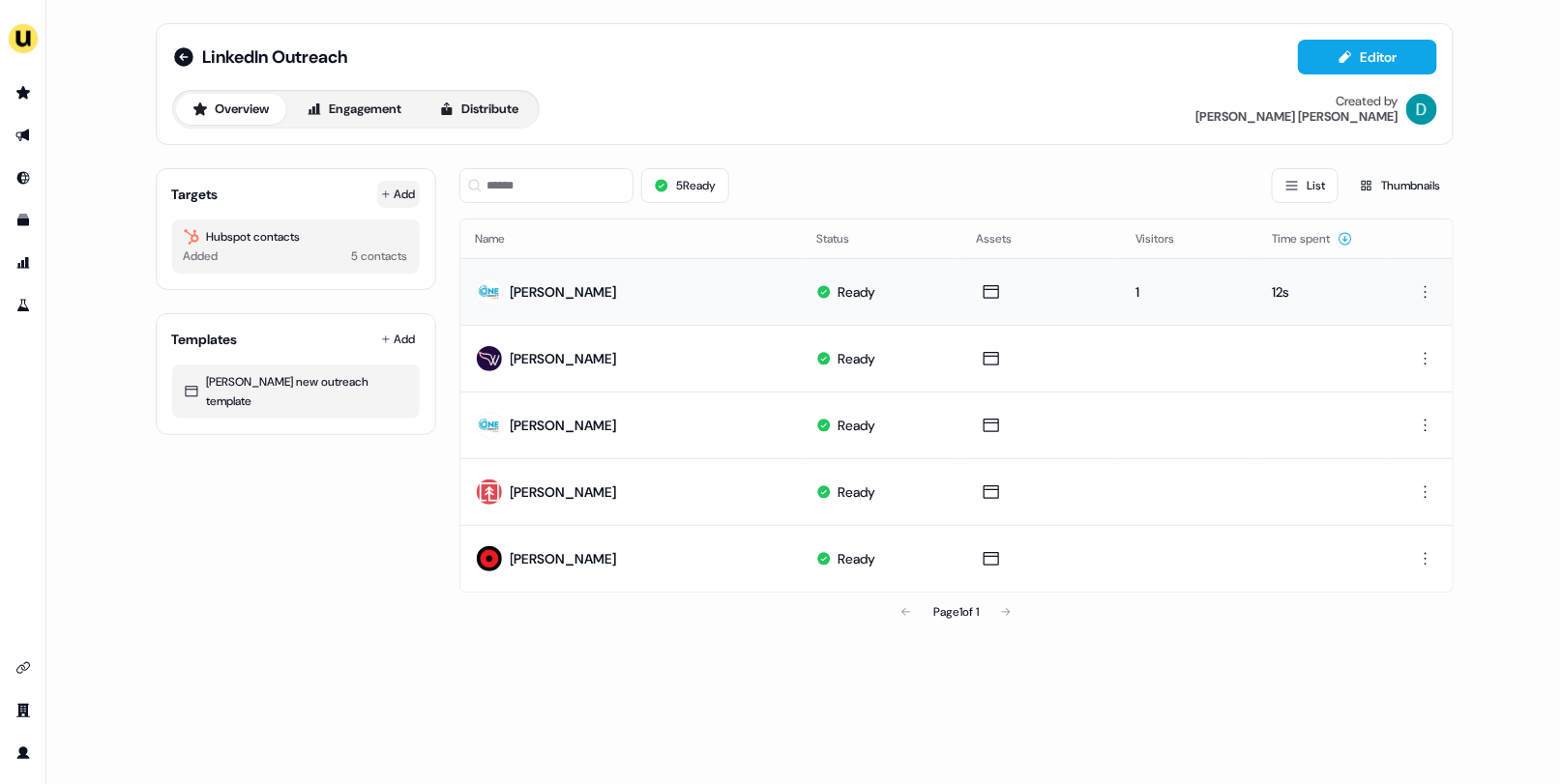
click at [381, 189] on icon at bounding box center [386, 194] width 10 height 10
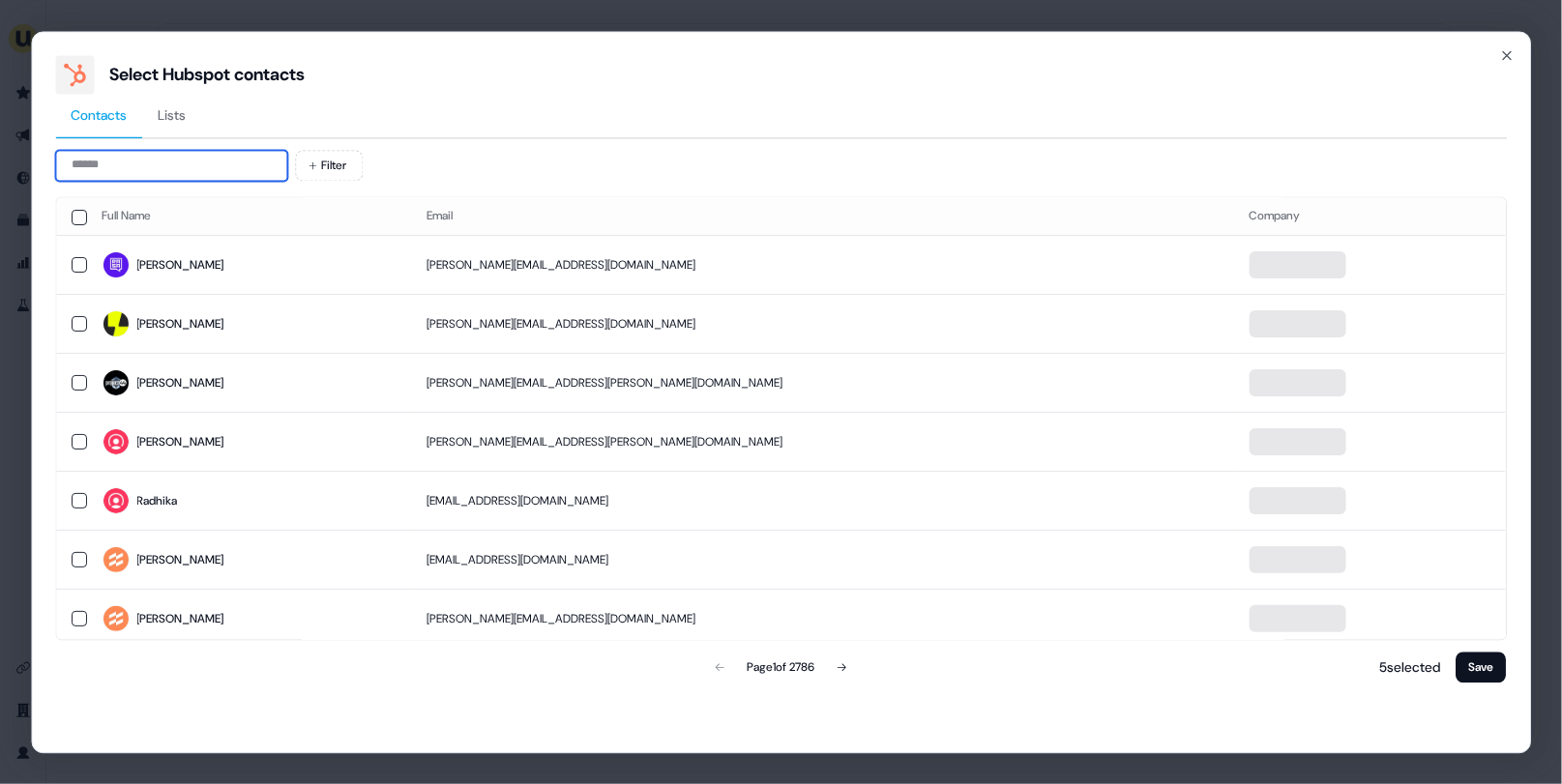
click at [186, 169] on input at bounding box center [171, 164] width 233 height 31
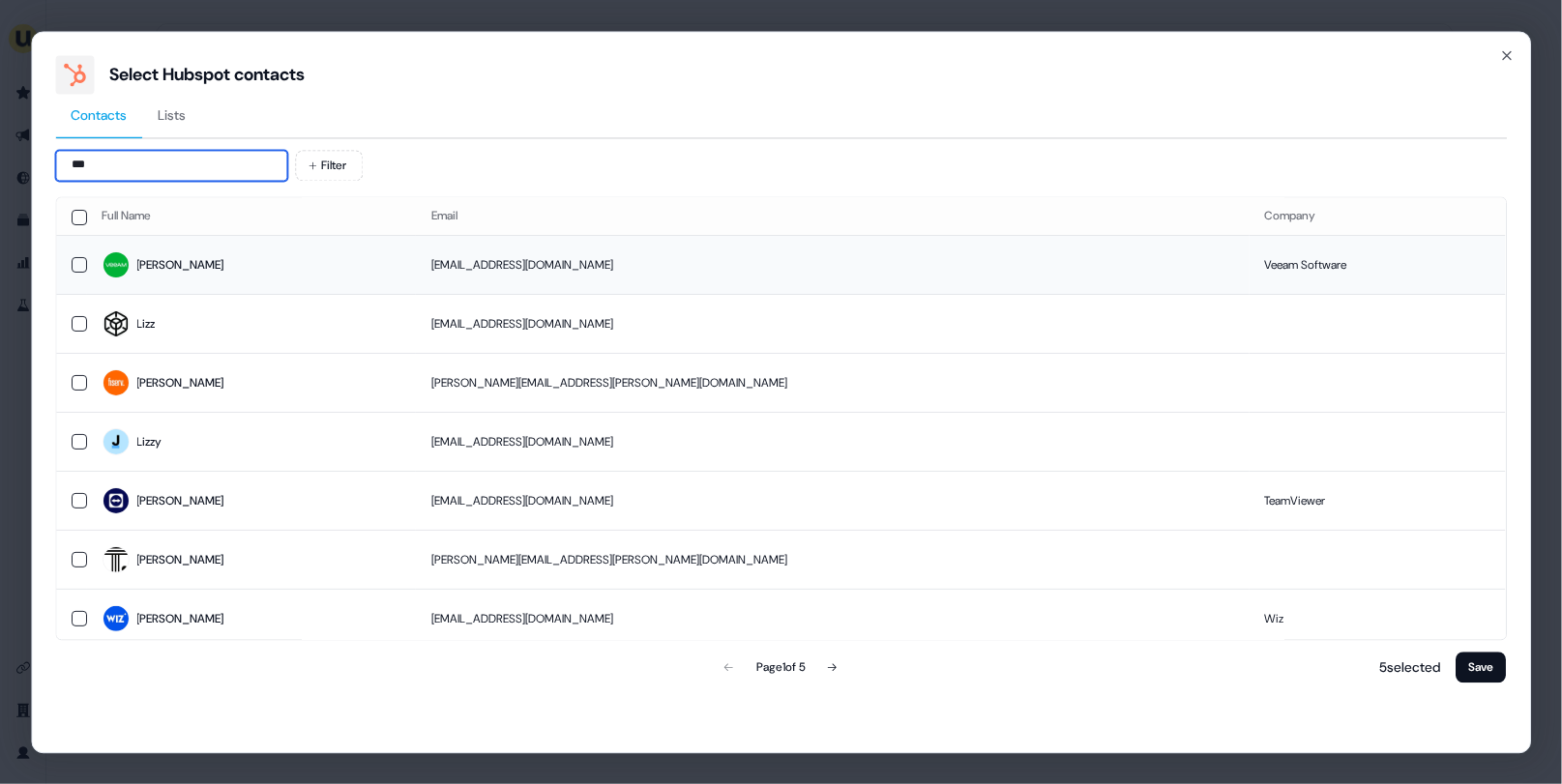
type input "***"
click at [291, 246] on td "Liz" at bounding box center [251, 266] width 329 height 59
click at [1489, 669] on button "Save" at bounding box center [1481, 667] width 50 height 31
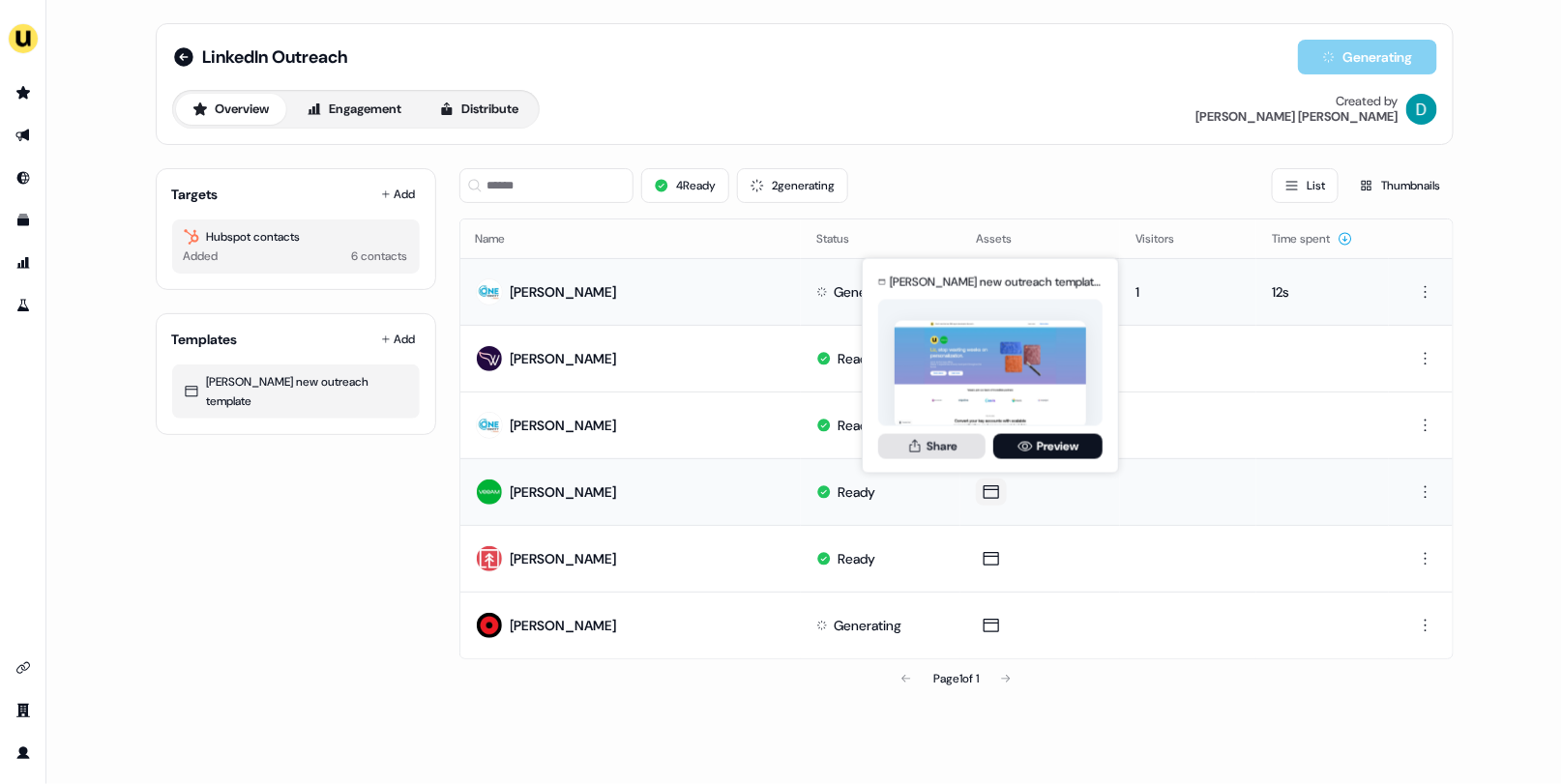
click at [923, 441] on button "Share" at bounding box center [931, 446] width 107 height 26
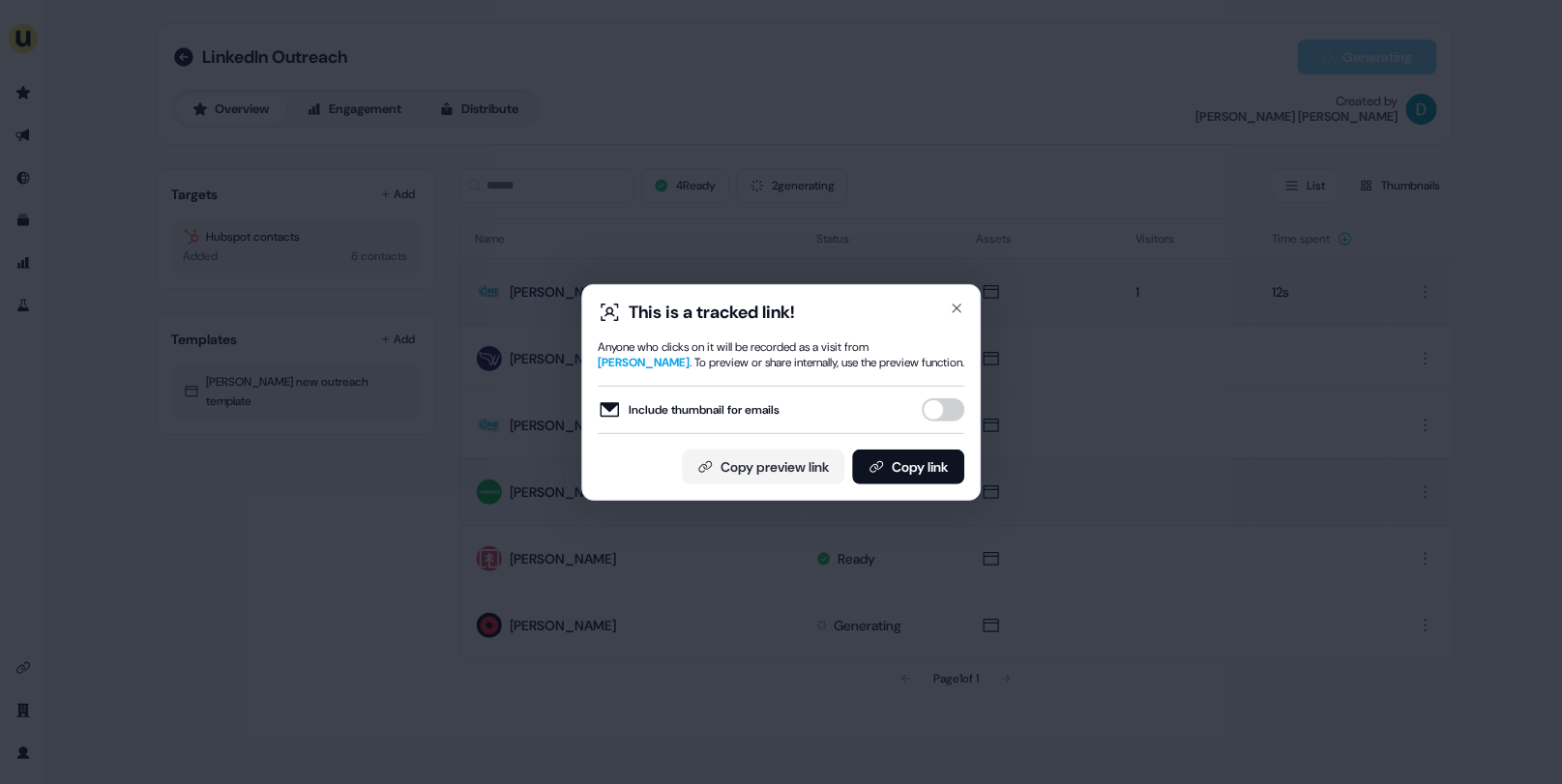
click at [942, 411] on button "Include thumbnail for emails" at bounding box center [943, 410] width 42 height 24
click at [936, 459] on button "Copy link" at bounding box center [909, 466] width 112 height 34
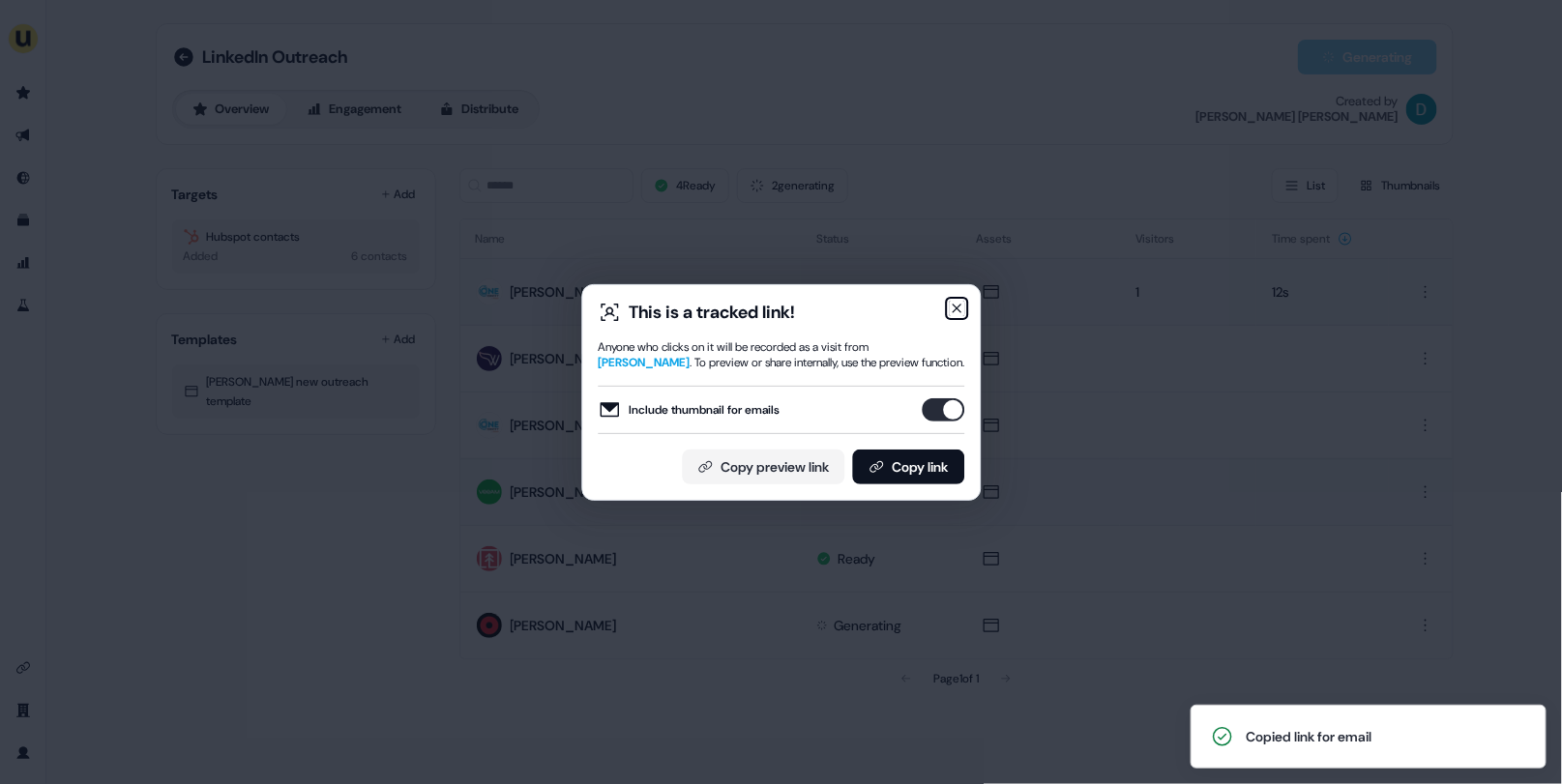
click at [958, 303] on icon "button" at bounding box center [957, 308] width 16 height 16
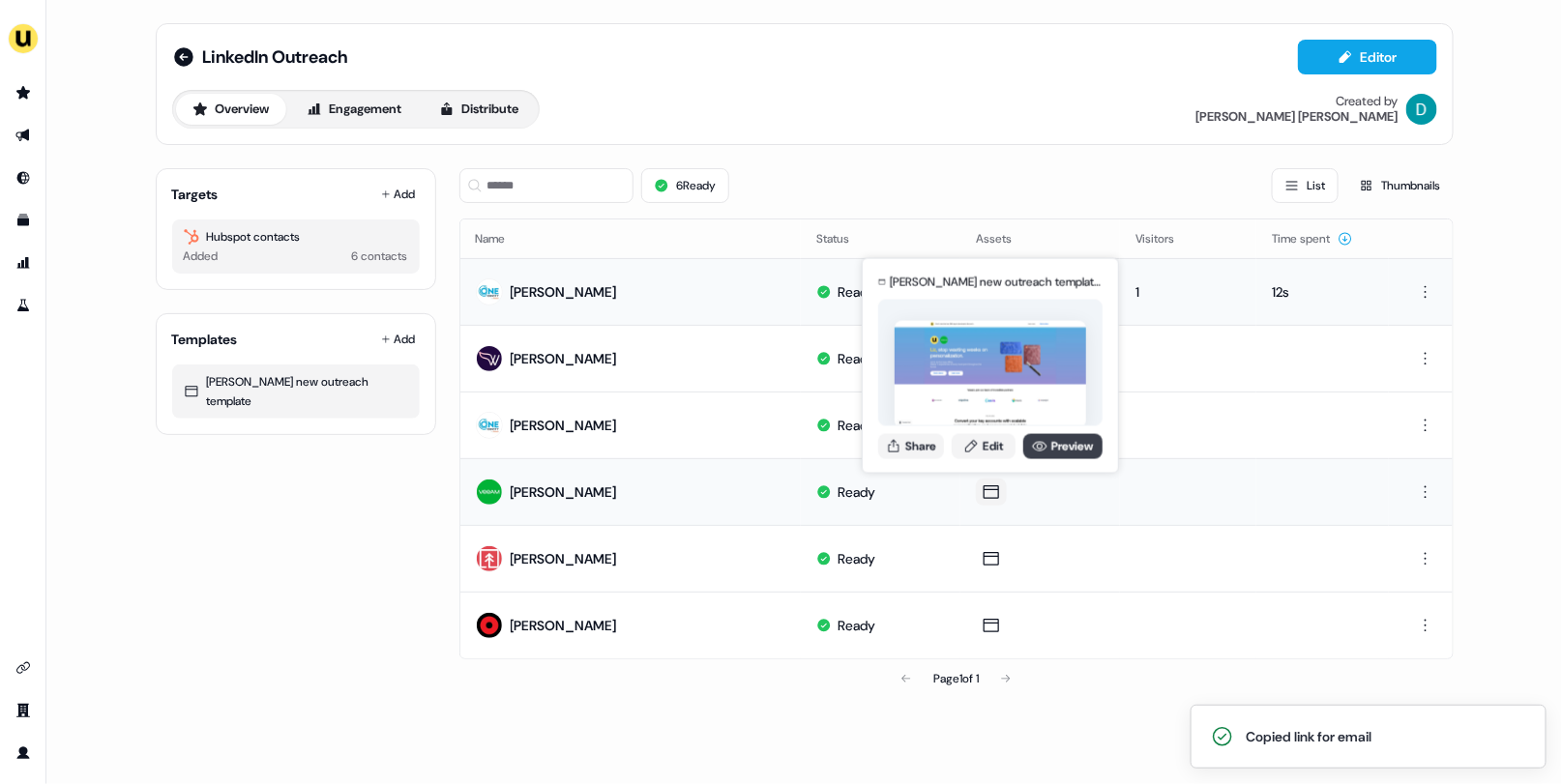
click at [1032, 449] on icon at bounding box center [1040, 446] width 16 height 16
click at [897, 433] on button "Share" at bounding box center [911, 446] width 66 height 26
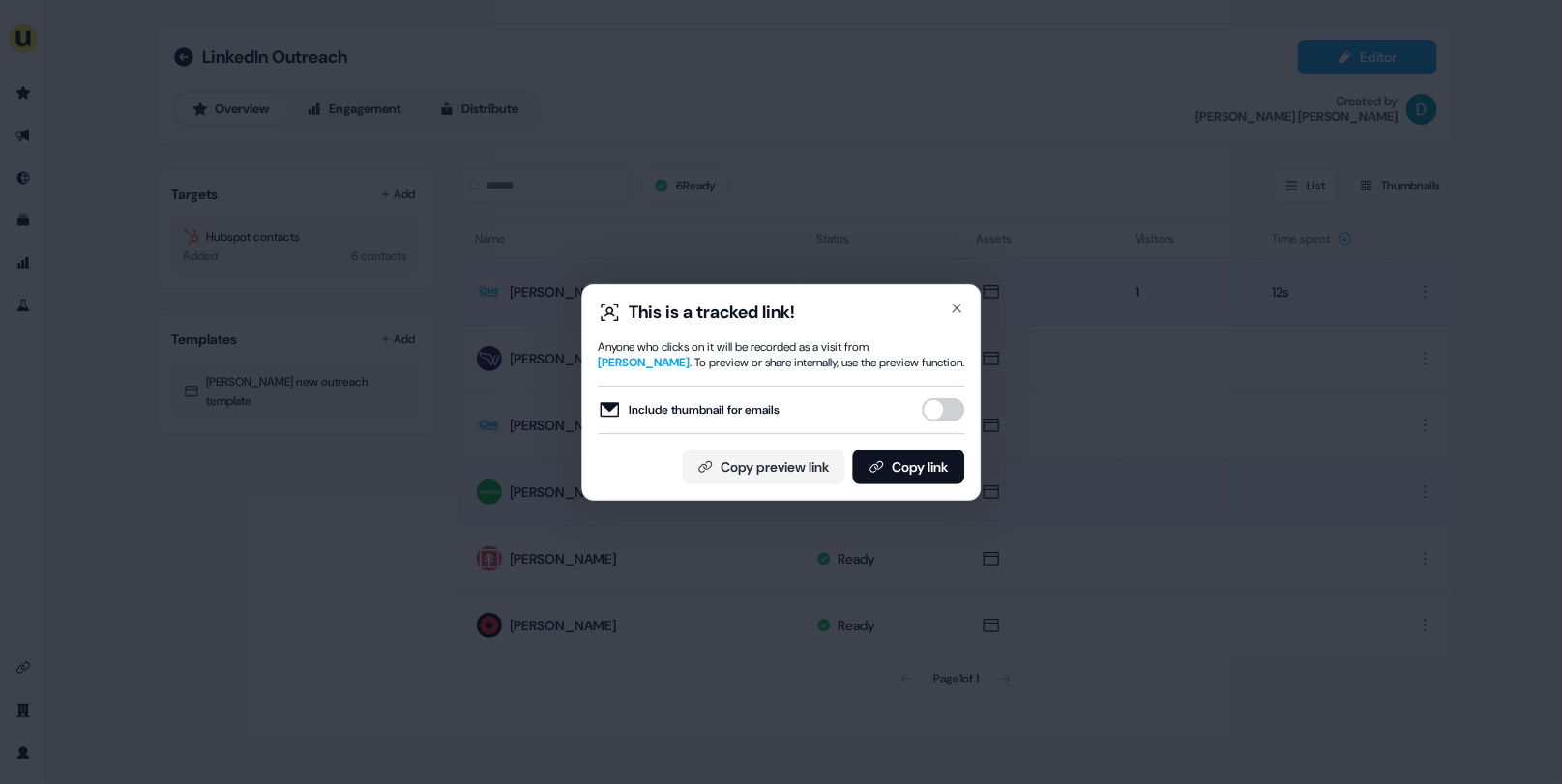
click at [936, 407] on button "Include thumbnail for emails" at bounding box center [943, 410] width 42 height 24
click at [927, 465] on button "Copy link" at bounding box center [909, 466] width 112 height 34
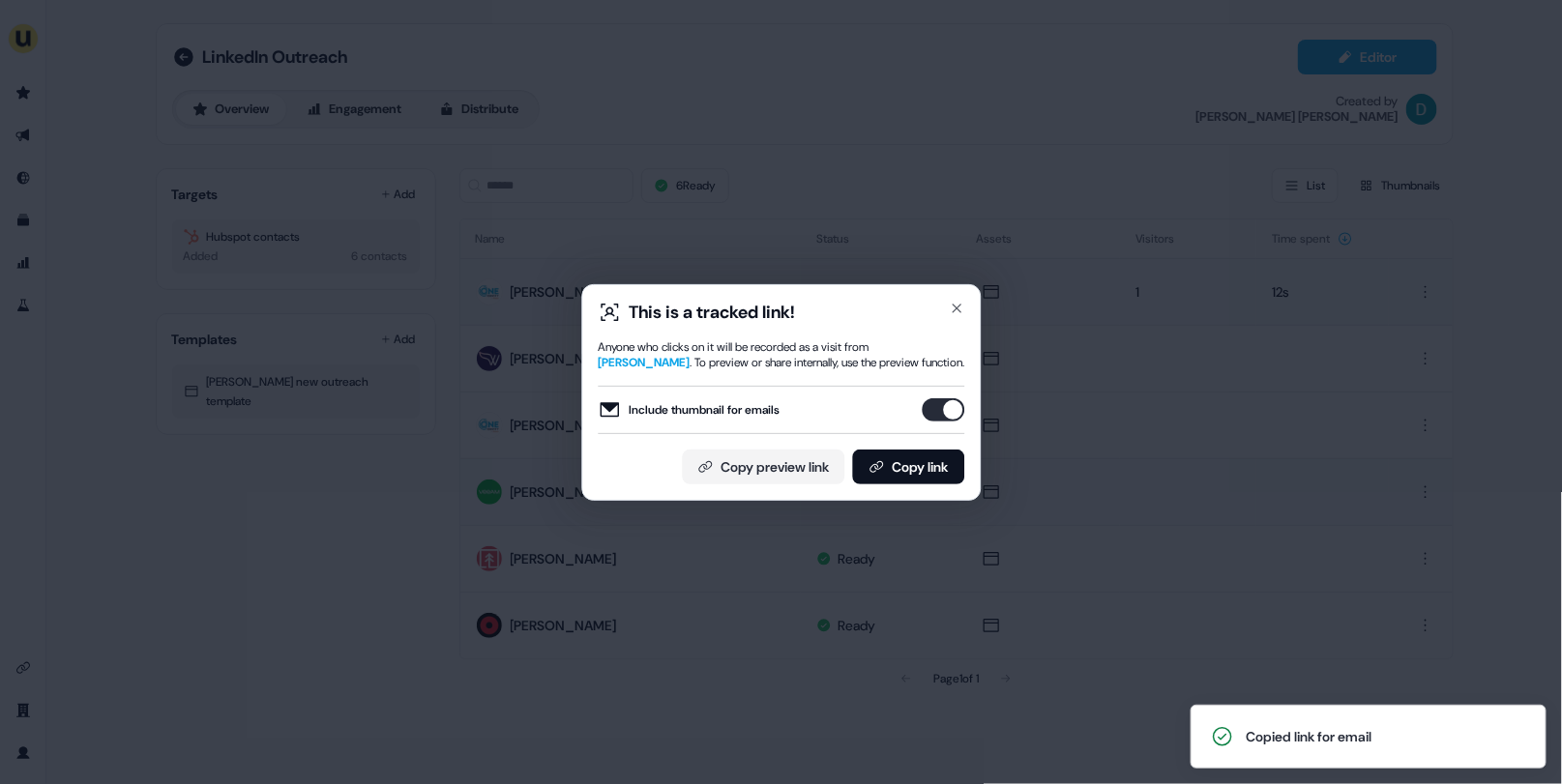
click at [932, 412] on button "Include thumbnail for emails" at bounding box center [943, 410] width 42 height 24
click at [934, 468] on button "Copy link" at bounding box center [909, 466] width 112 height 34
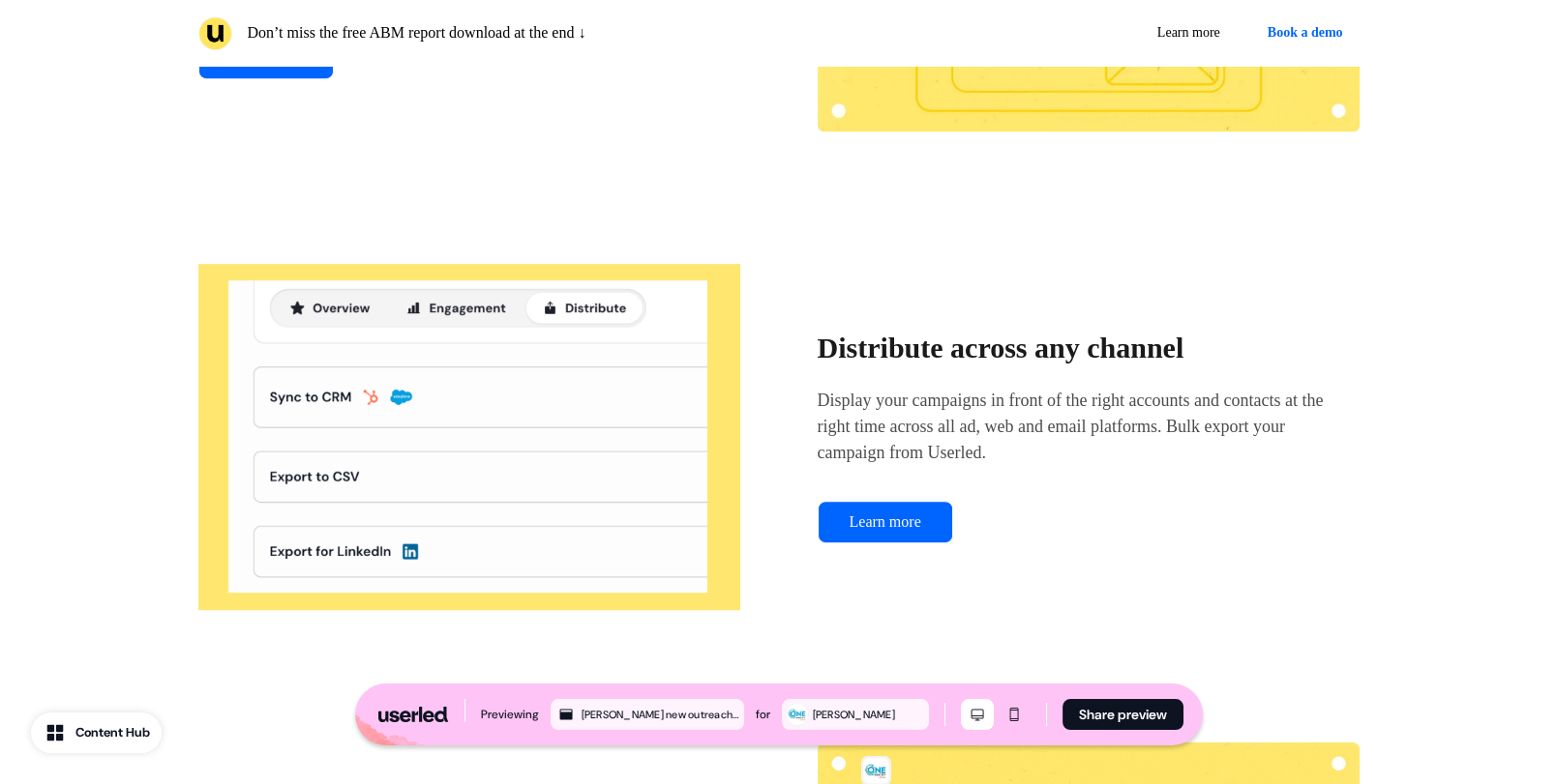
scroll to position [2051, 0]
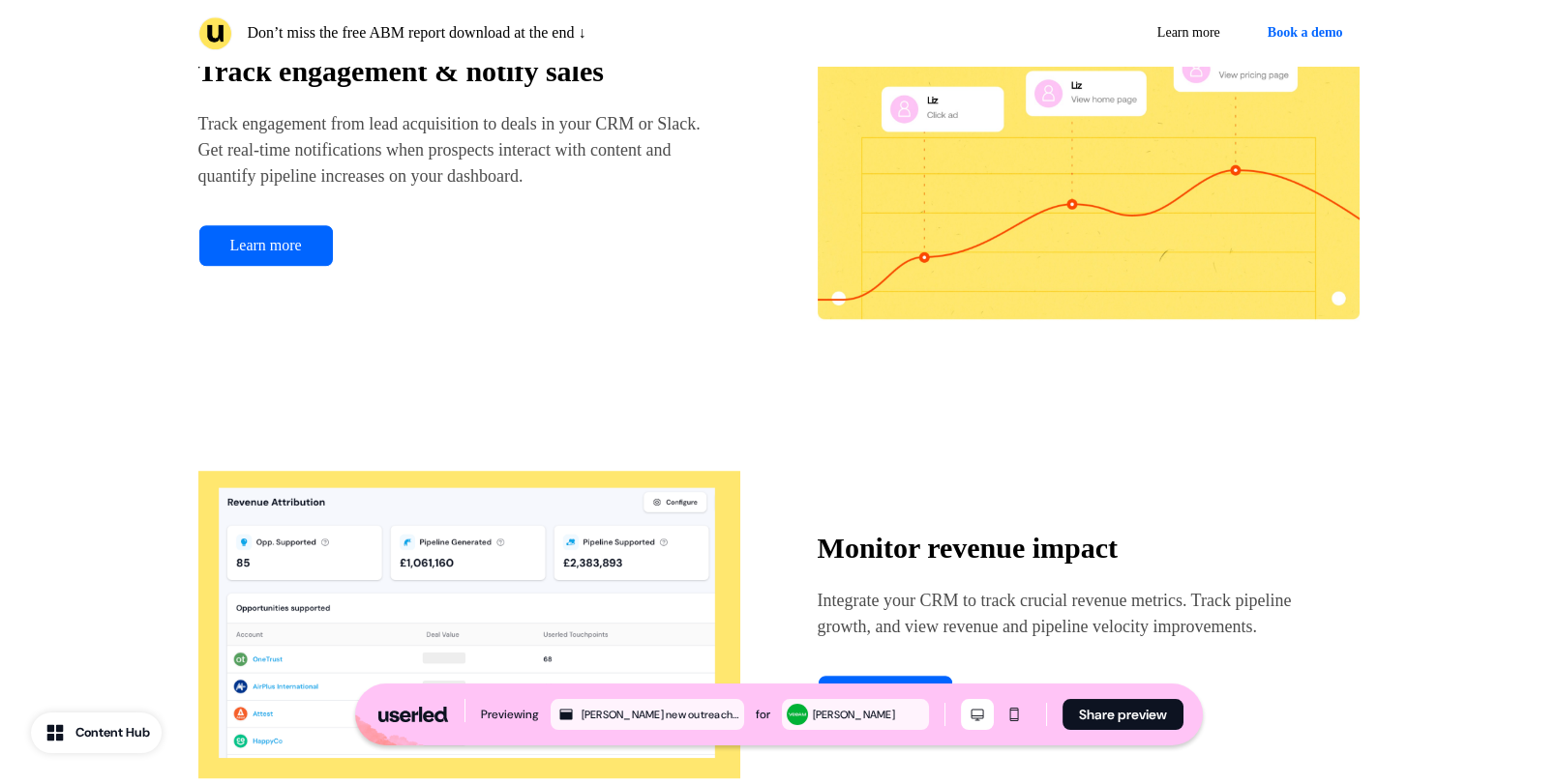
scroll to position [2980, 0]
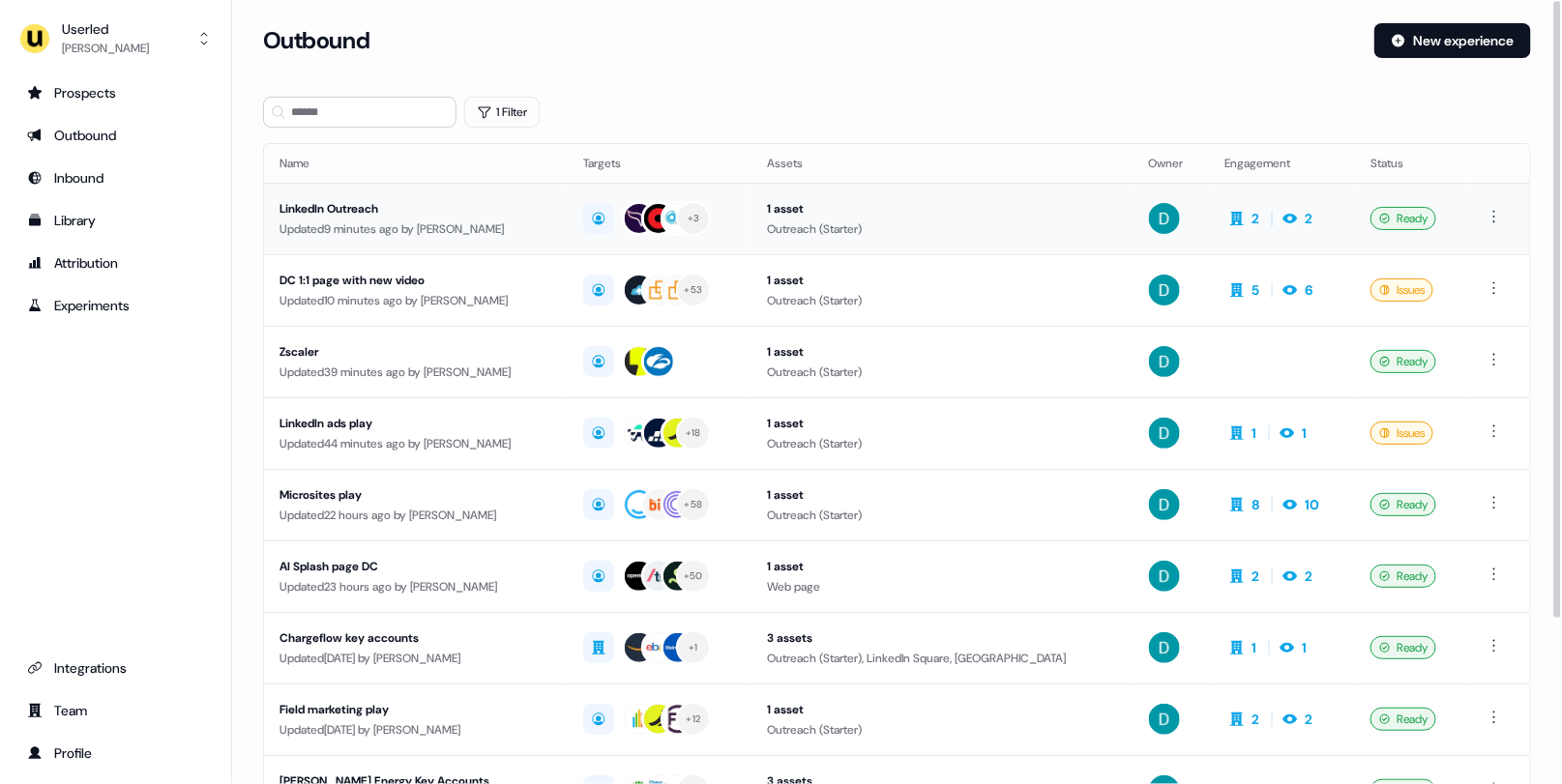
click at [409, 204] on div "LinkedIn Outreach" at bounding box center [416, 209] width 273 height 20
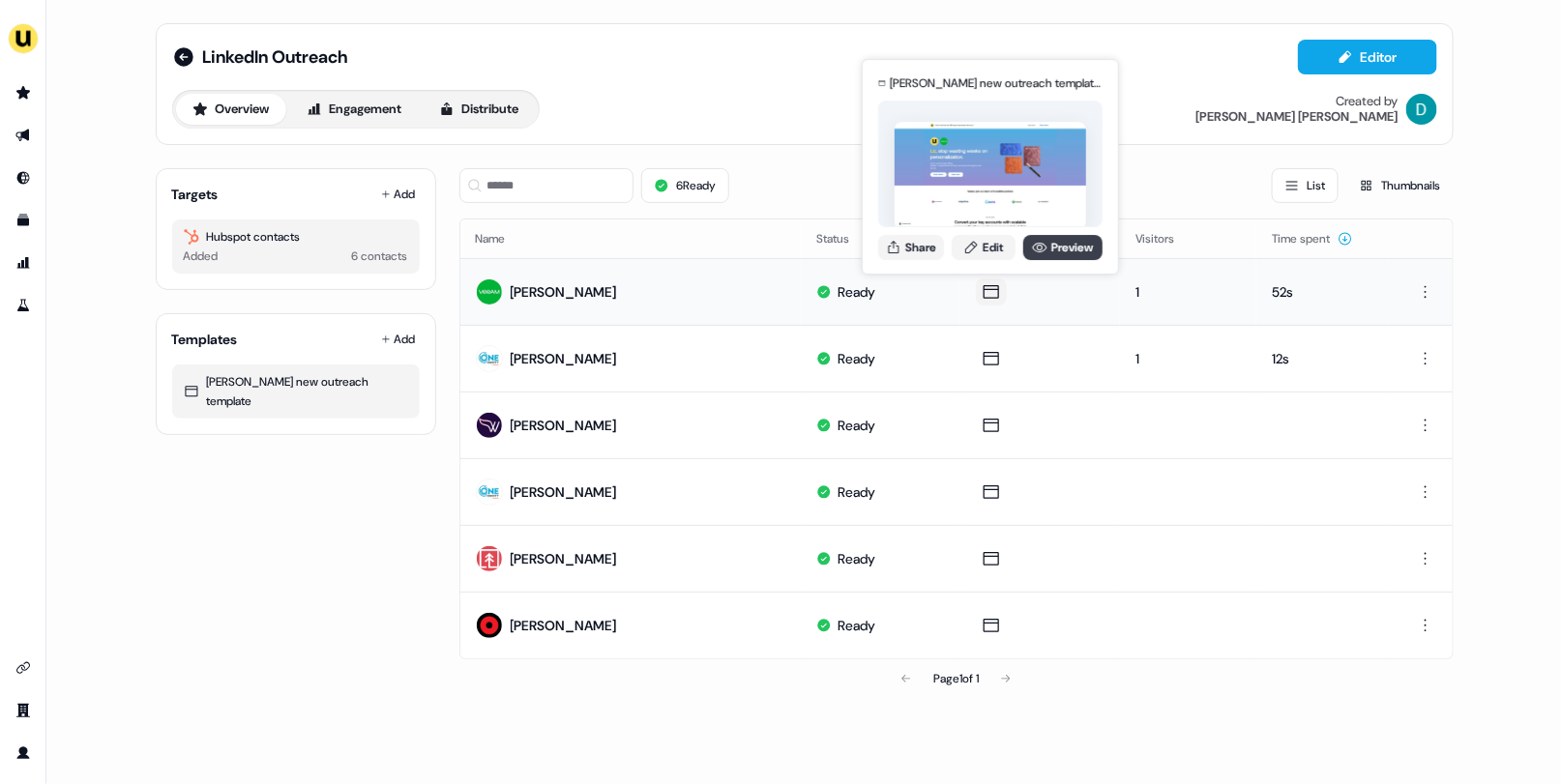
click at [1042, 248] on icon at bounding box center [1040, 247] width 15 height 10
click at [1045, 254] on link "Preview" at bounding box center [1063, 248] width 79 height 26
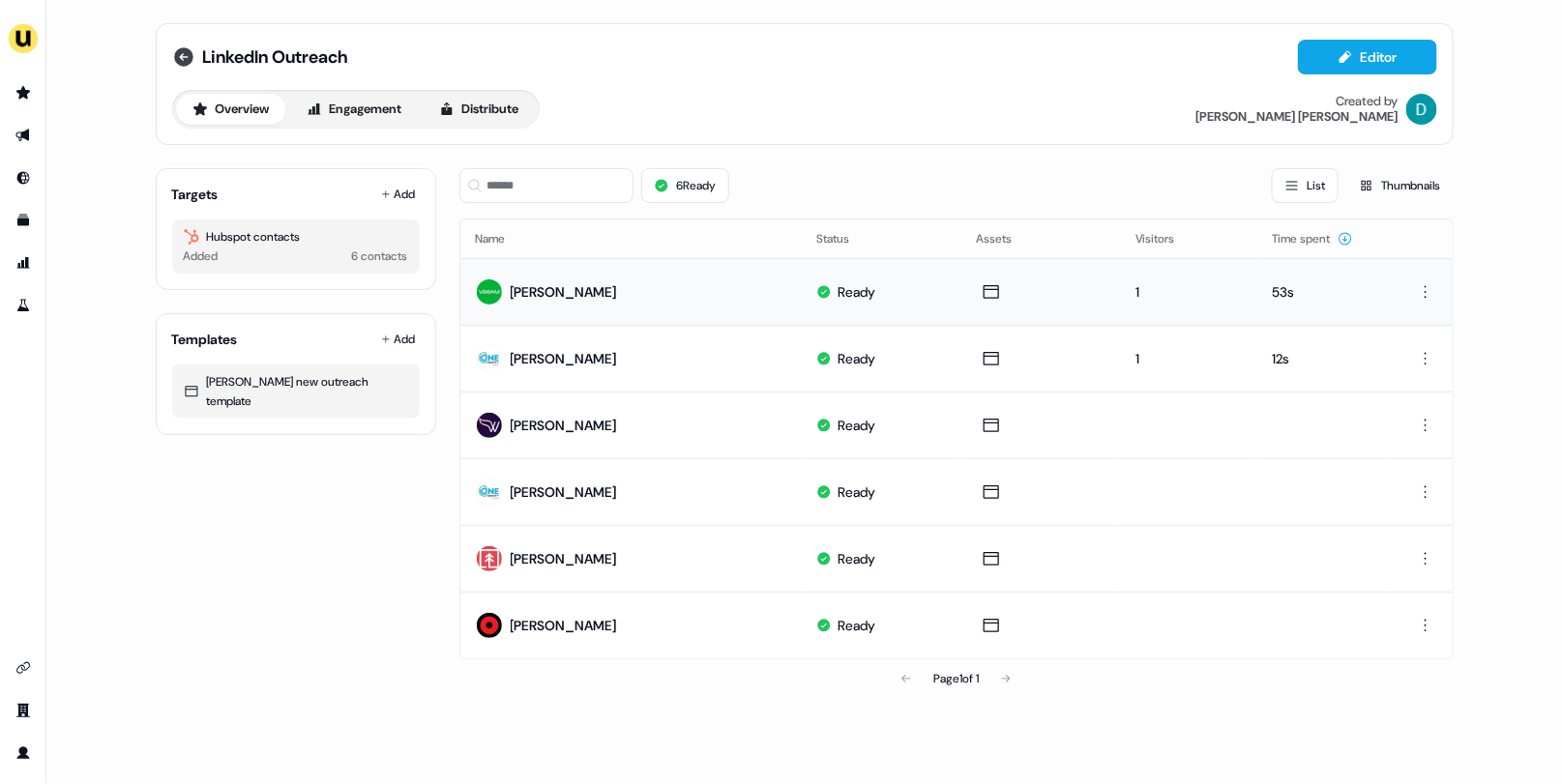
click at [181, 52] on icon at bounding box center [184, 57] width 20 height 20
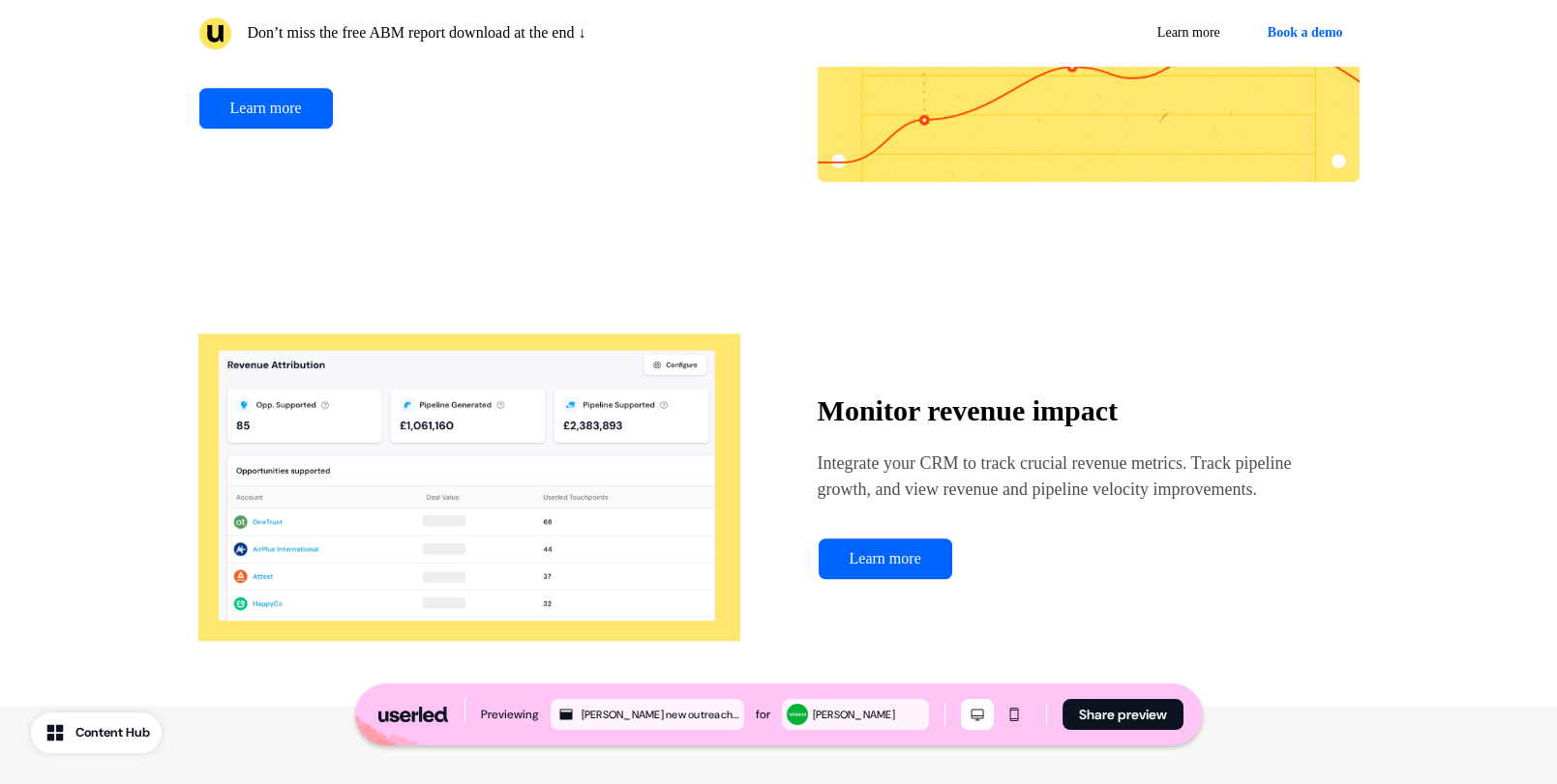
scroll to position [2792, 0]
